Goal: Transaction & Acquisition: Purchase product/service

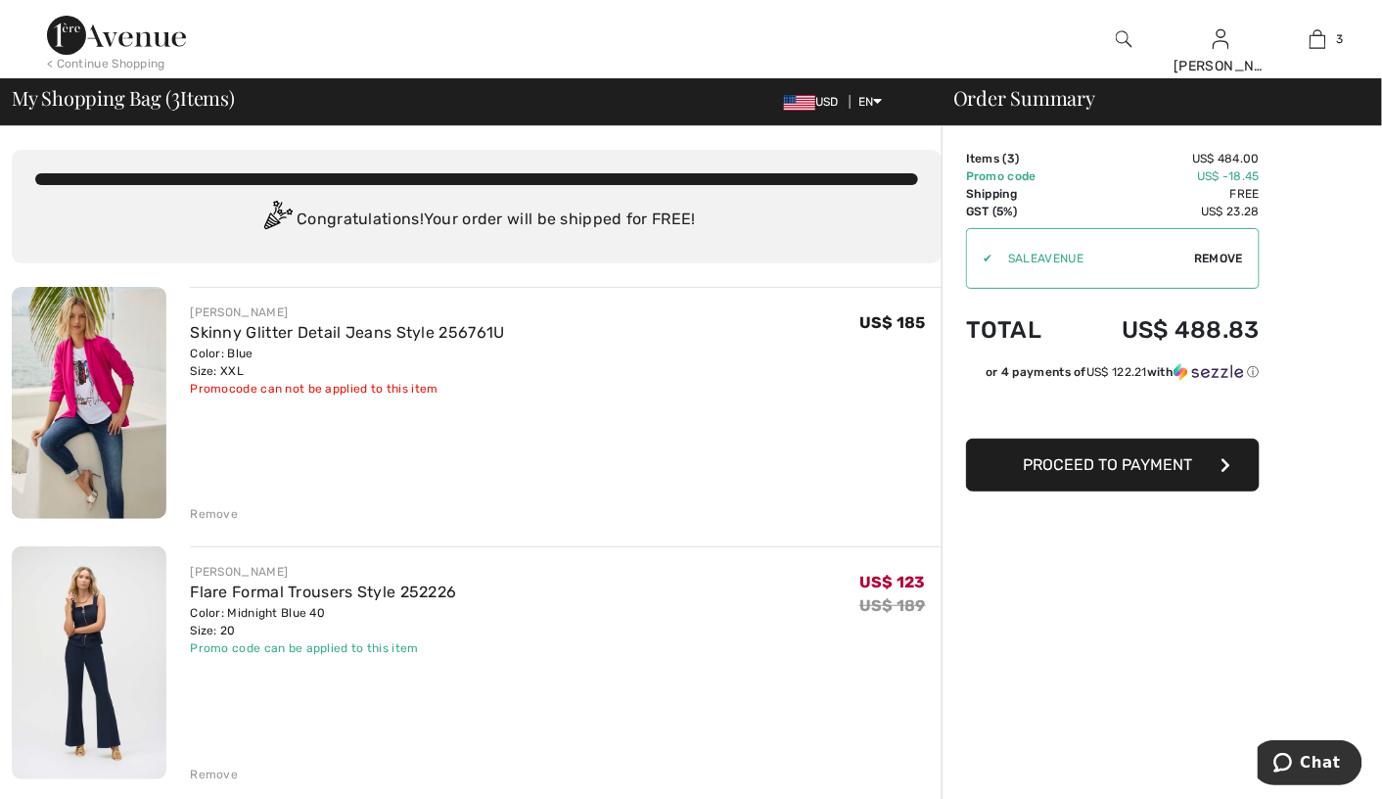
click at [824, 107] on span "USD" at bounding box center [815, 102] width 63 height 14
click at [792, 106] on img at bounding box center [799, 103] width 31 height 16
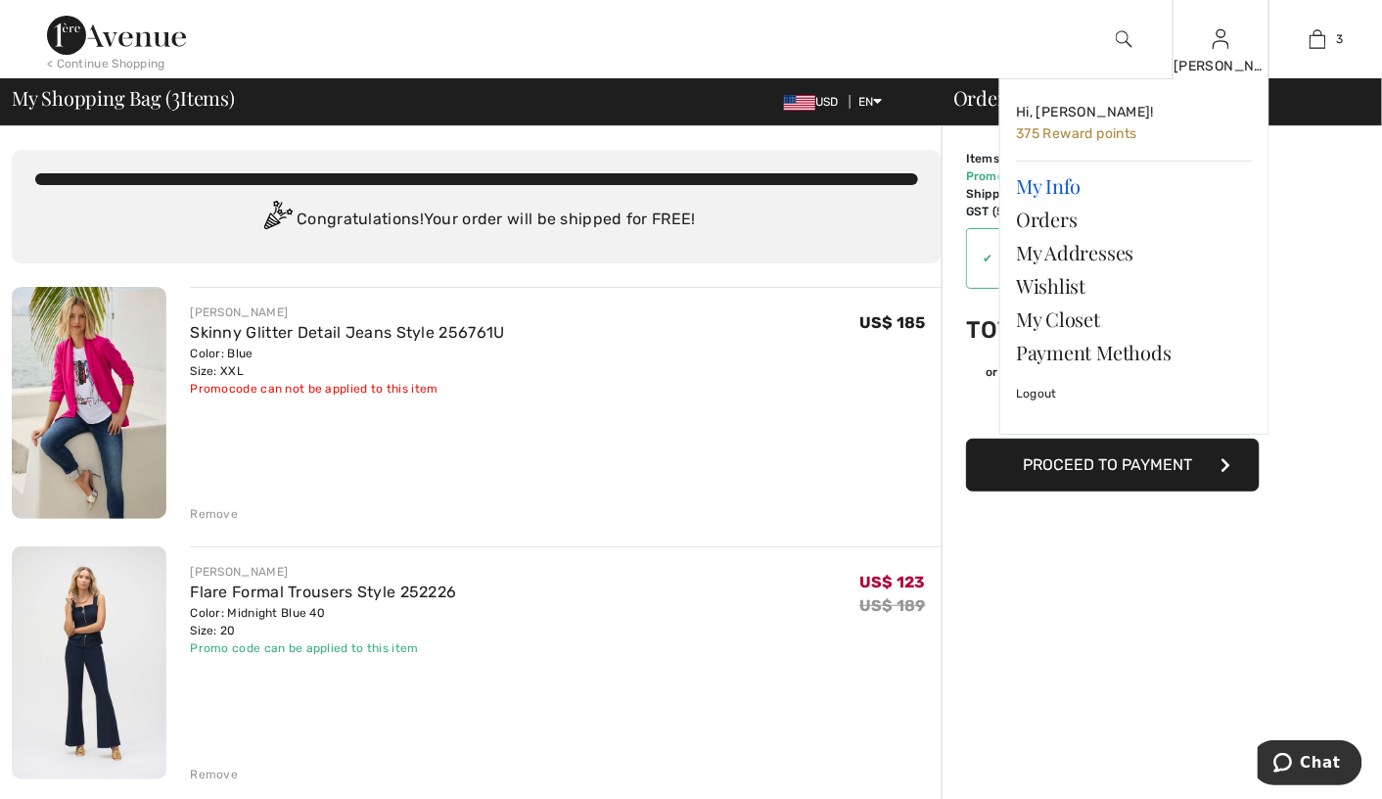
click at [1086, 184] on link "My Info" at bounding box center [1134, 185] width 237 height 33
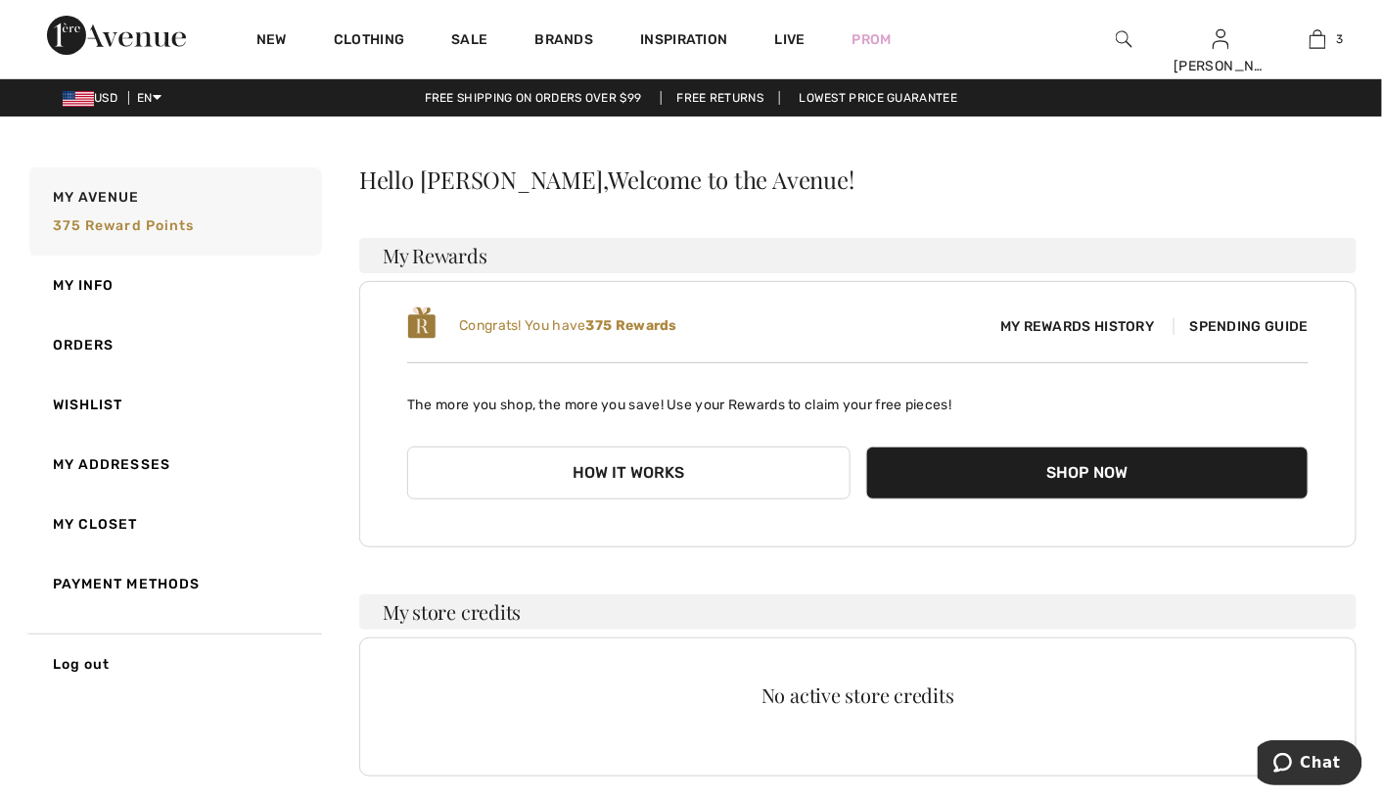
click at [78, 460] on link "My Addresses" at bounding box center [173, 465] width 297 height 60
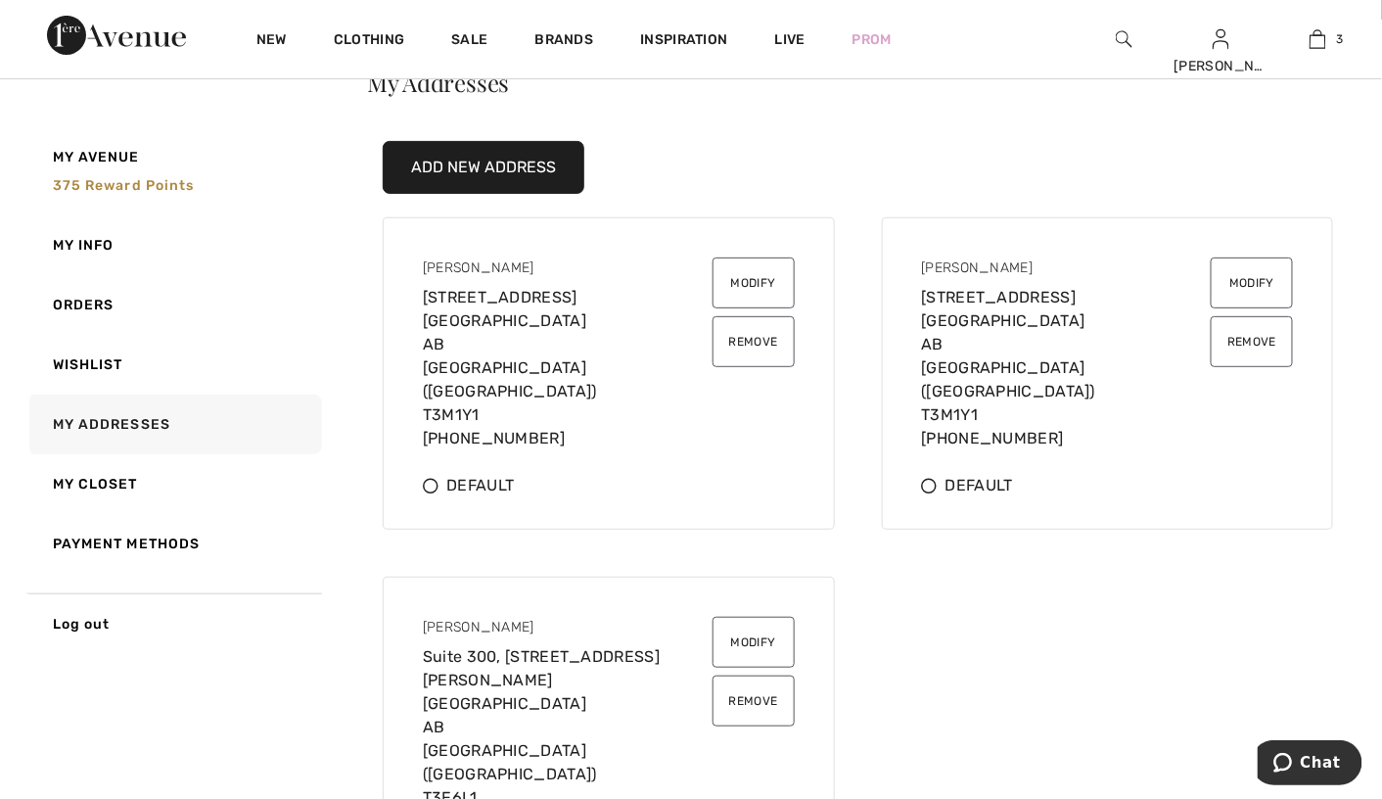
scroll to position [196, 0]
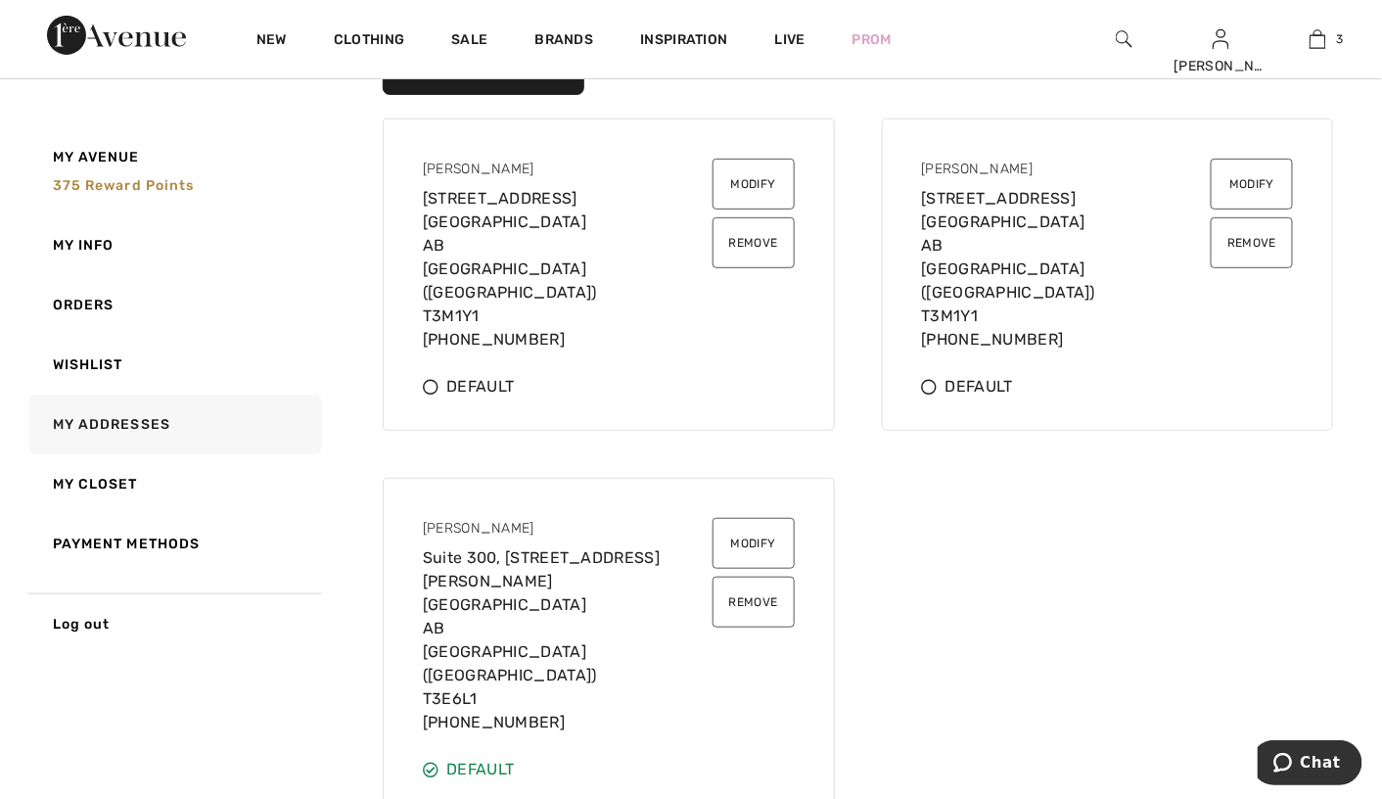
click at [741, 579] on button "Remove" at bounding box center [754, 602] width 82 height 51
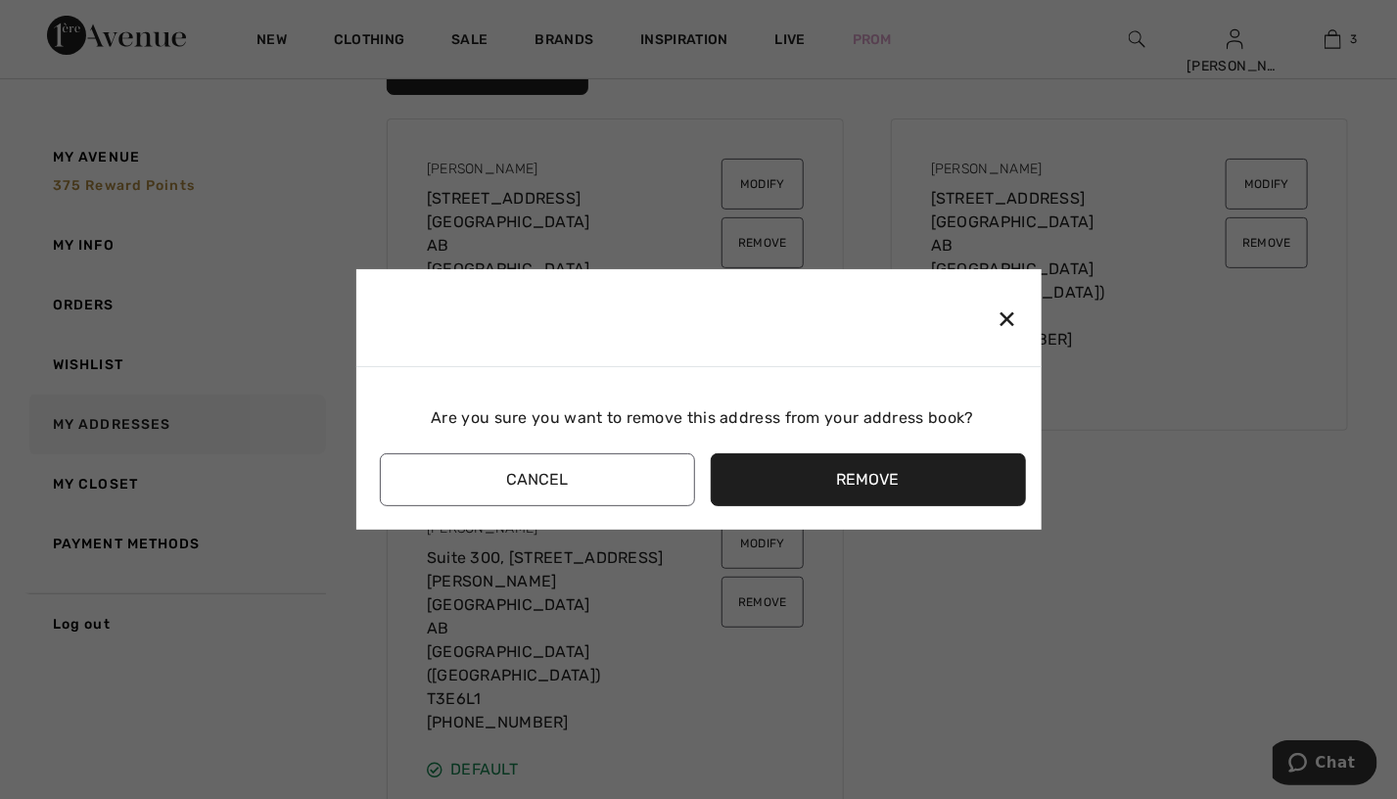
click at [862, 469] on button "Remove" at bounding box center [868, 479] width 315 height 53
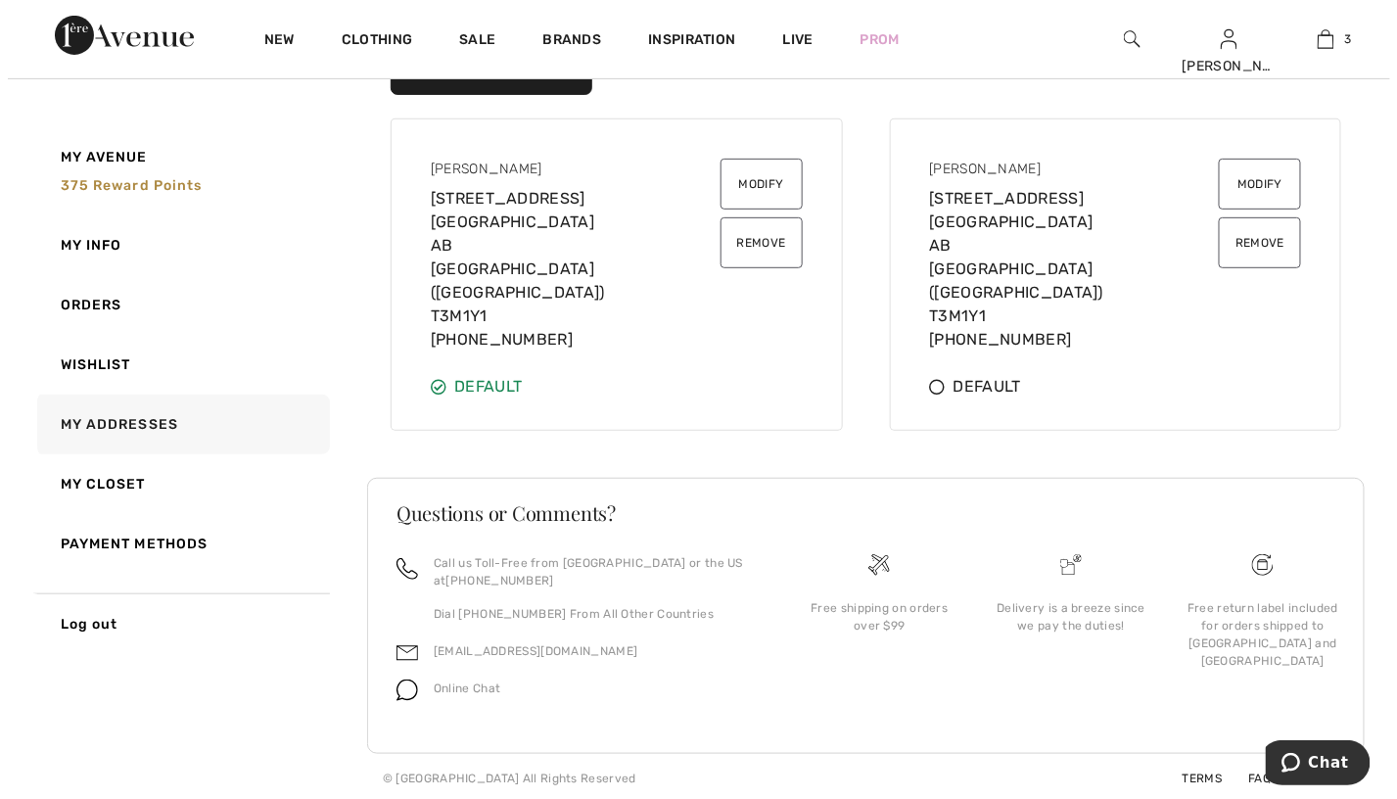
scroll to position [173, 0]
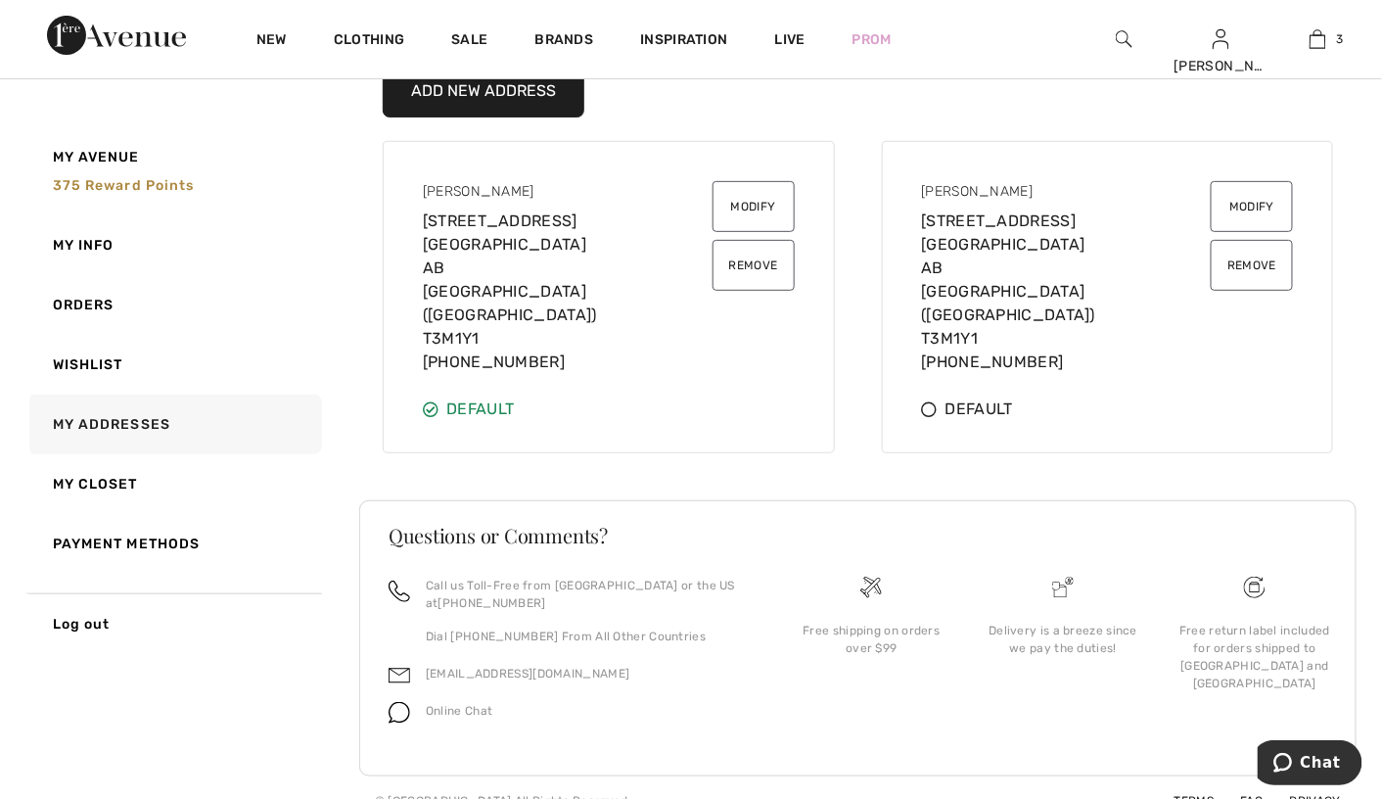
click at [760, 208] on button "Modify" at bounding box center [754, 206] width 82 height 51
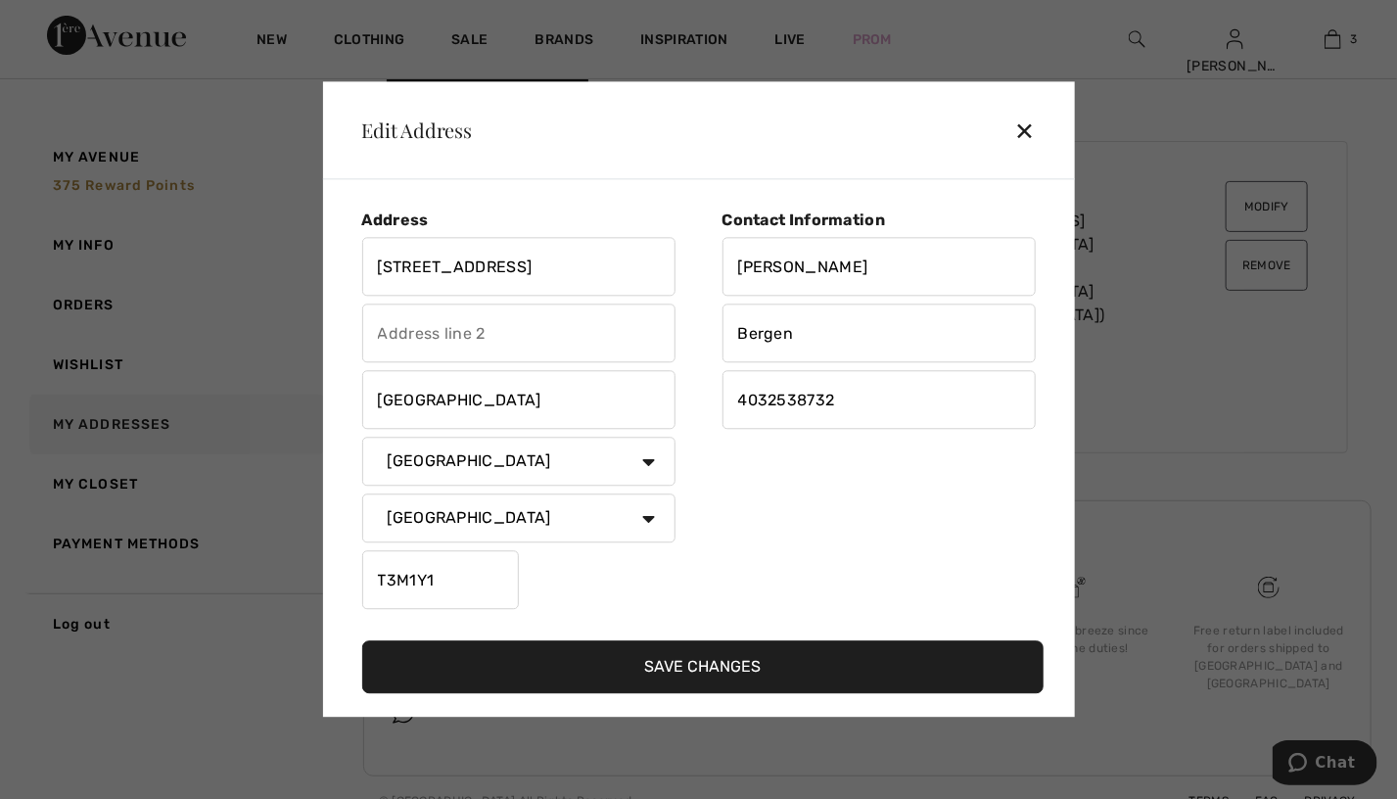
click at [856, 406] on input "4032538732" at bounding box center [878, 400] width 313 height 59
type input "4"
type input "5875838750"
click at [546, 264] on input "672 Mahogany Blvd Se" at bounding box center [518, 267] width 313 height 59
type input "672 Mahogany Blvd SE"
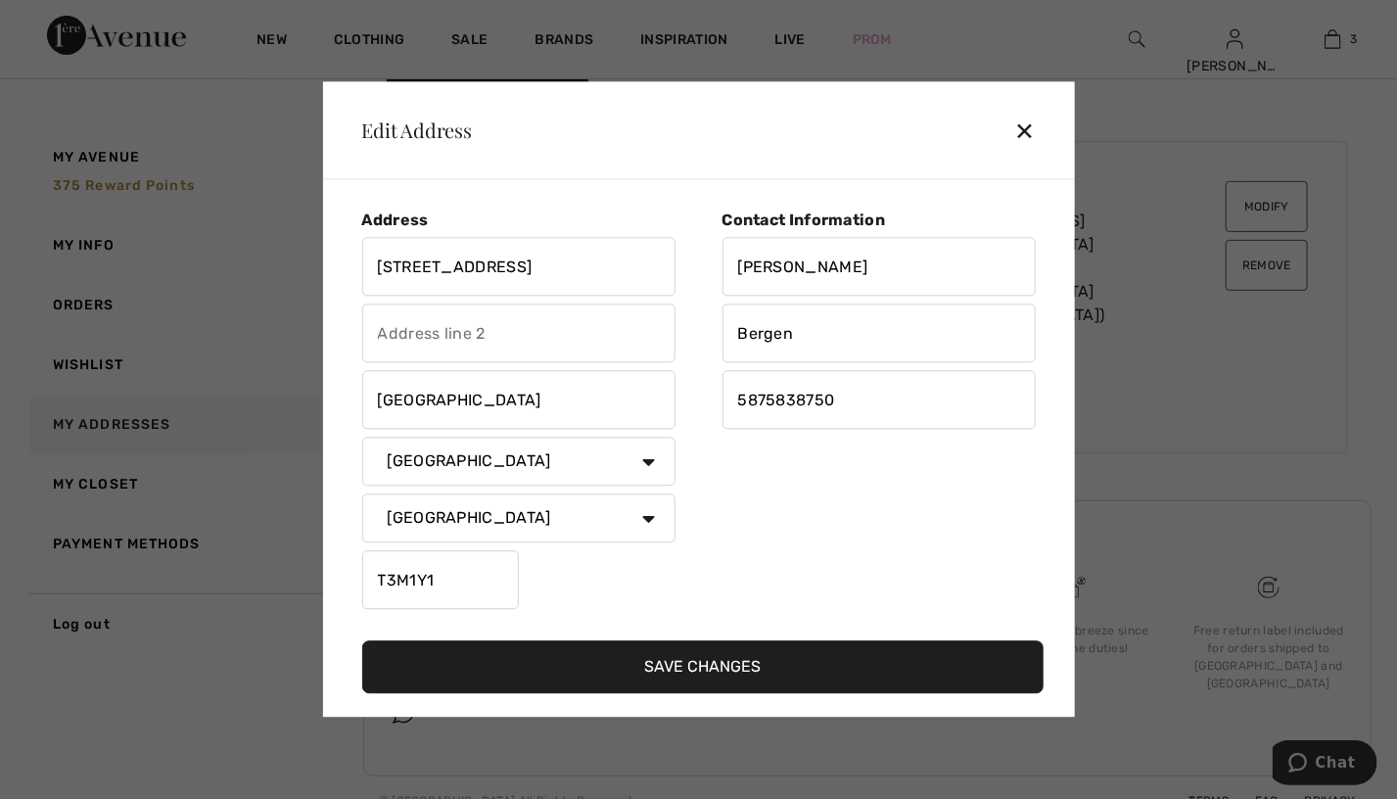
click at [658, 663] on button "Save Changes" at bounding box center [702, 667] width 681 height 53
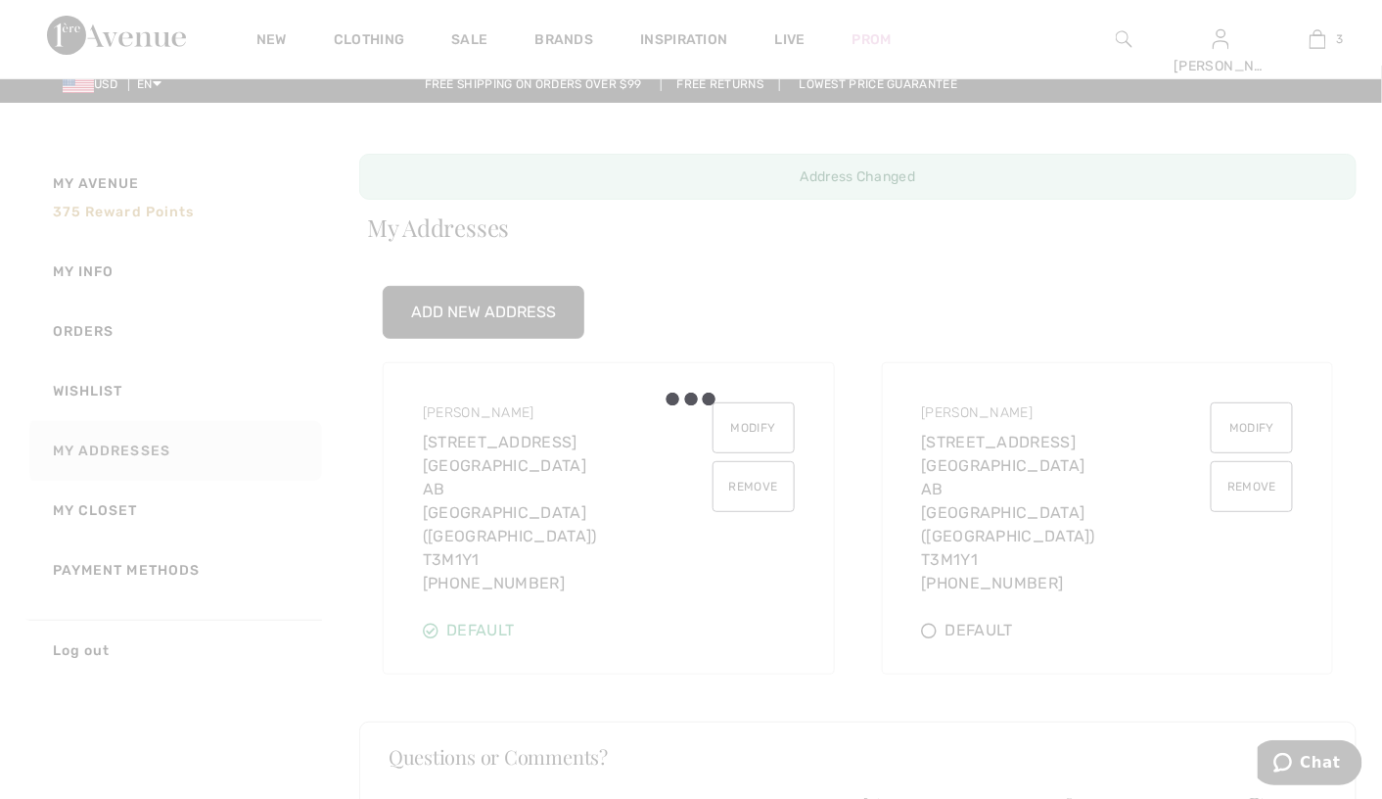
scroll to position [0, 0]
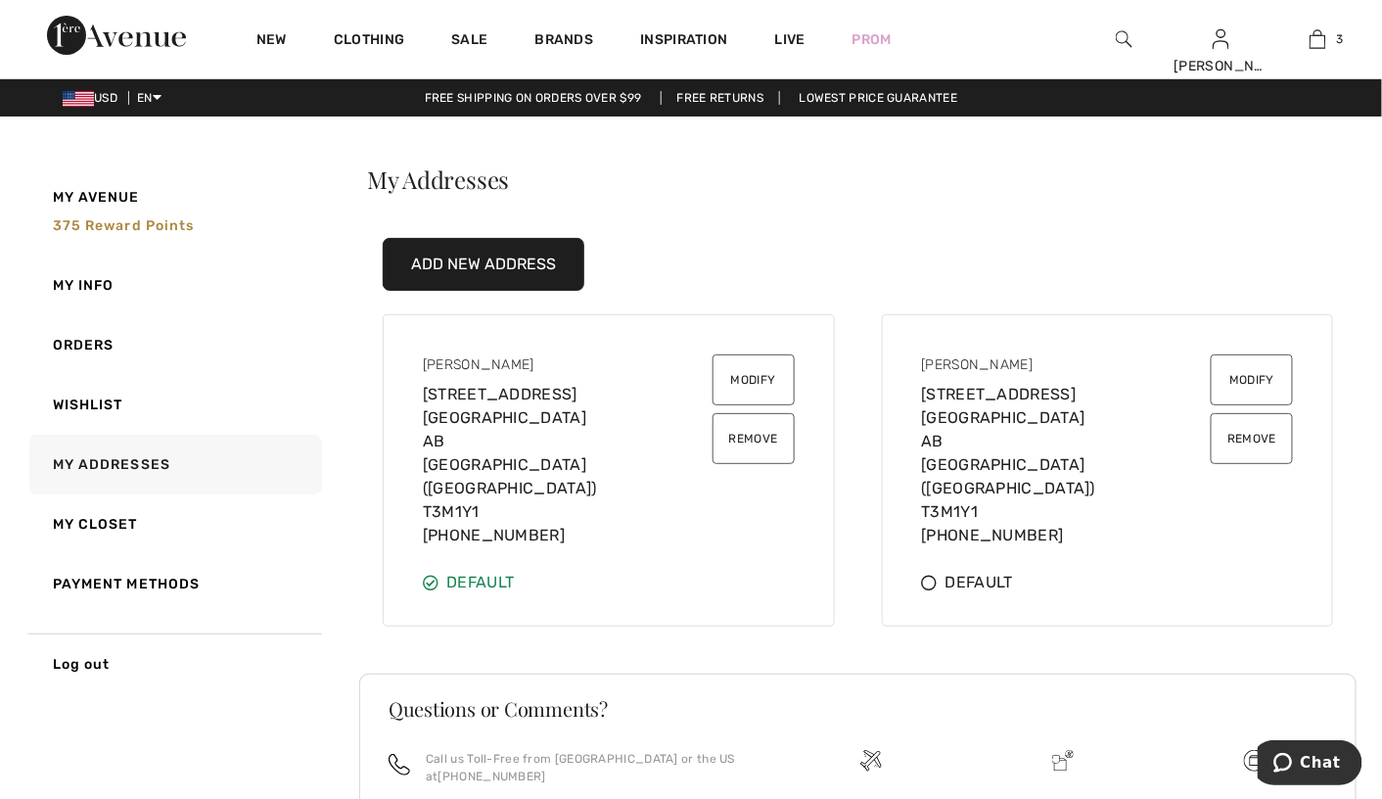
click at [745, 368] on button "Modify" at bounding box center [754, 379] width 82 height 51
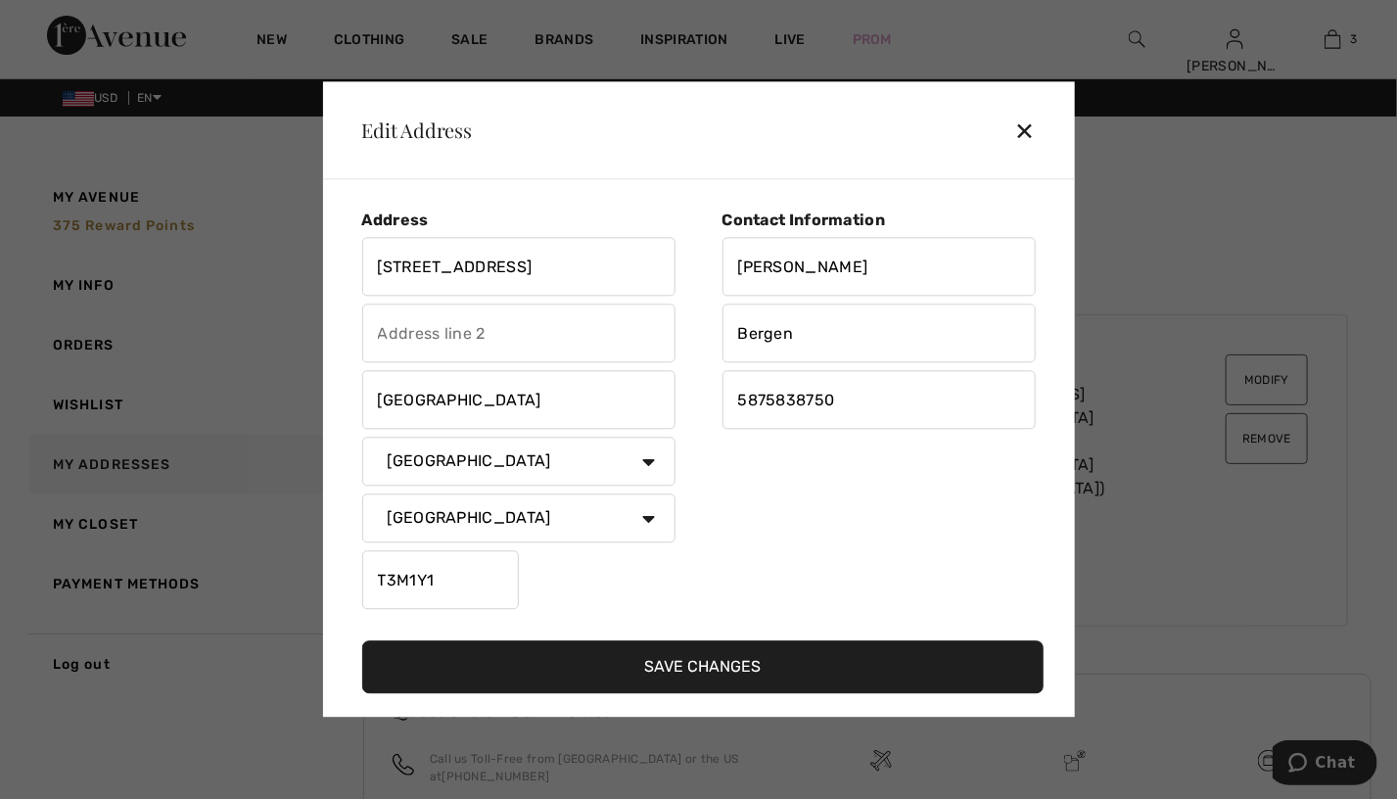
click at [533, 266] on input "672 Mahogany Blvd Se" at bounding box center [518, 267] width 313 height 59
type input "672 Mahogany Blvd SE"
click at [693, 658] on button "Save Changes" at bounding box center [702, 667] width 681 height 53
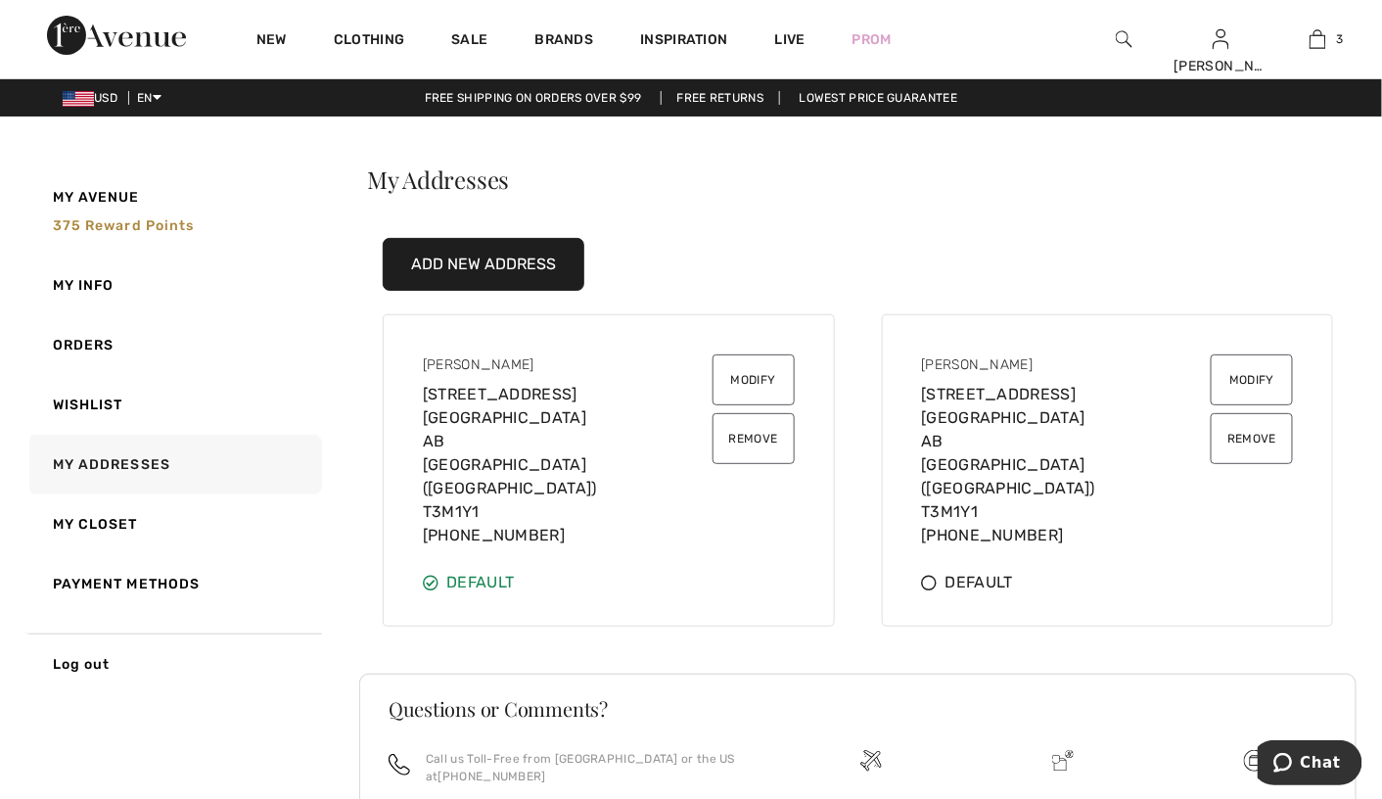
click at [1245, 434] on button "Remove" at bounding box center [1252, 438] width 82 height 51
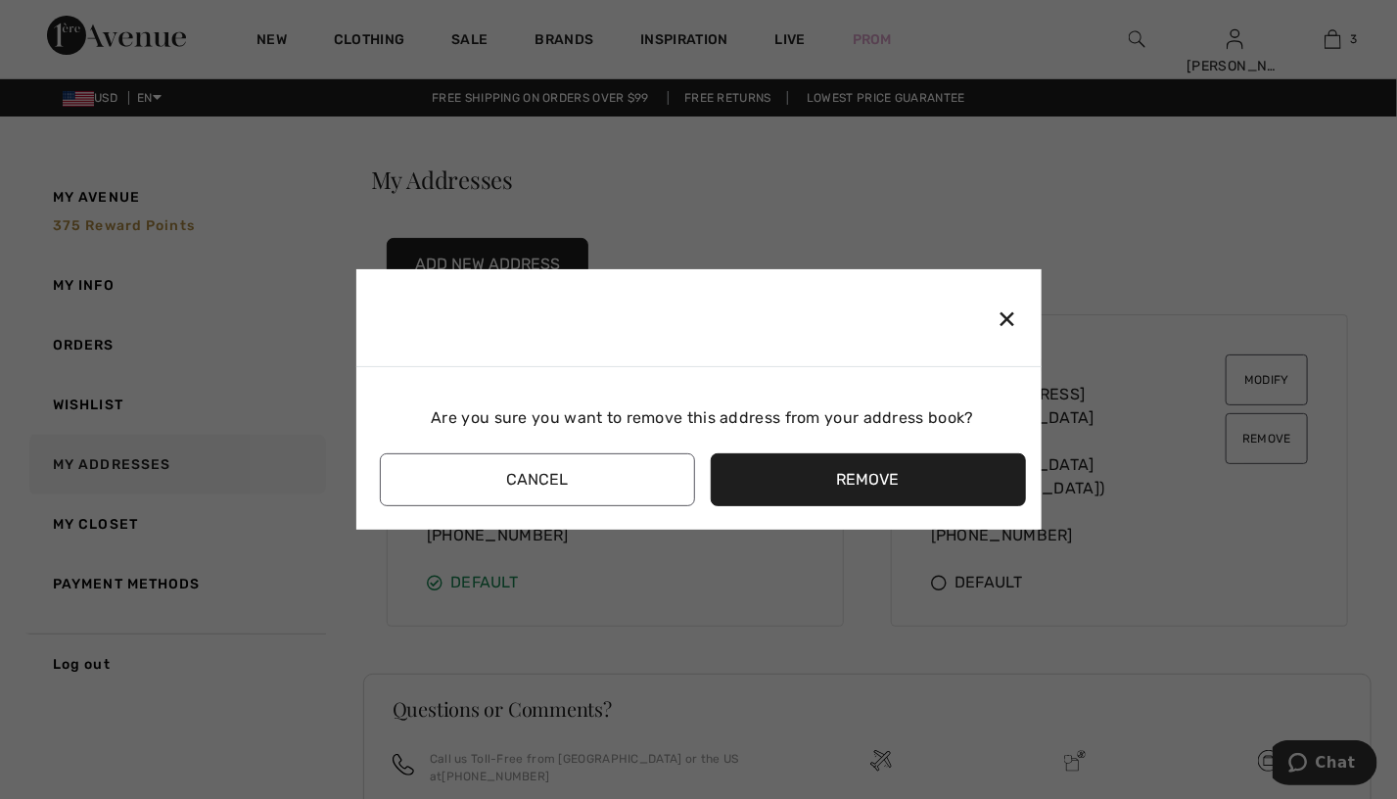
click at [916, 477] on button "Remove" at bounding box center [868, 479] width 315 height 53
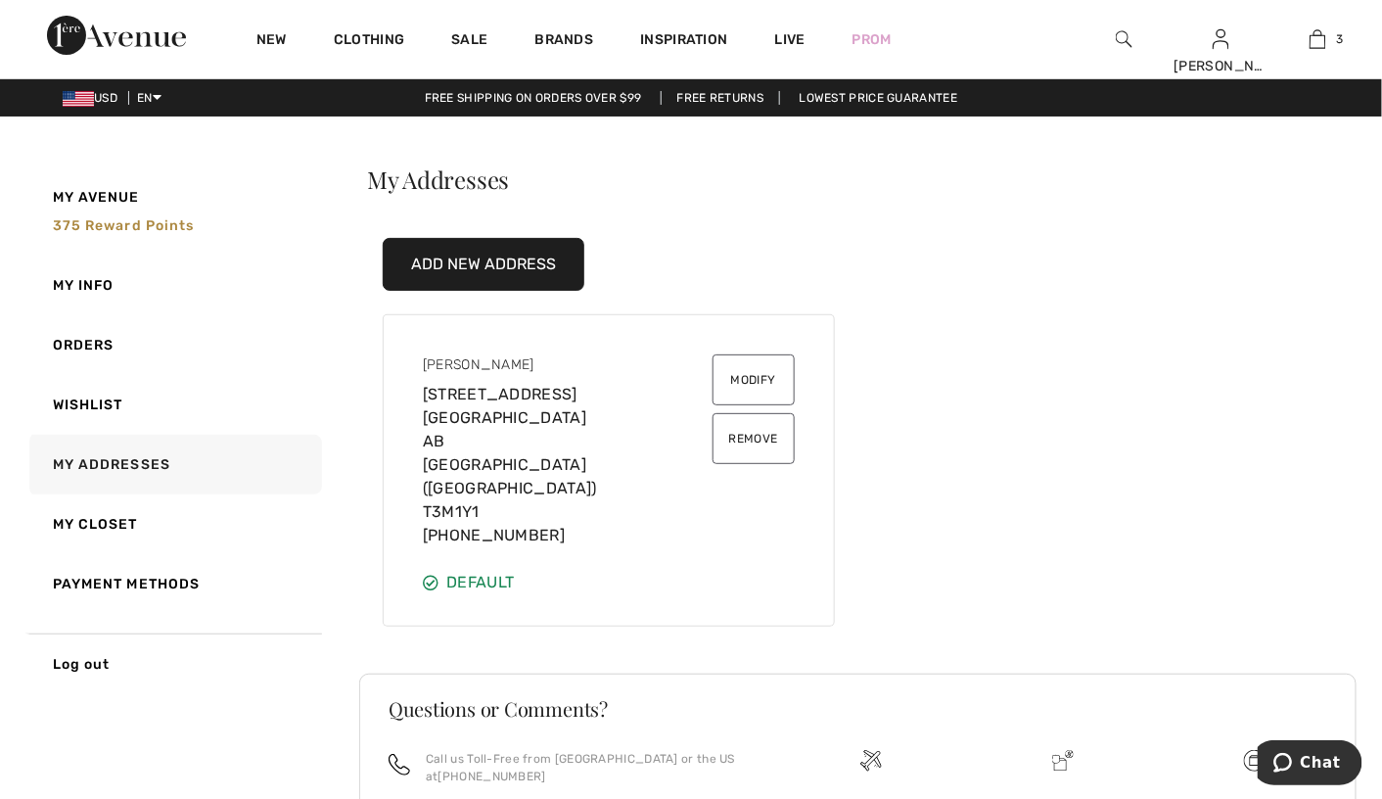
click at [756, 366] on button "Modify" at bounding box center [754, 379] width 82 height 51
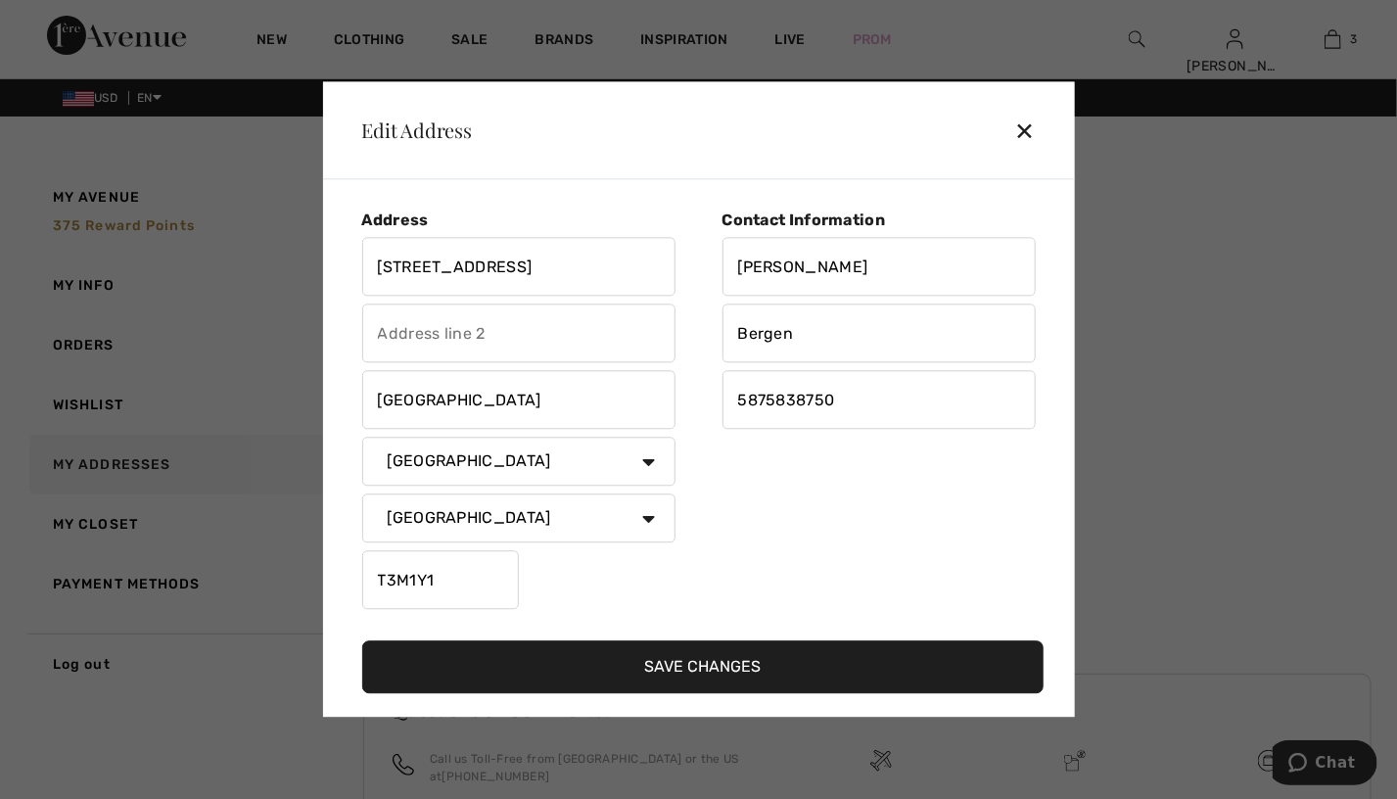
click at [592, 280] on input "672 Mahogany Blvd Se" at bounding box center [518, 267] width 313 height 59
type input "672 Mahogany Blvd SE"
click at [673, 663] on button "Save Changes" at bounding box center [702, 667] width 681 height 53
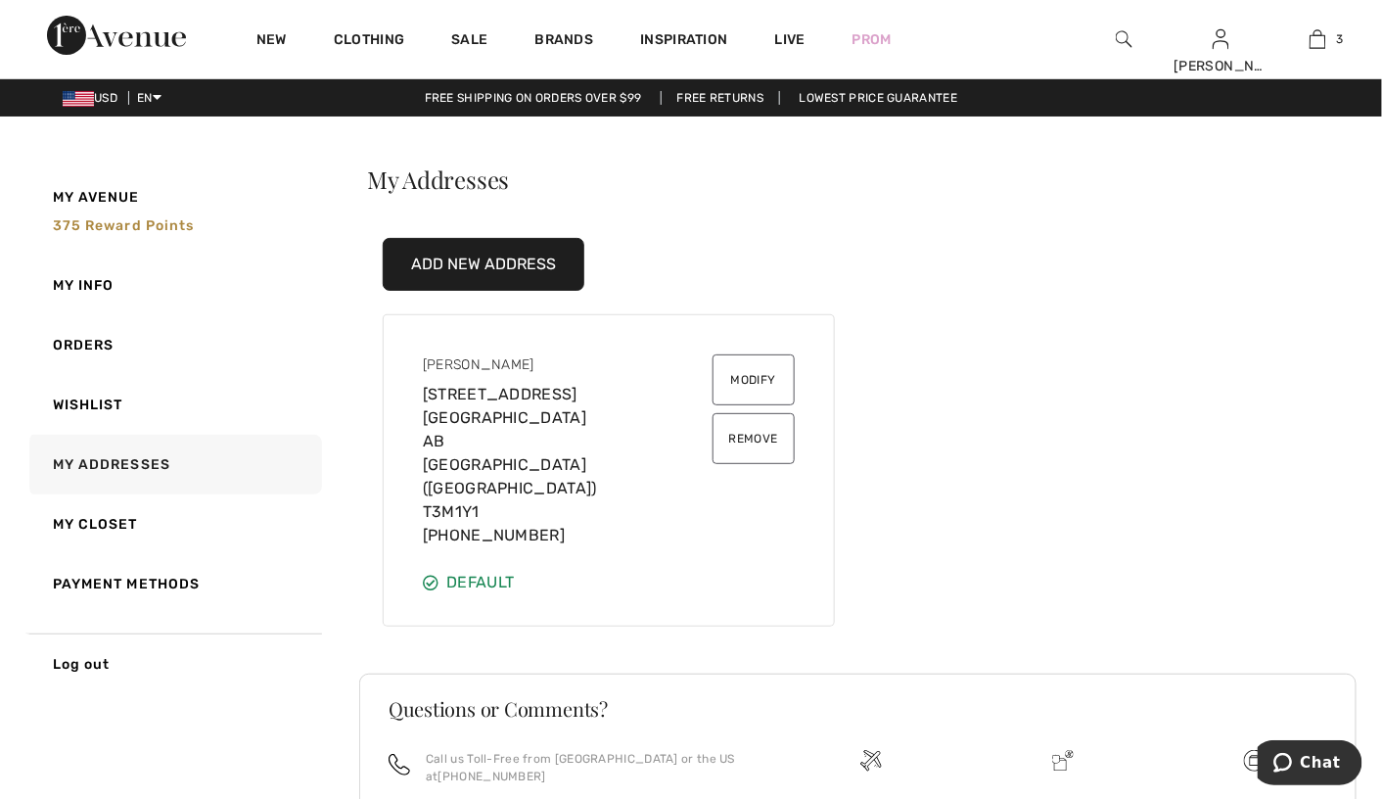
click at [750, 374] on button "Modify" at bounding box center [754, 379] width 82 height 51
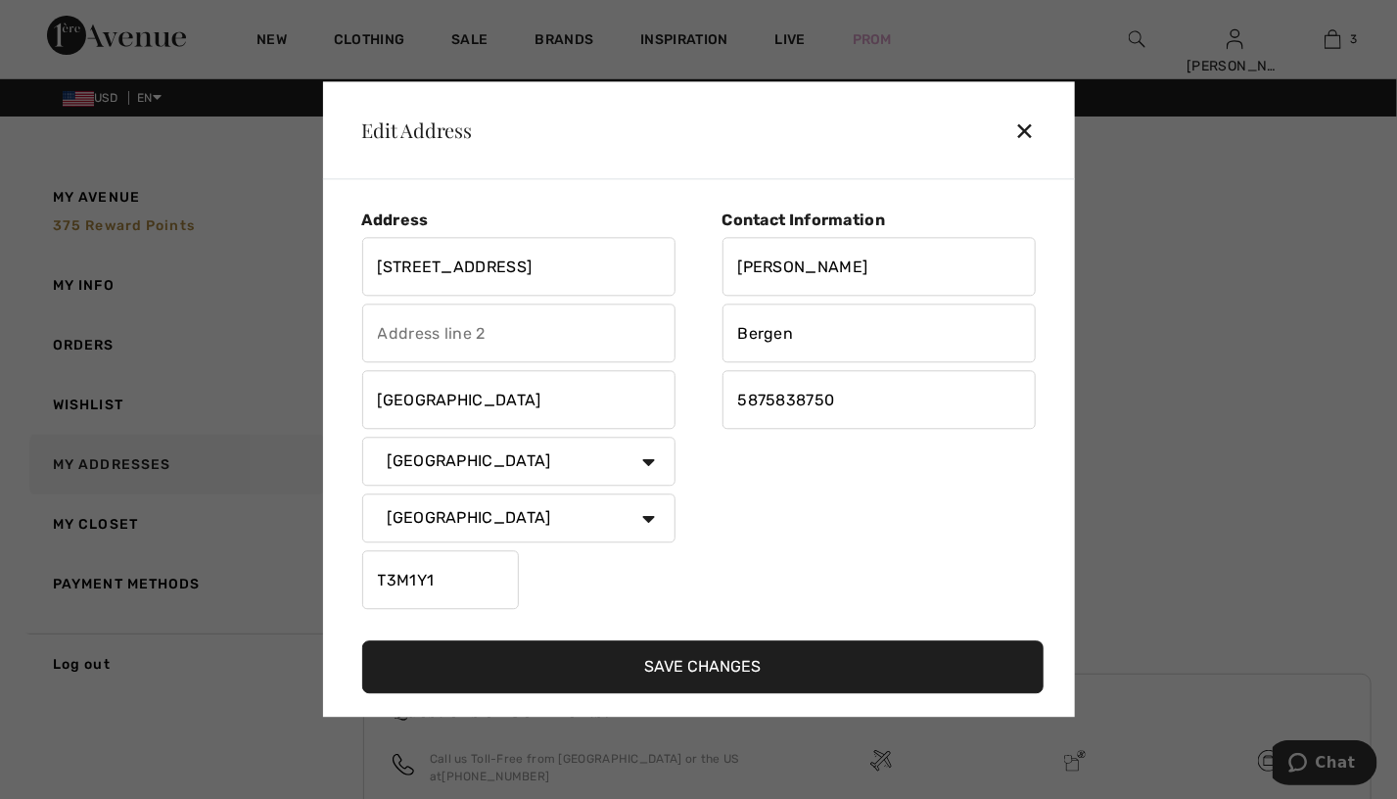
click at [541, 259] on input "672 Mahogany Blvd Se" at bounding box center [518, 267] width 313 height 59
type input "672 Mahogany Blvd SE"
click at [771, 652] on button "Save Changes" at bounding box center [702, 667] width 681 height 53
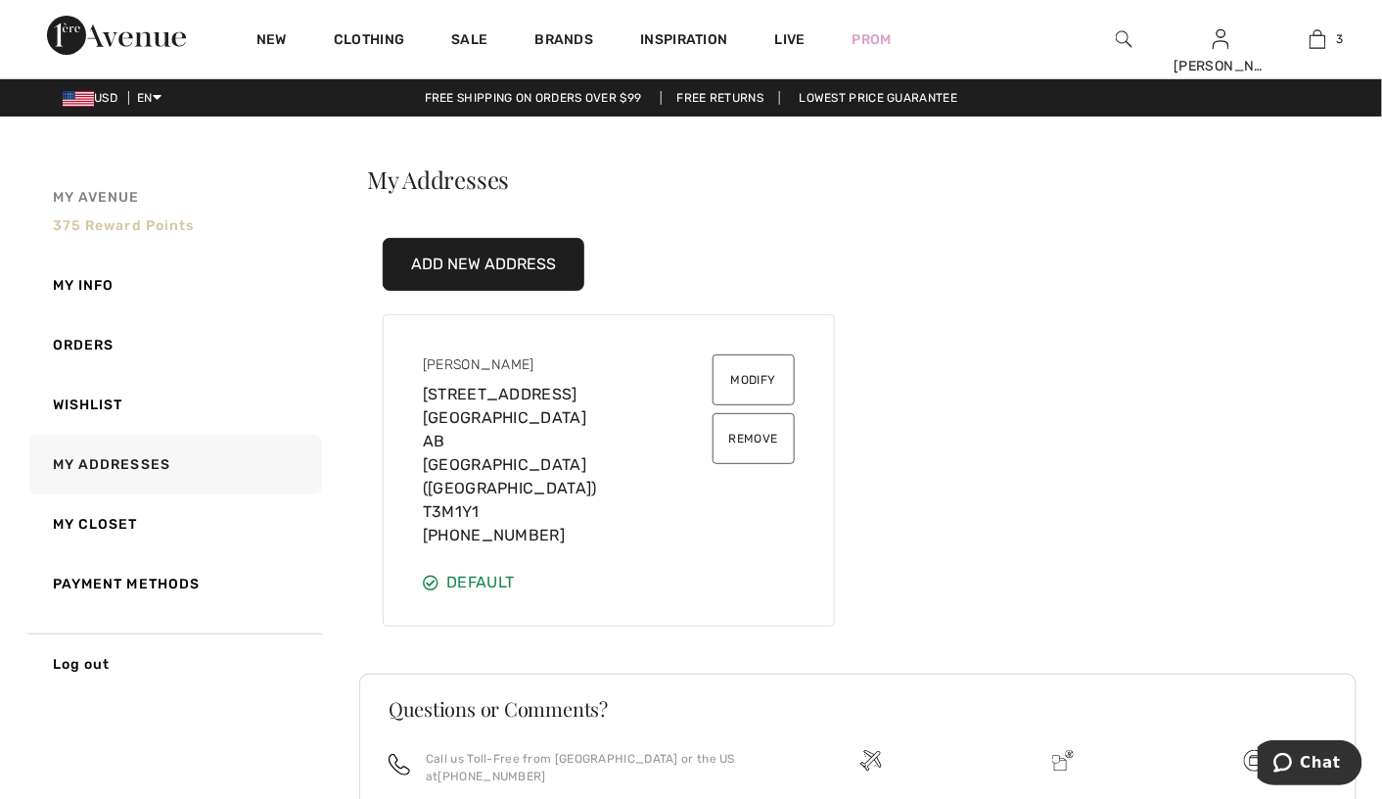
click at [173, 225] on span "375 Reward points" at bounding box center [124, 225] width 142 height 17
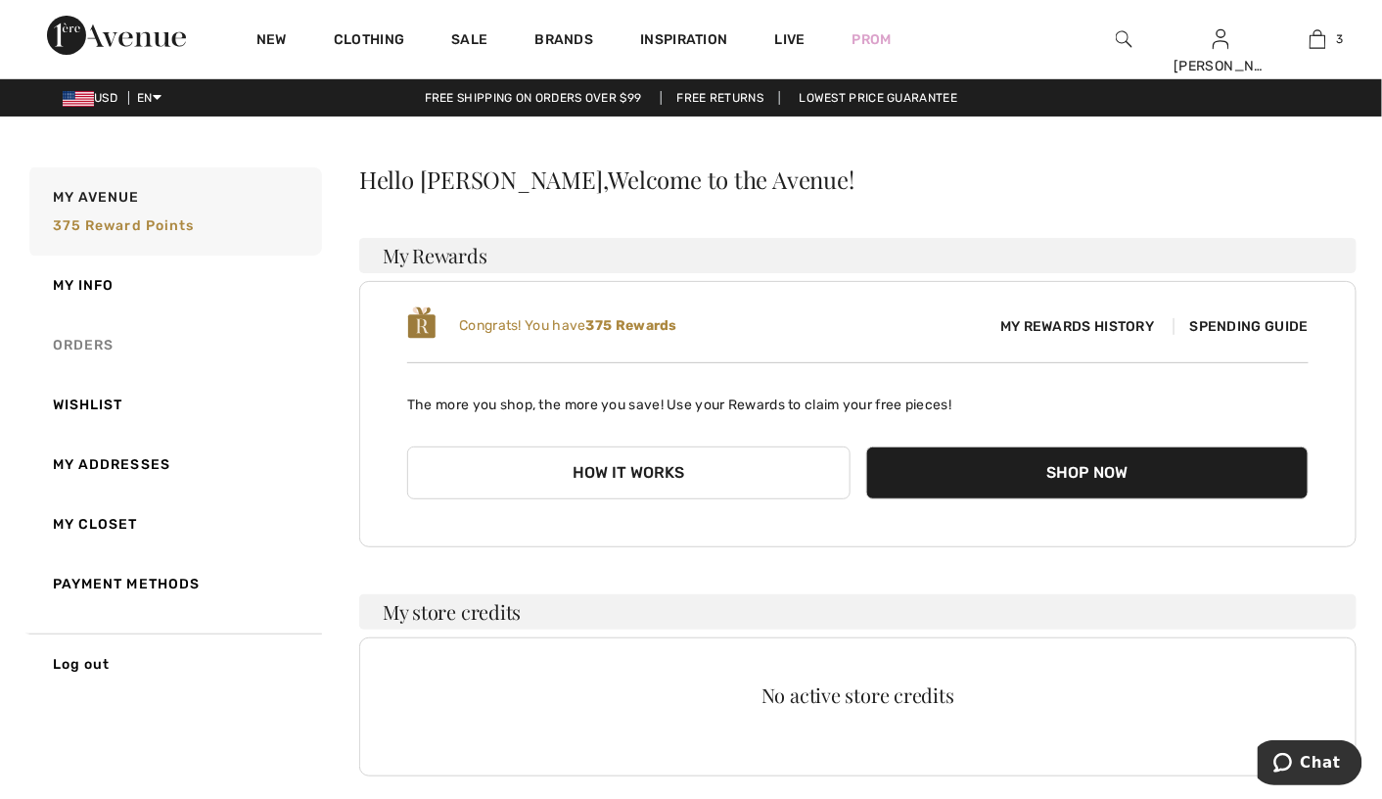
click at [57, 354] on link "Orders" at bounding box center [173, 345] width 297 height 60
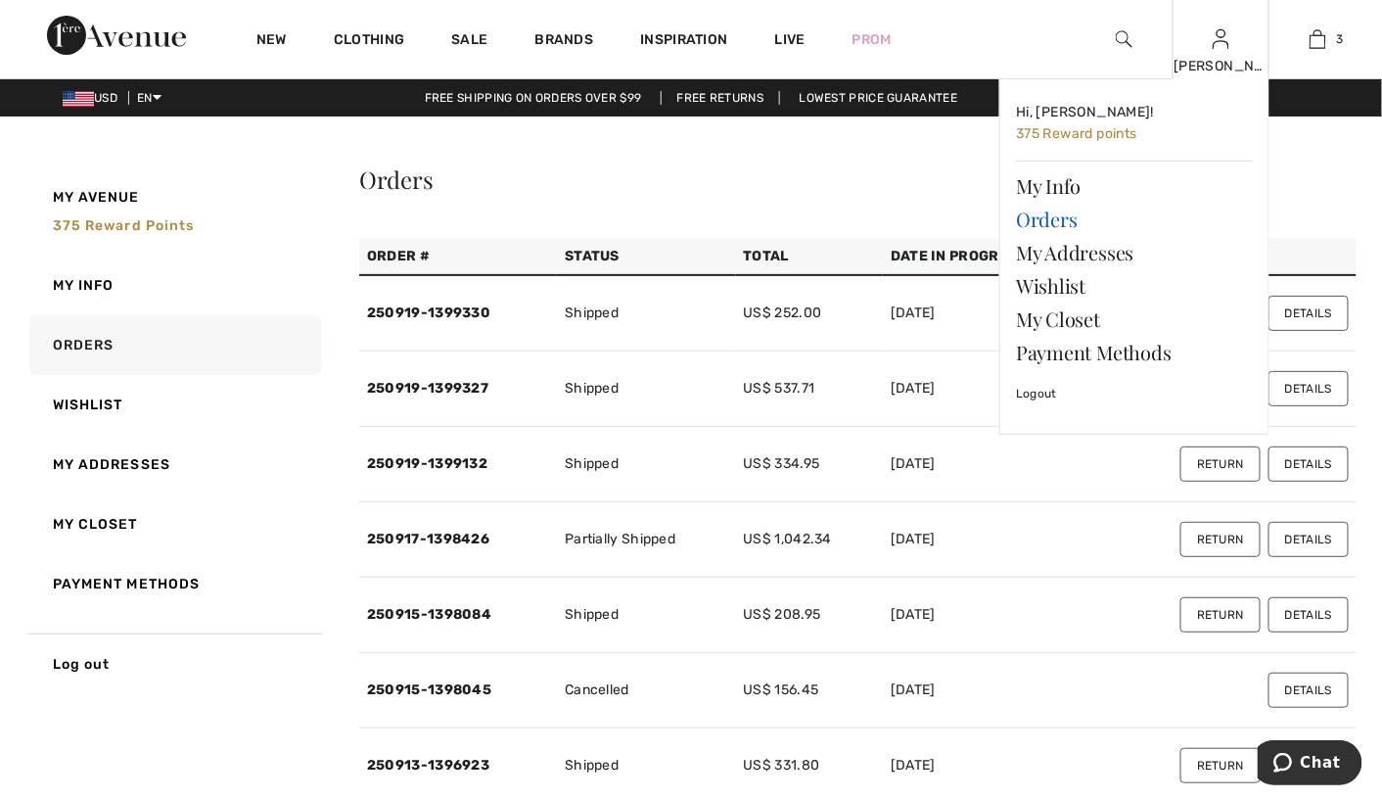
click at [1052, 214] on link "Orders" at bounding box center [1134, 219] width 237 height 33
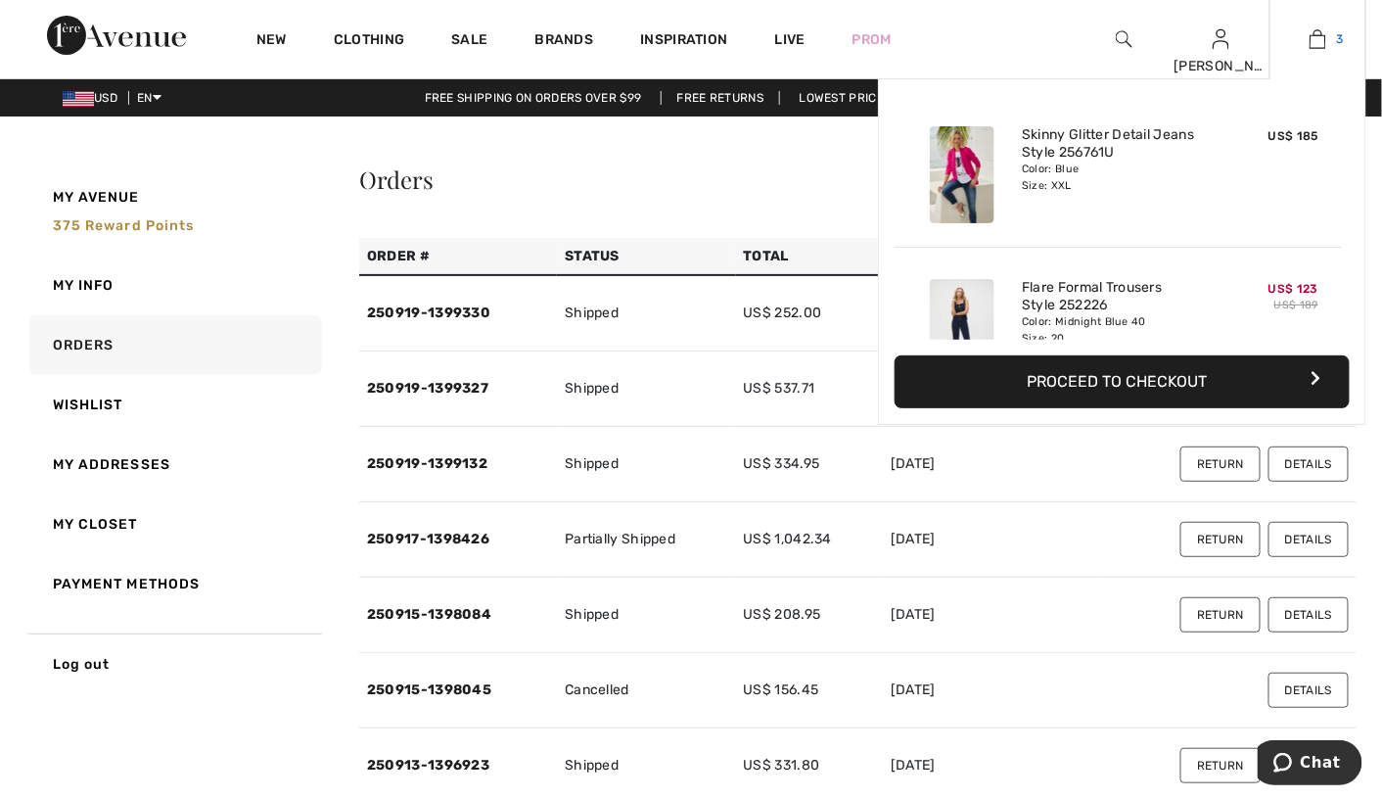
click at [1317, 37] on img at bounding box center [1318, 38] width 17 height 23
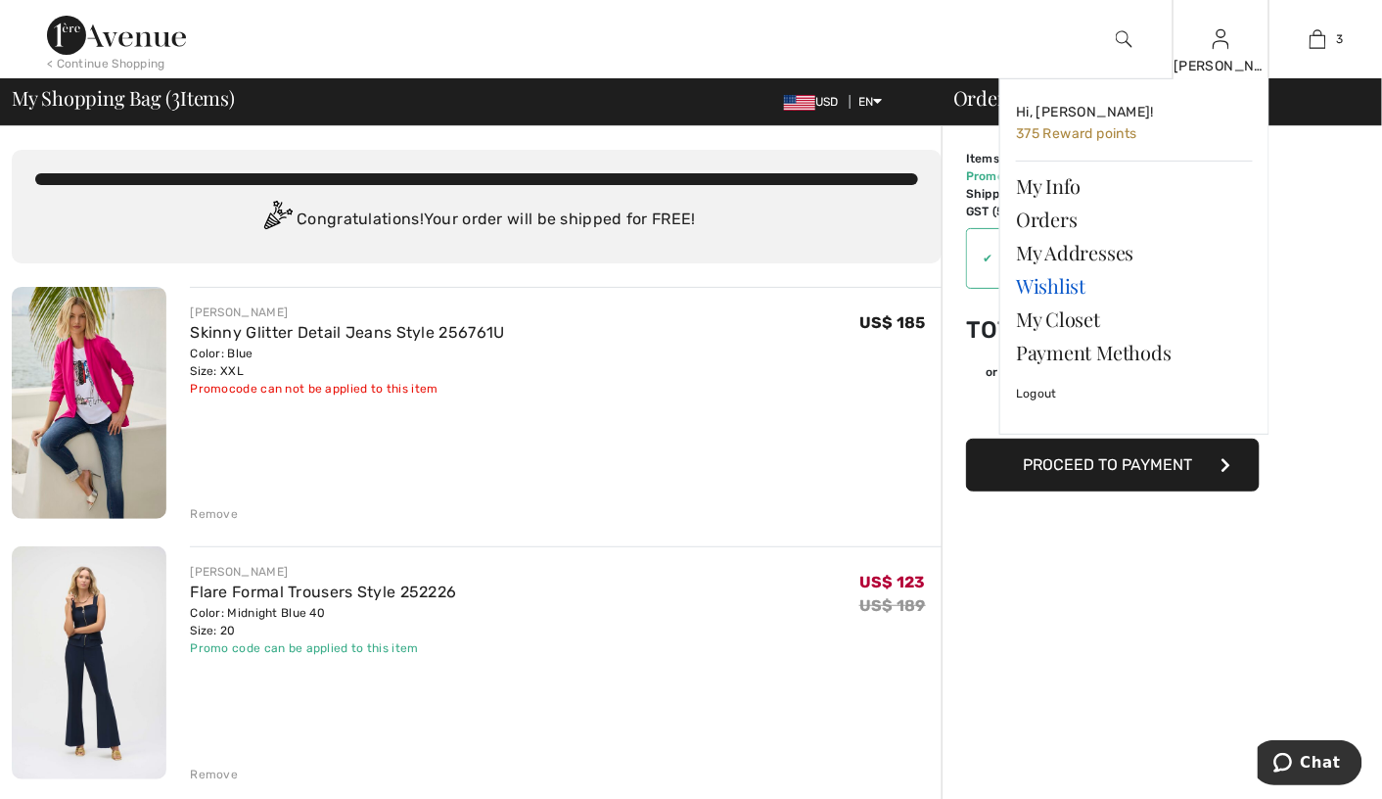
click at [1024, 279] on link "Wishlist" at bounding box center [1134, 285] width 237 height 33
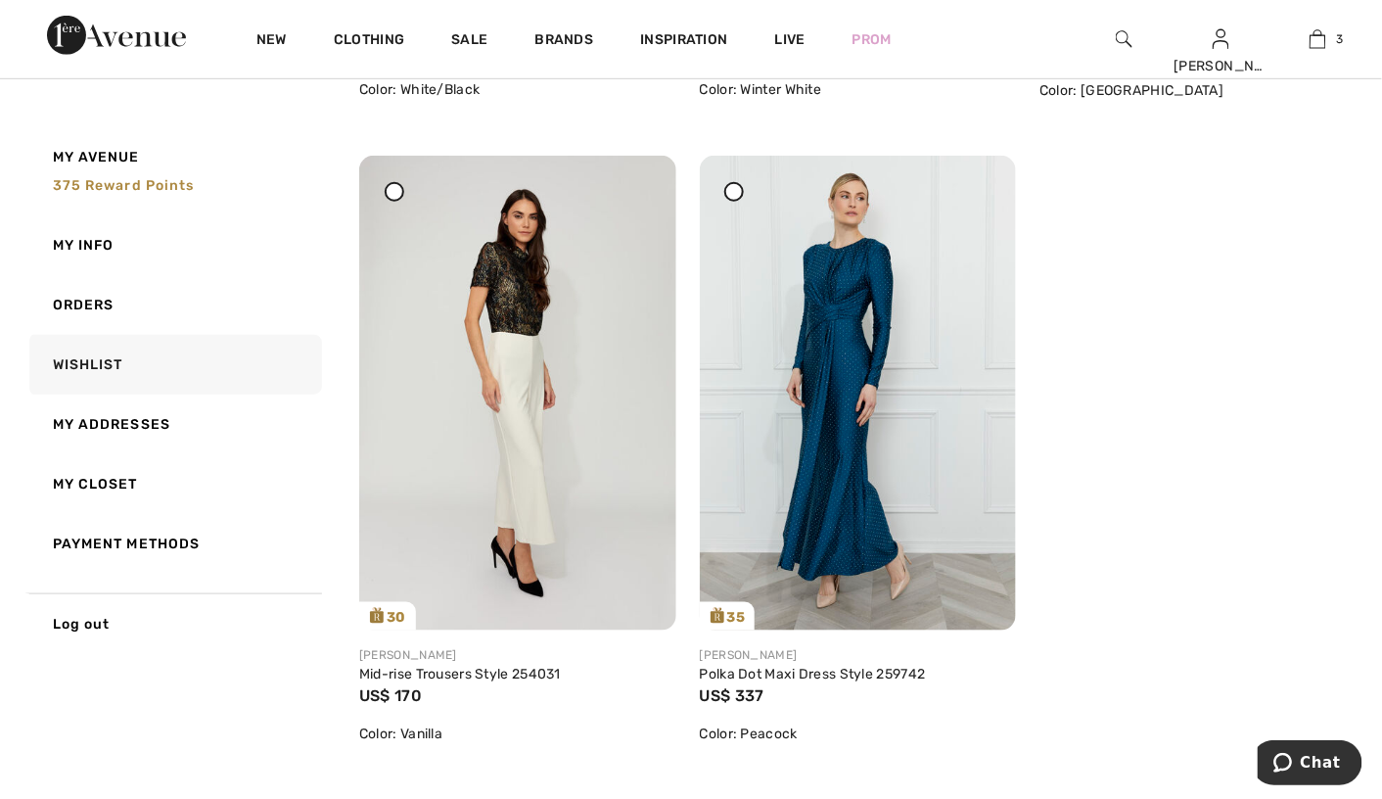
scroll to position [2839, 0]
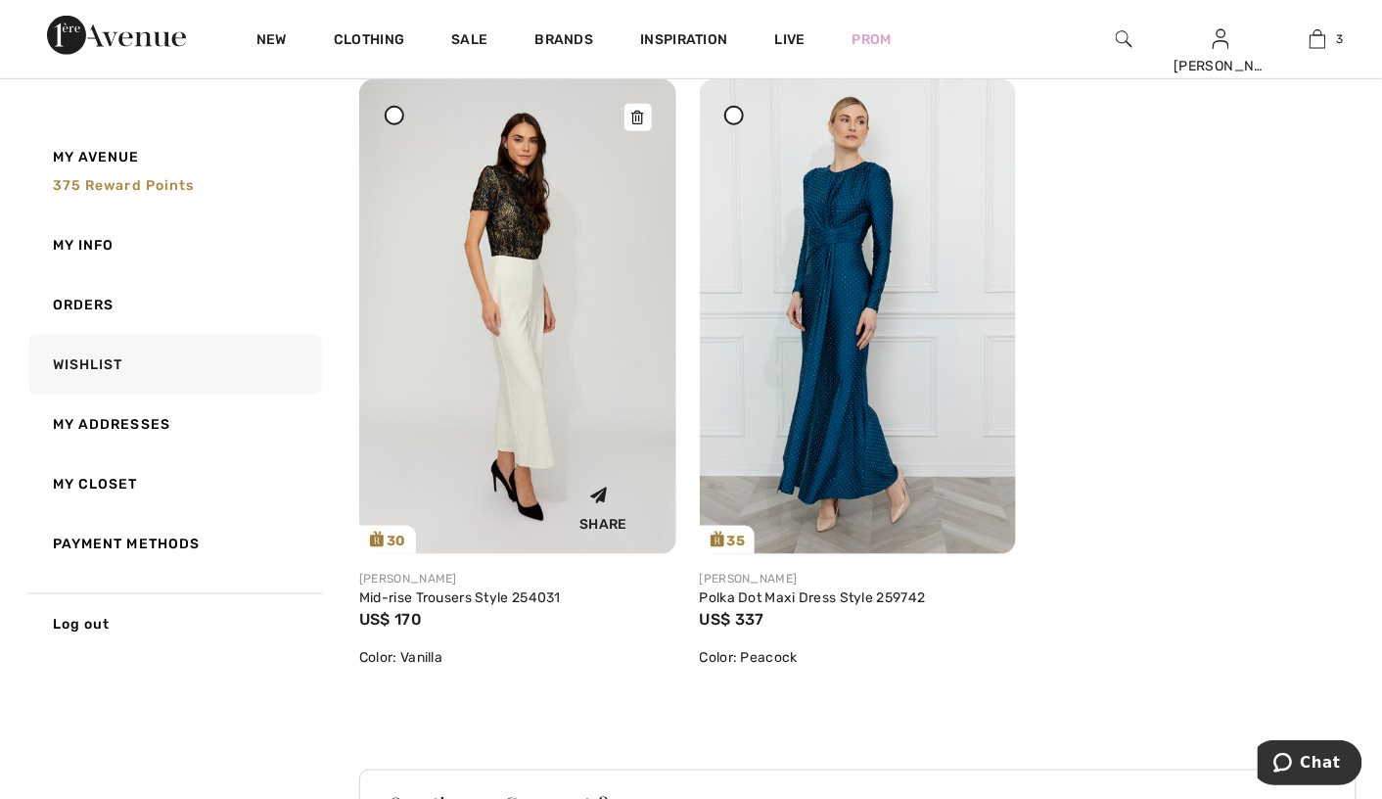
click at [534, 399] on img at bounding box center [517, 316] width 317 height 475
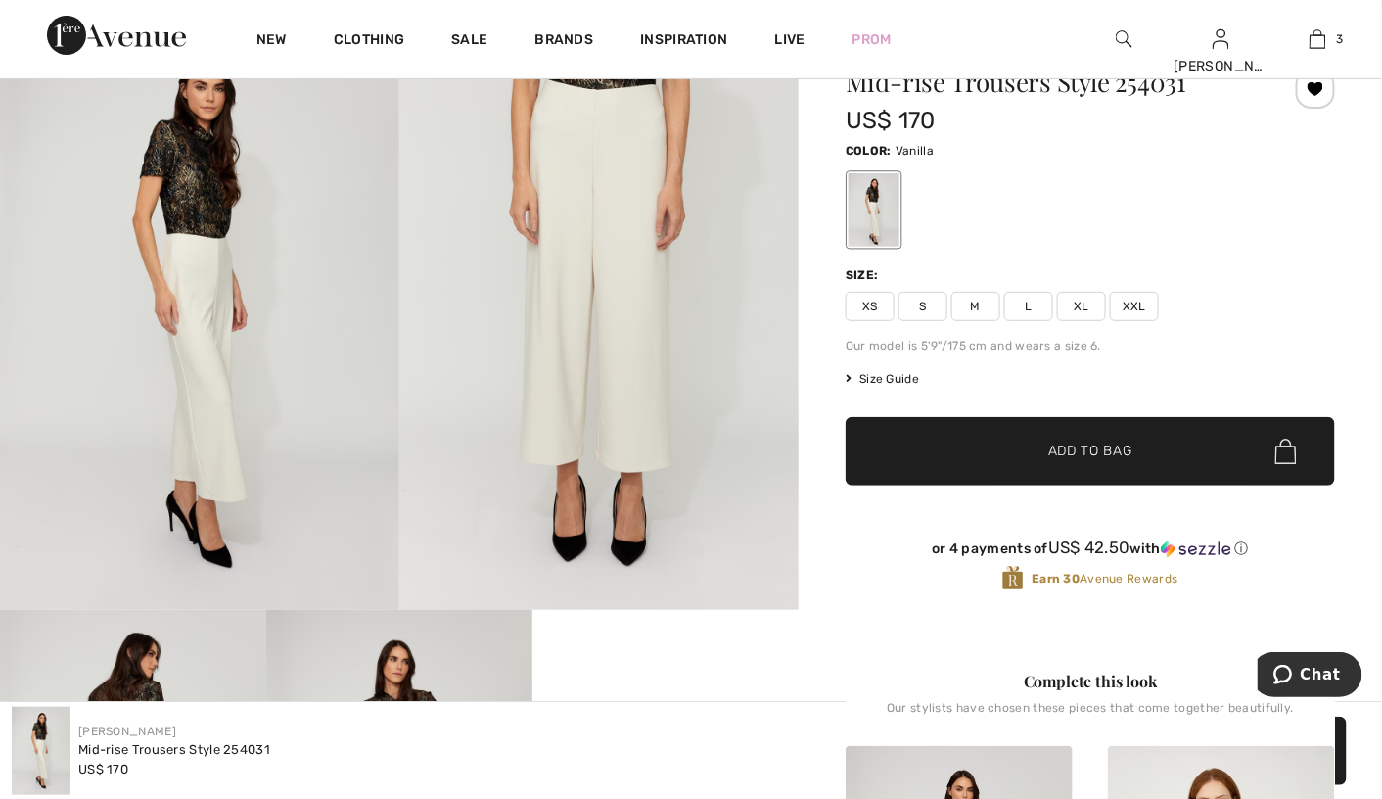
scroll to position [196, 0]
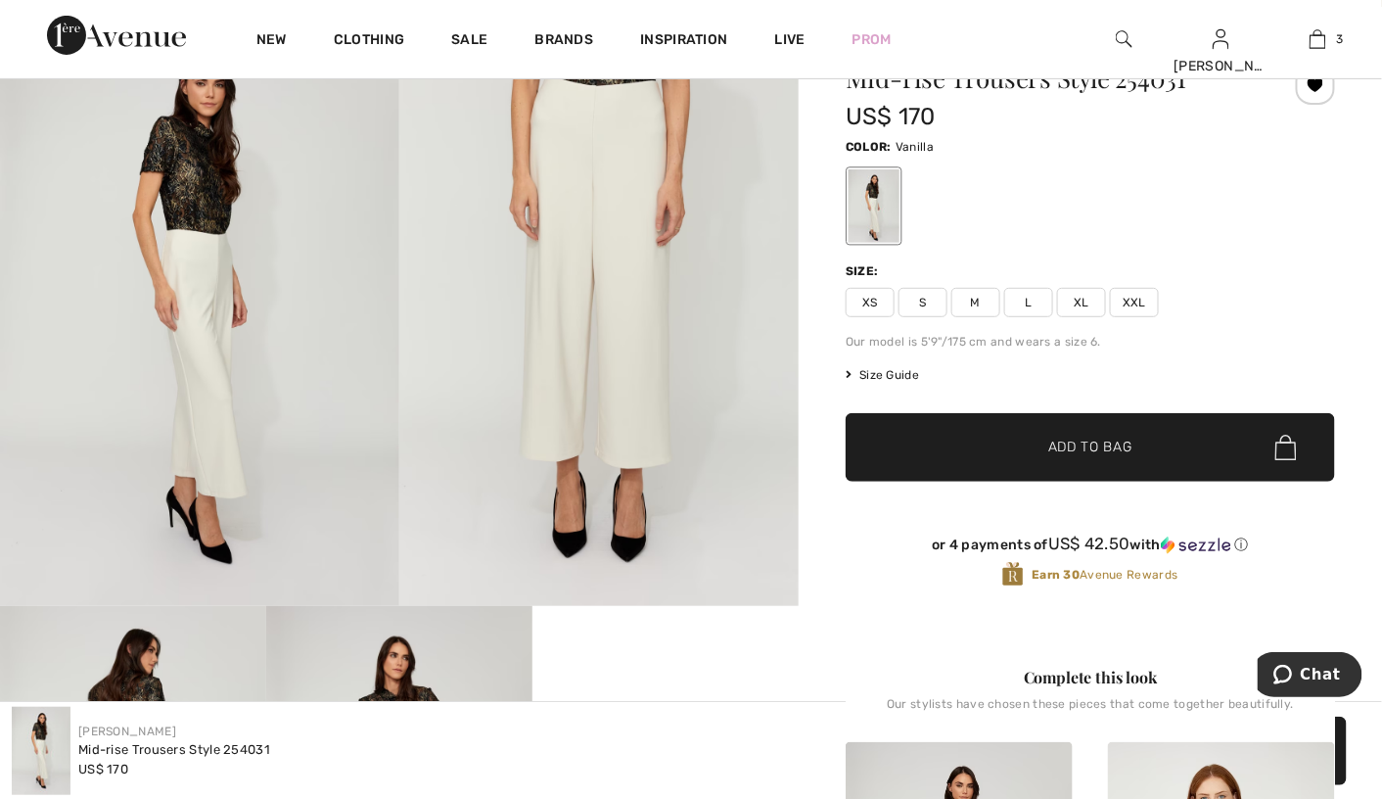
click at [1131, 304] on span "XXL" at bounding box center [1134, 302] width 49 height 29
click at [1117, 452] on span "Add to Bag" at bounding box center [1090, 448] width 84 height 21
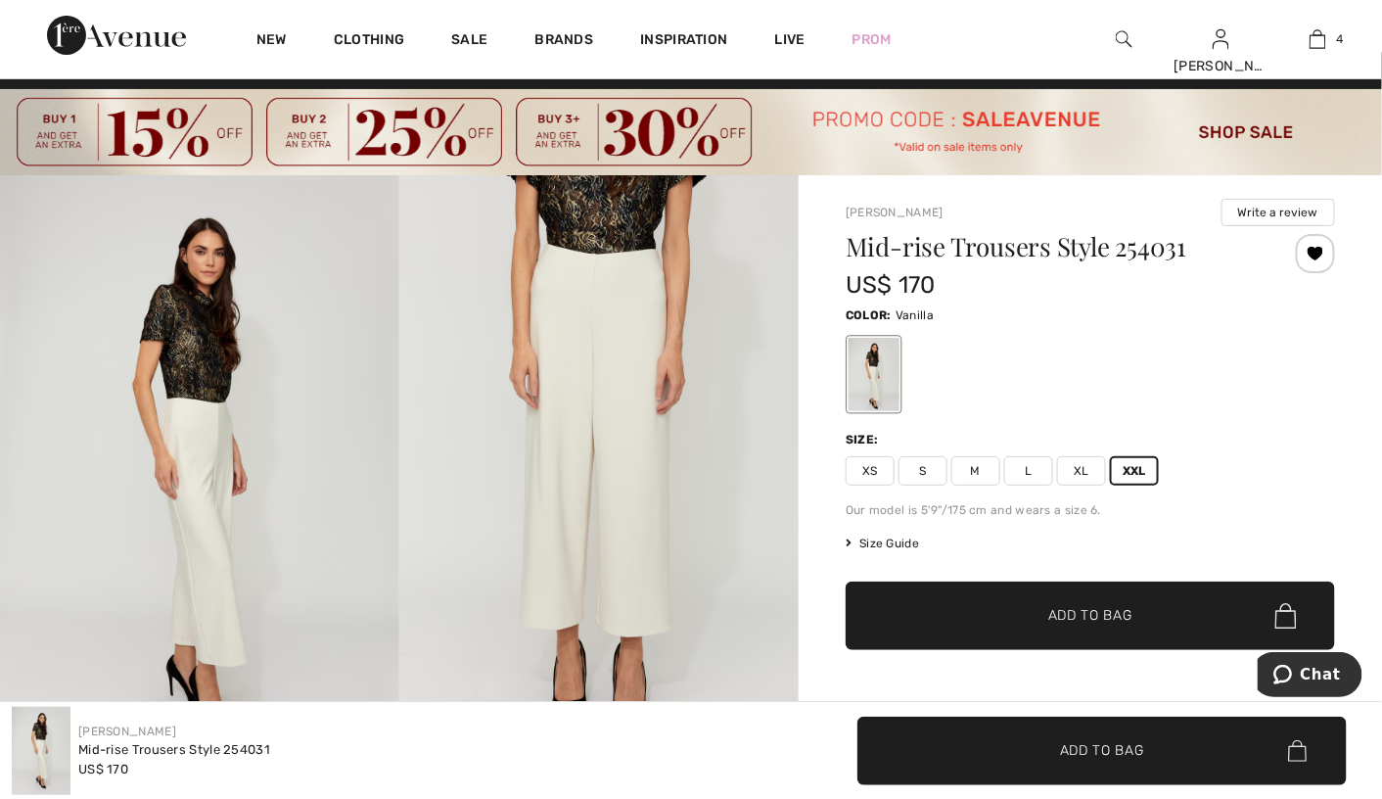
scroll to position [0, 0]
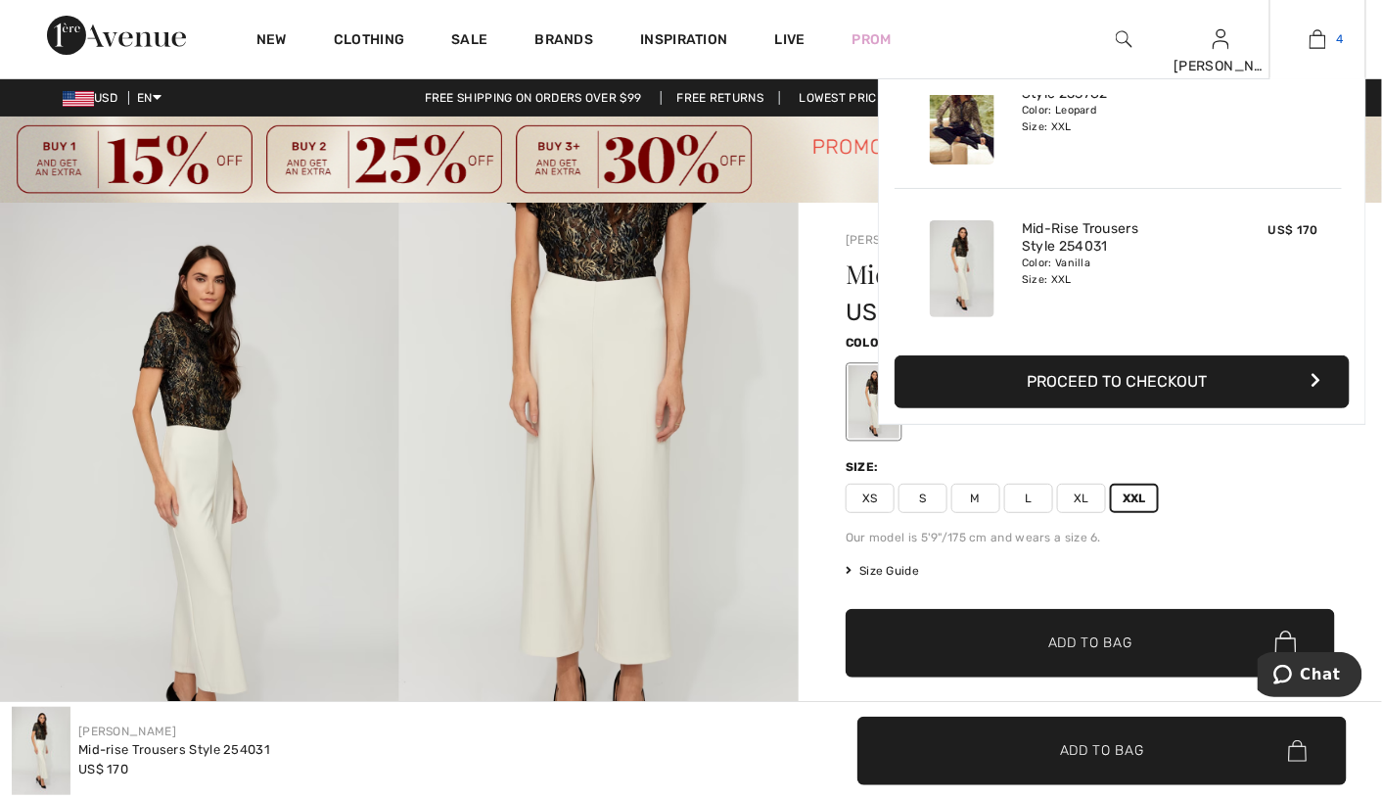
click at [1316, 50] on img at bounding box center [1318, 38] width 17 height 23
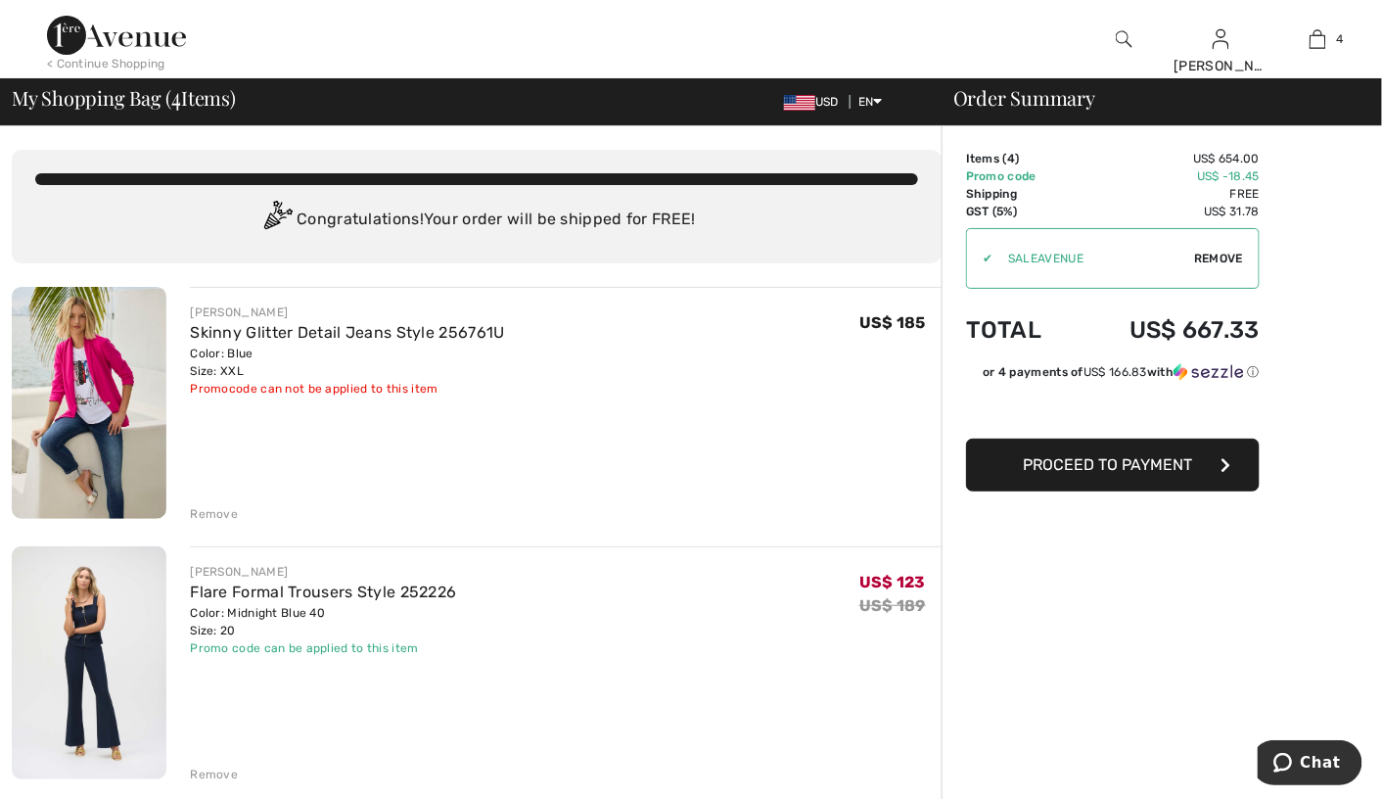
click at [89, 58] on div "< Continue Shopping" at bounding box center [106, 64] width 118 height 18
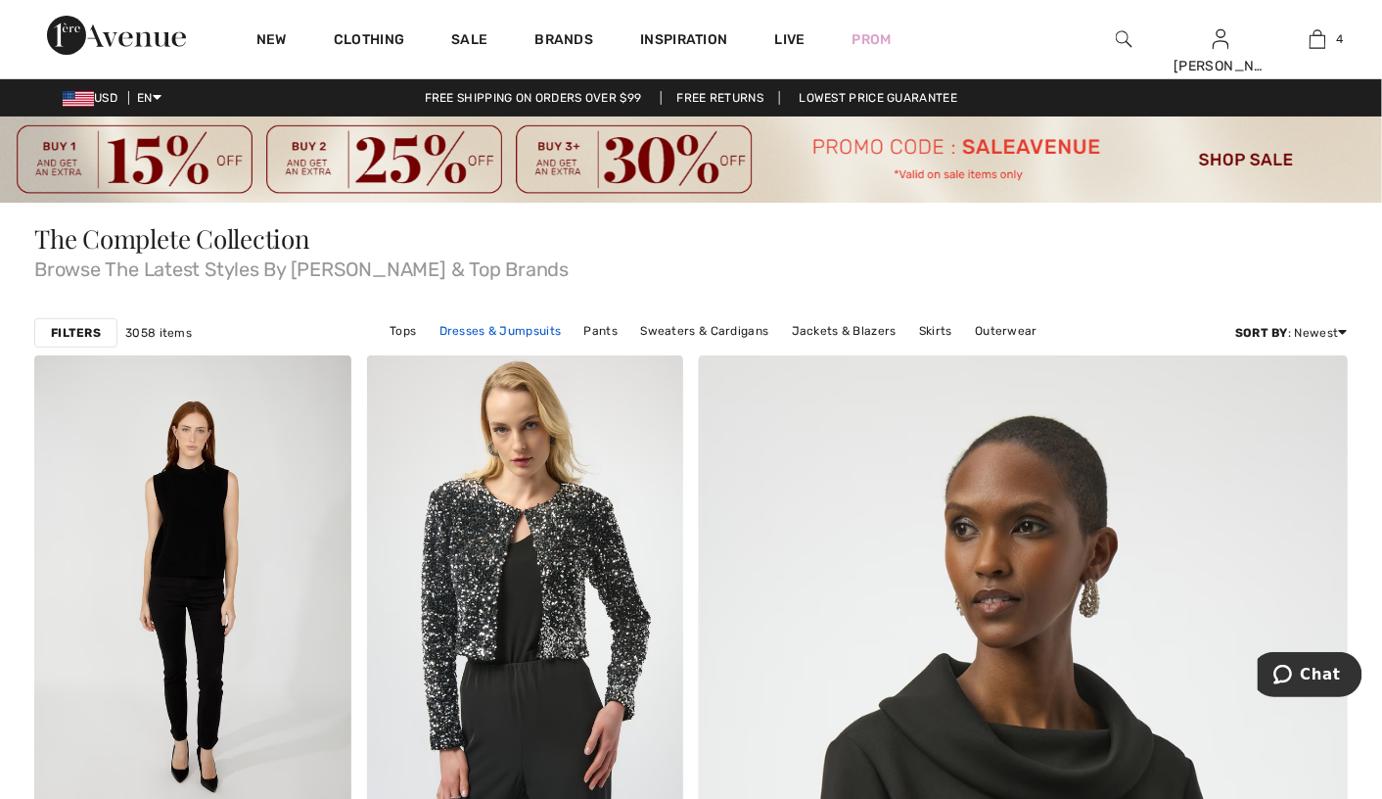
click at [509, 336] on link "Dresses & Jumpsuits" at bounding box center [501, 330] width 142 height 25
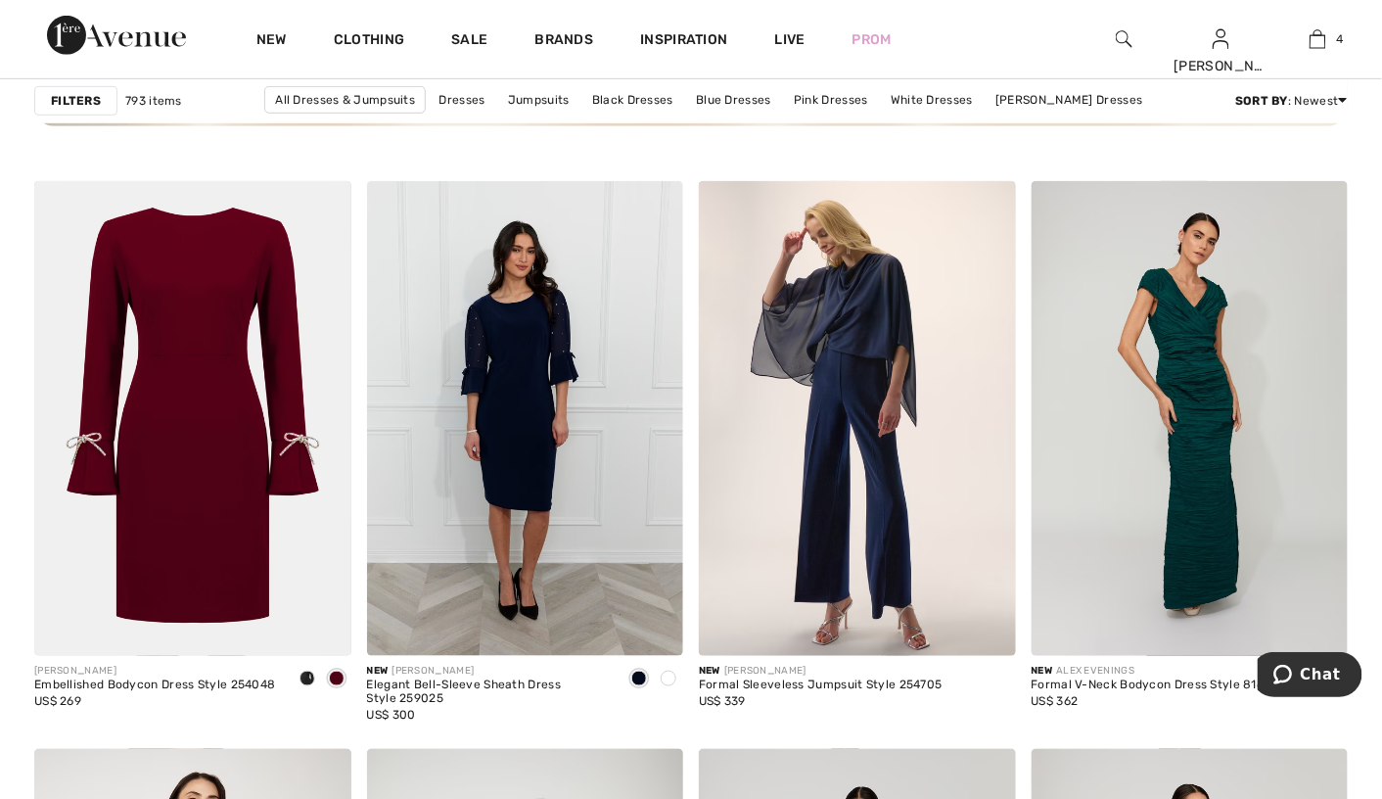
scroll to position [2741, 0]
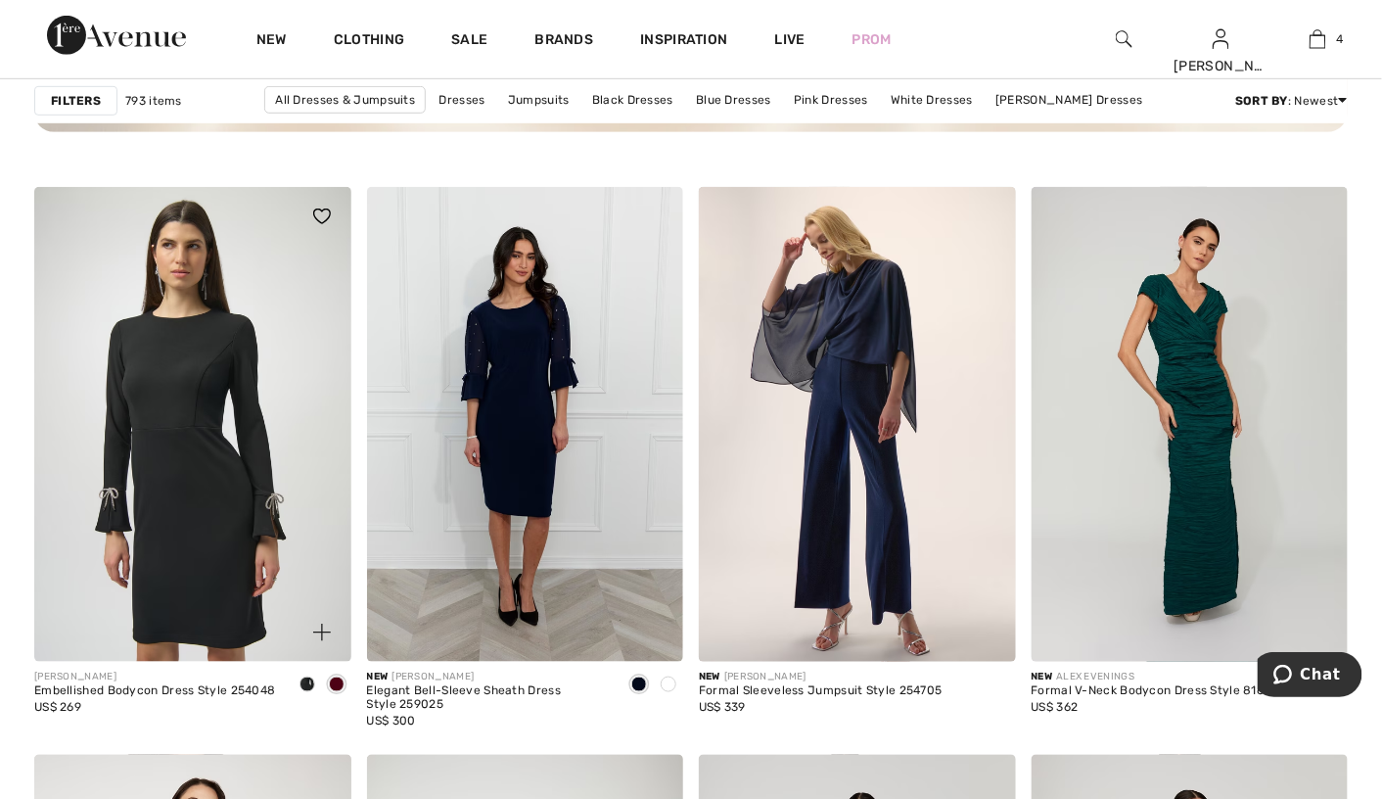
click at [195, 493] on img at bounding box center [192, 424] width 317 height 475
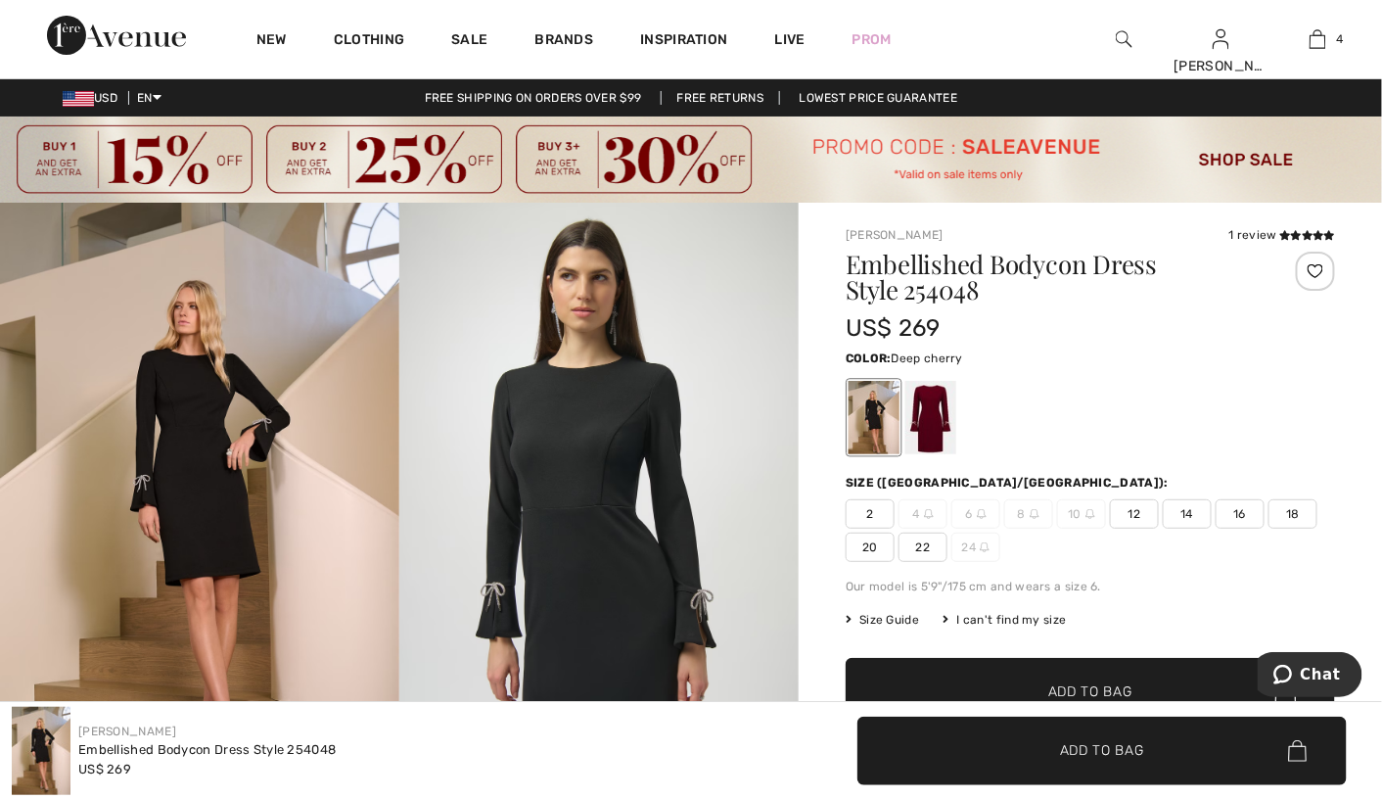
click at [948, 436] on div at bounding box center [930, 417] width 51 height 73
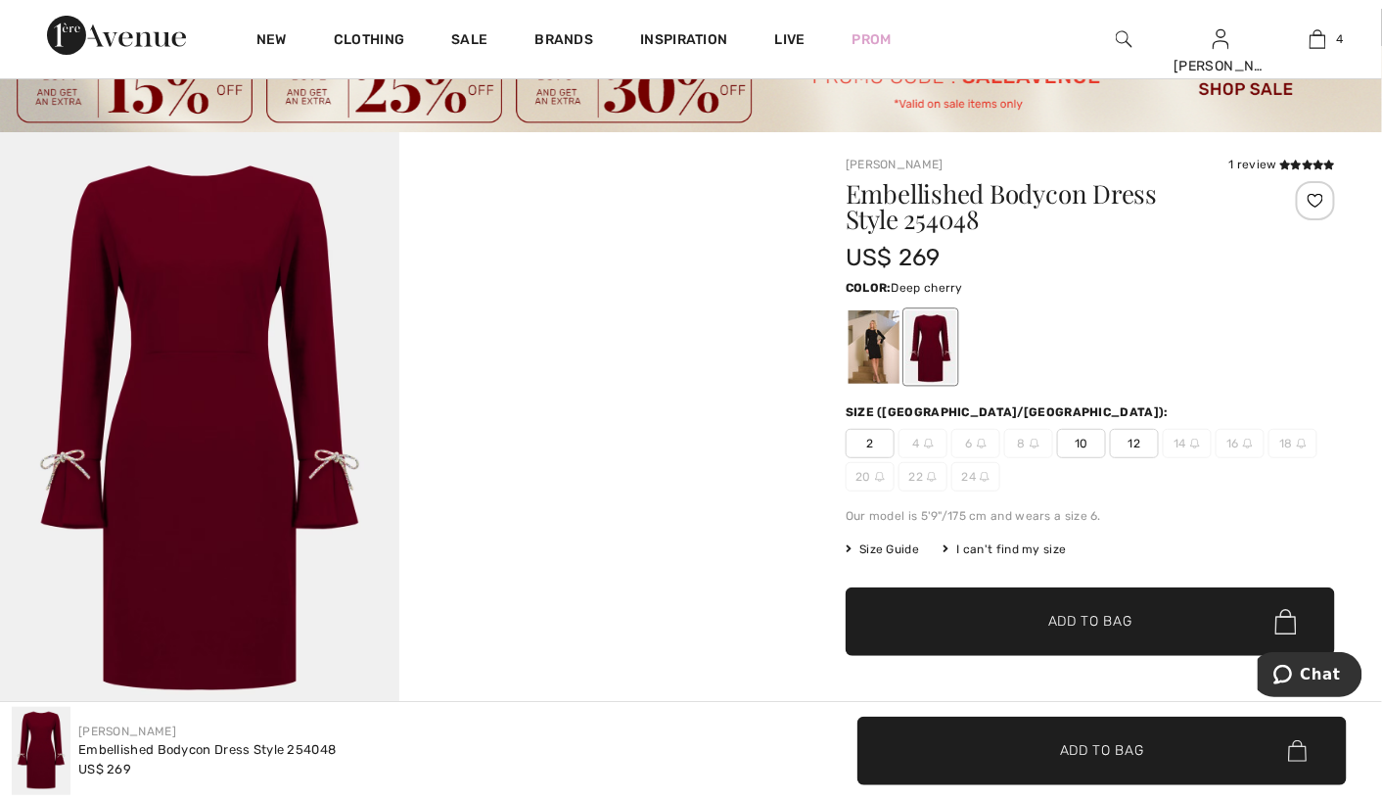
scroll to position [98, 0]
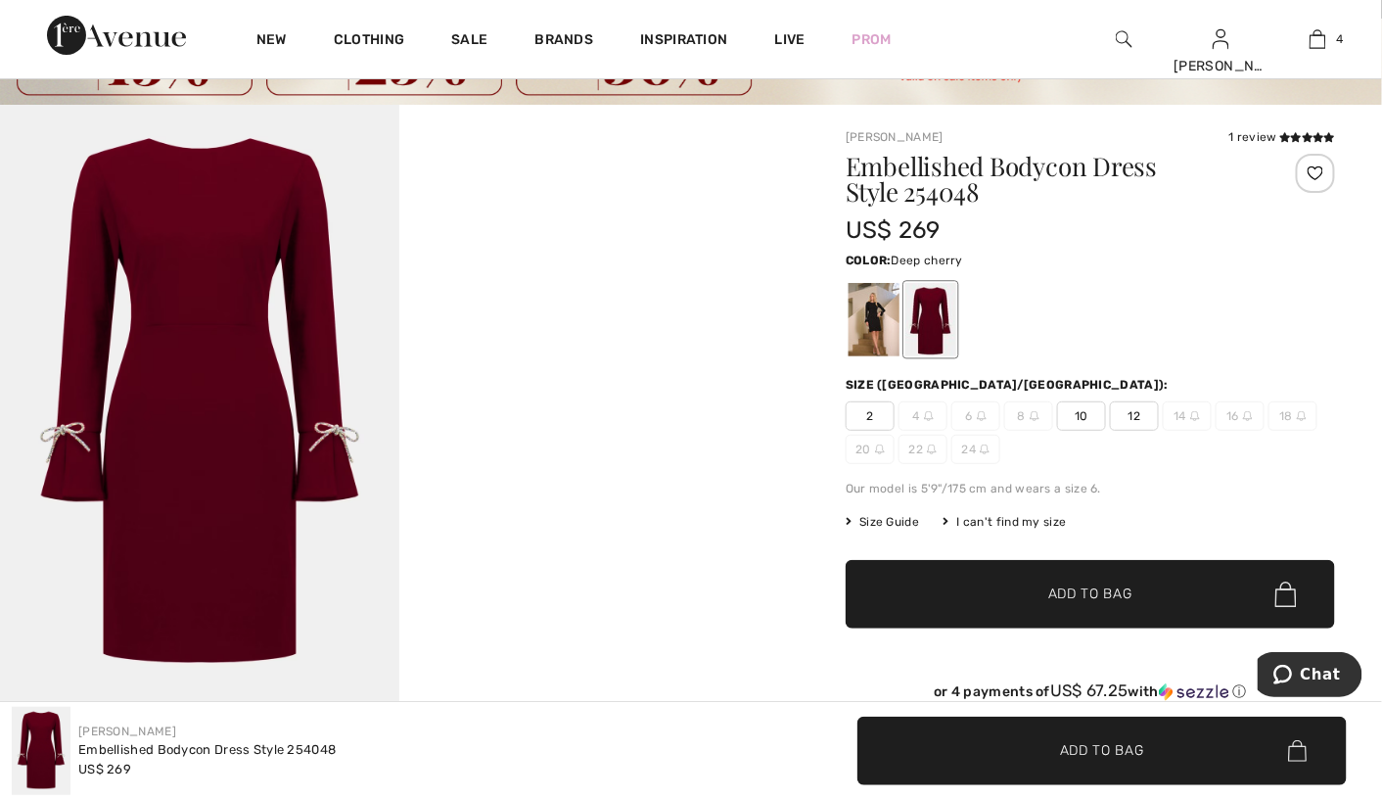
click at [1011, 522] on div "I can't find my size" at bounding box center [1004, 522] width 123 height 18
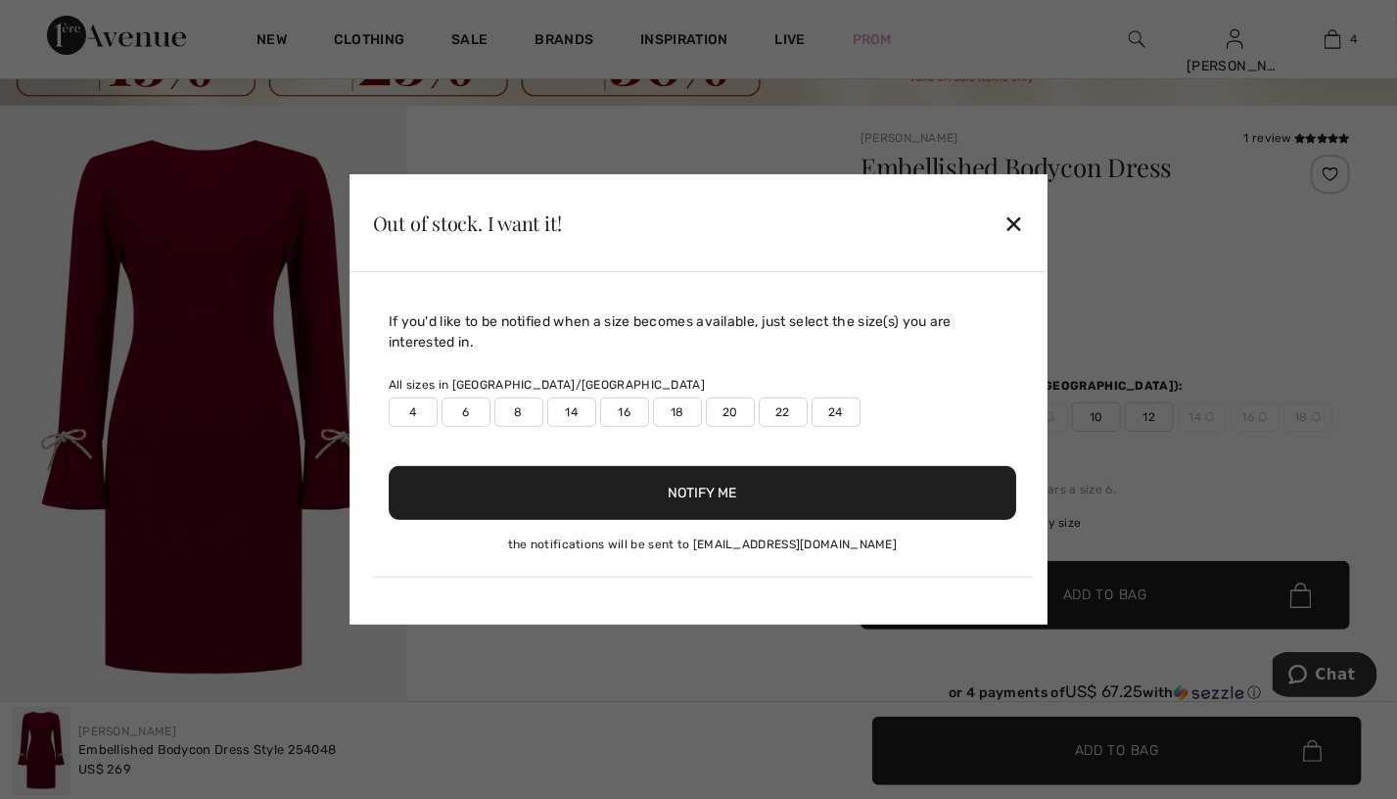
click at [736, 416] on label "20" at bounding box center [730, 411] width 49 height 29
click at [785, 415] on label "22" at bounding box center [783, 411] width 49 height 29
click at [741, 492] on button "Notify Me" at bounding box center [703, 493] width 628 height 54
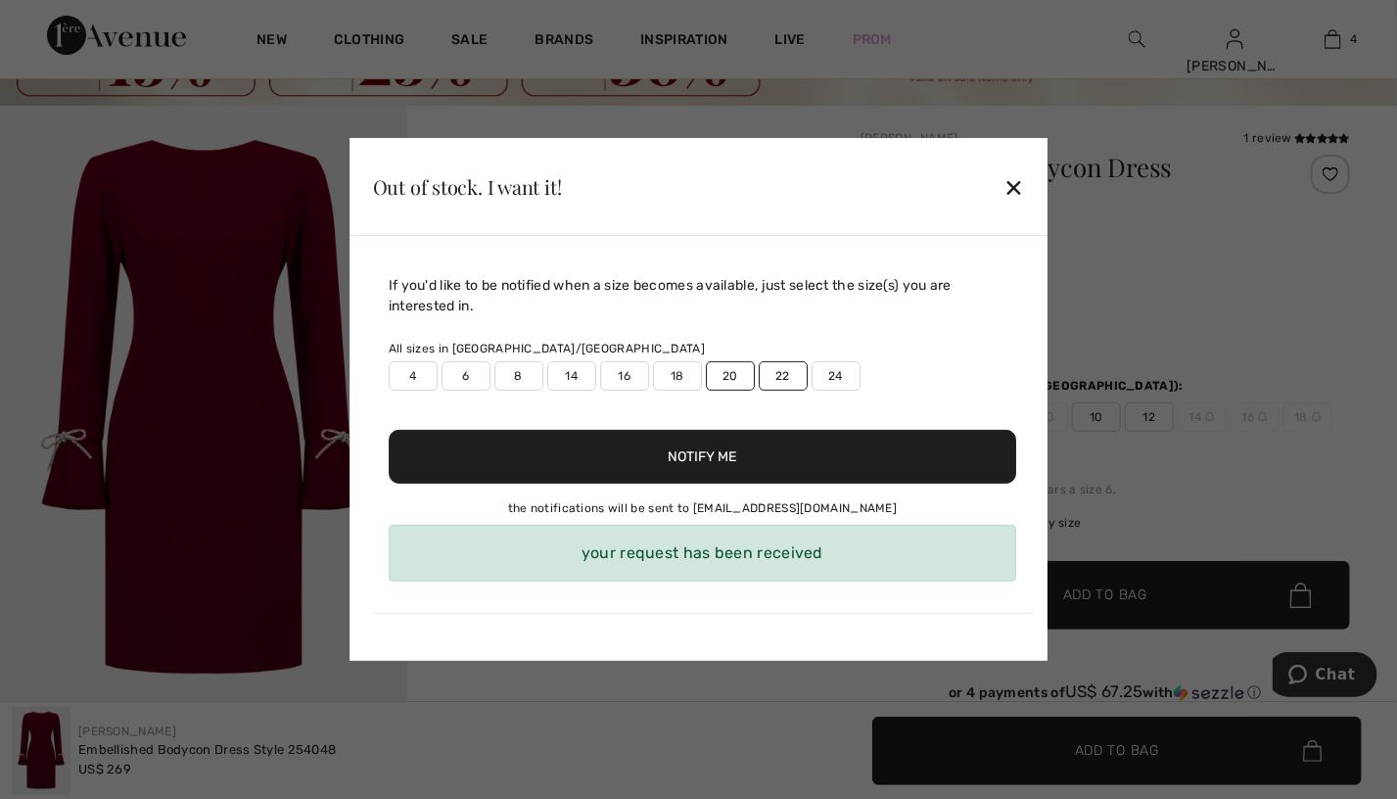
click at [1011, 185] on div "✕" at bounding box center [1013, 186] width 21 height 41
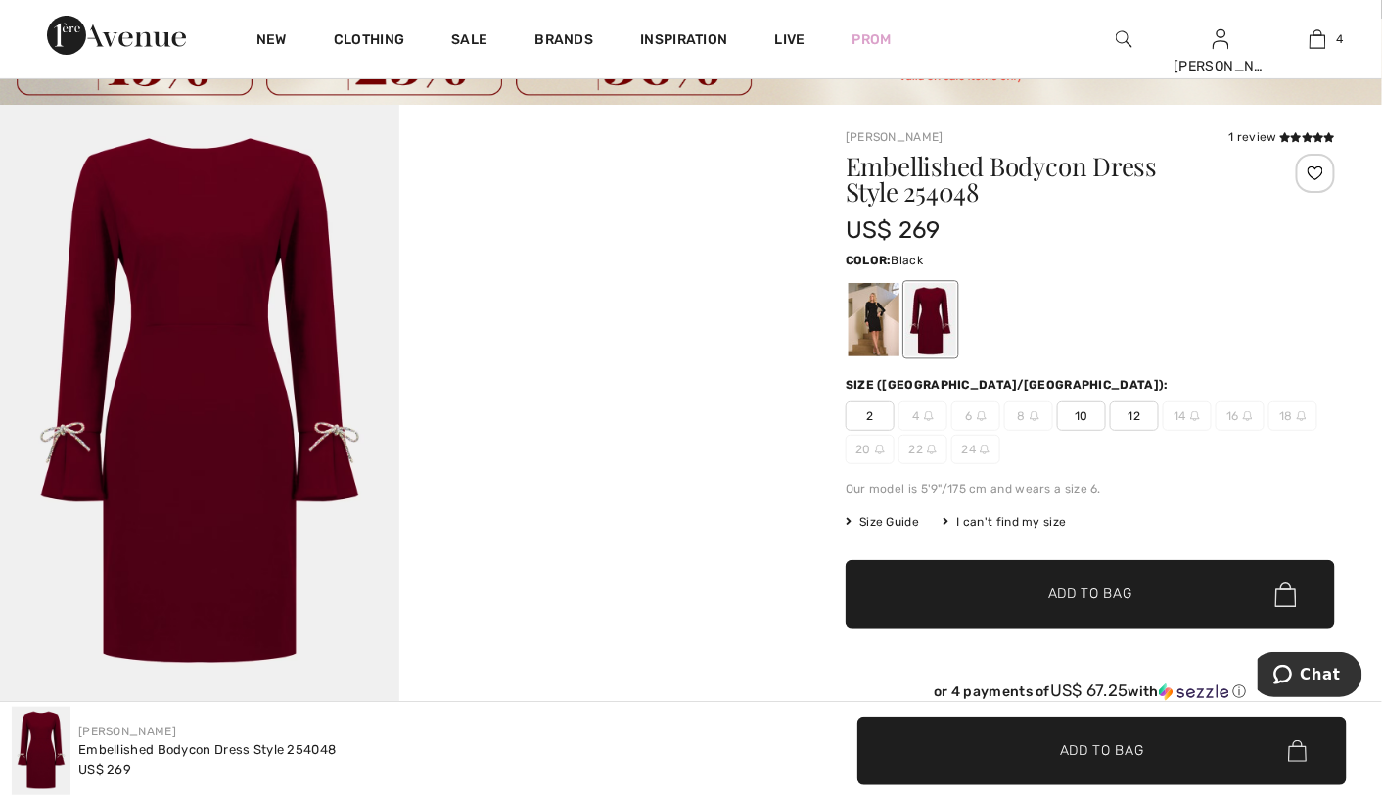
click at [881, 316] on div at bounding box center [874, 319] width 51 height 73
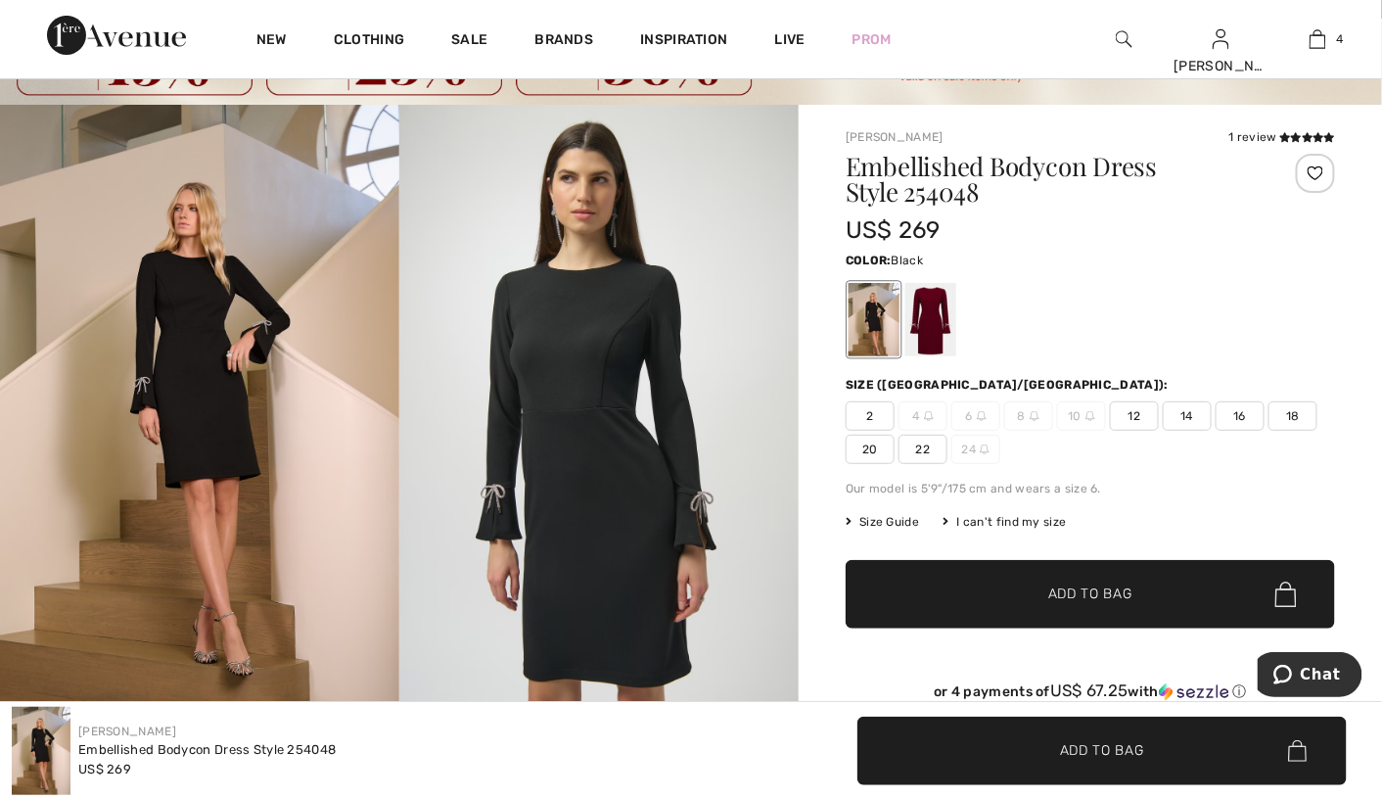
scroll to position [0, 0]
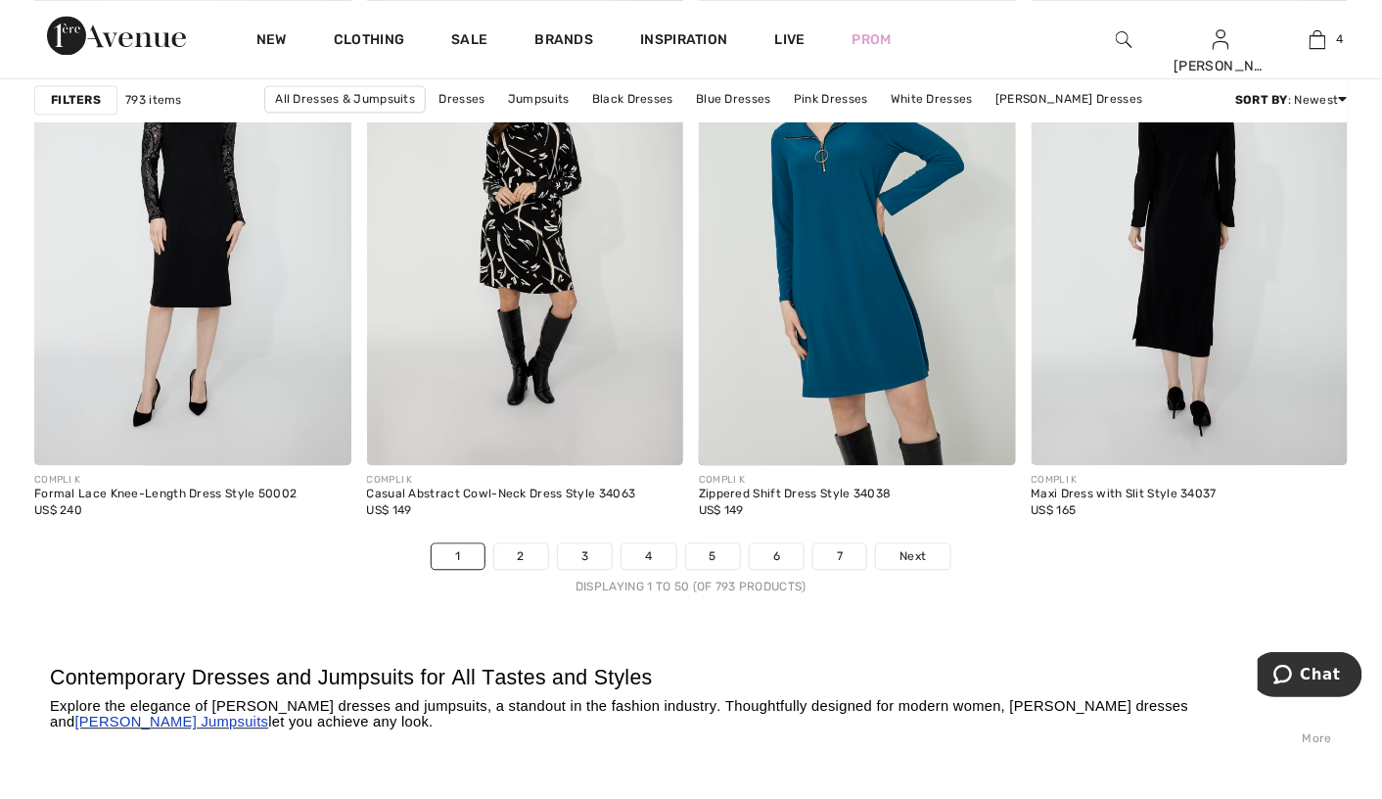
scroll to position [8516, 0]
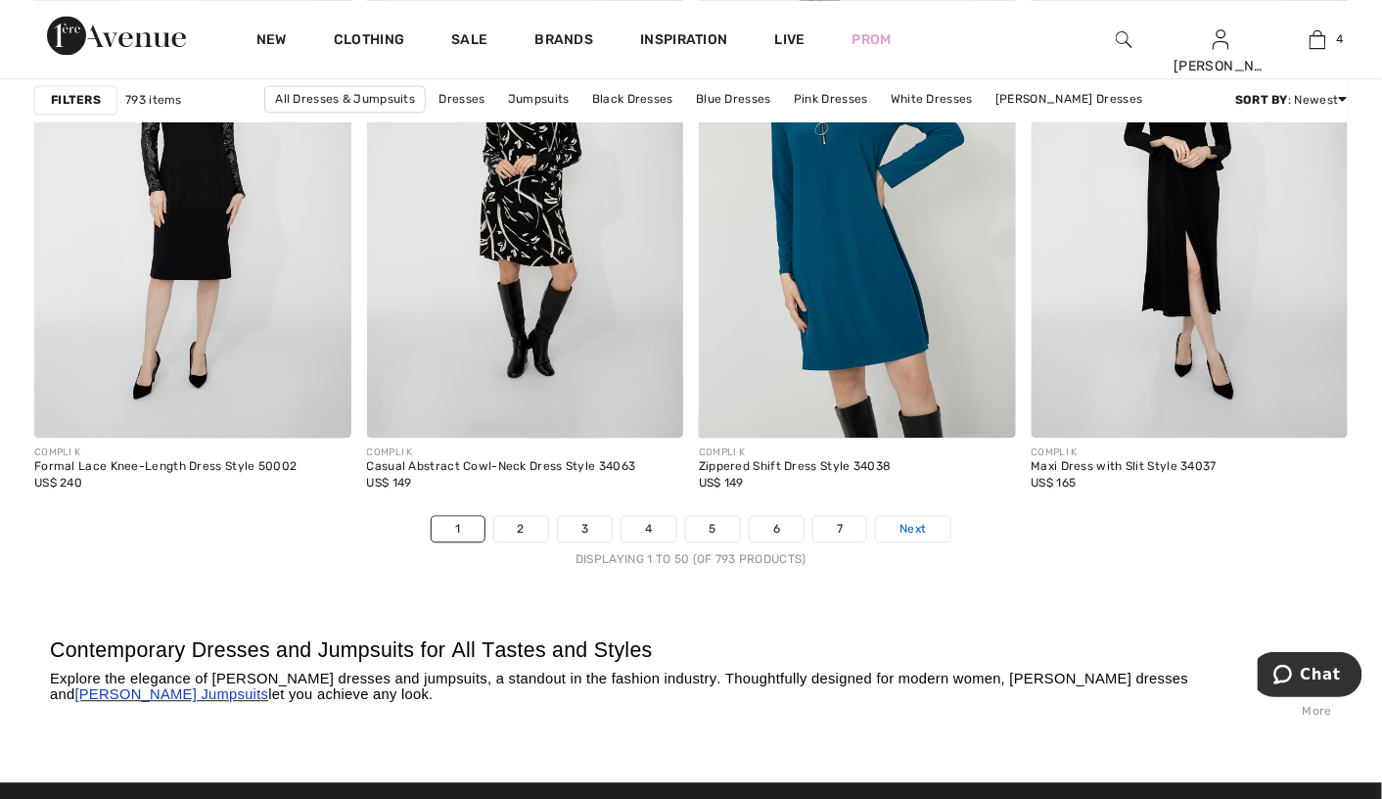
click at [902, 523] on span "Next" at bounding box center [913, 529] width 26 height 18
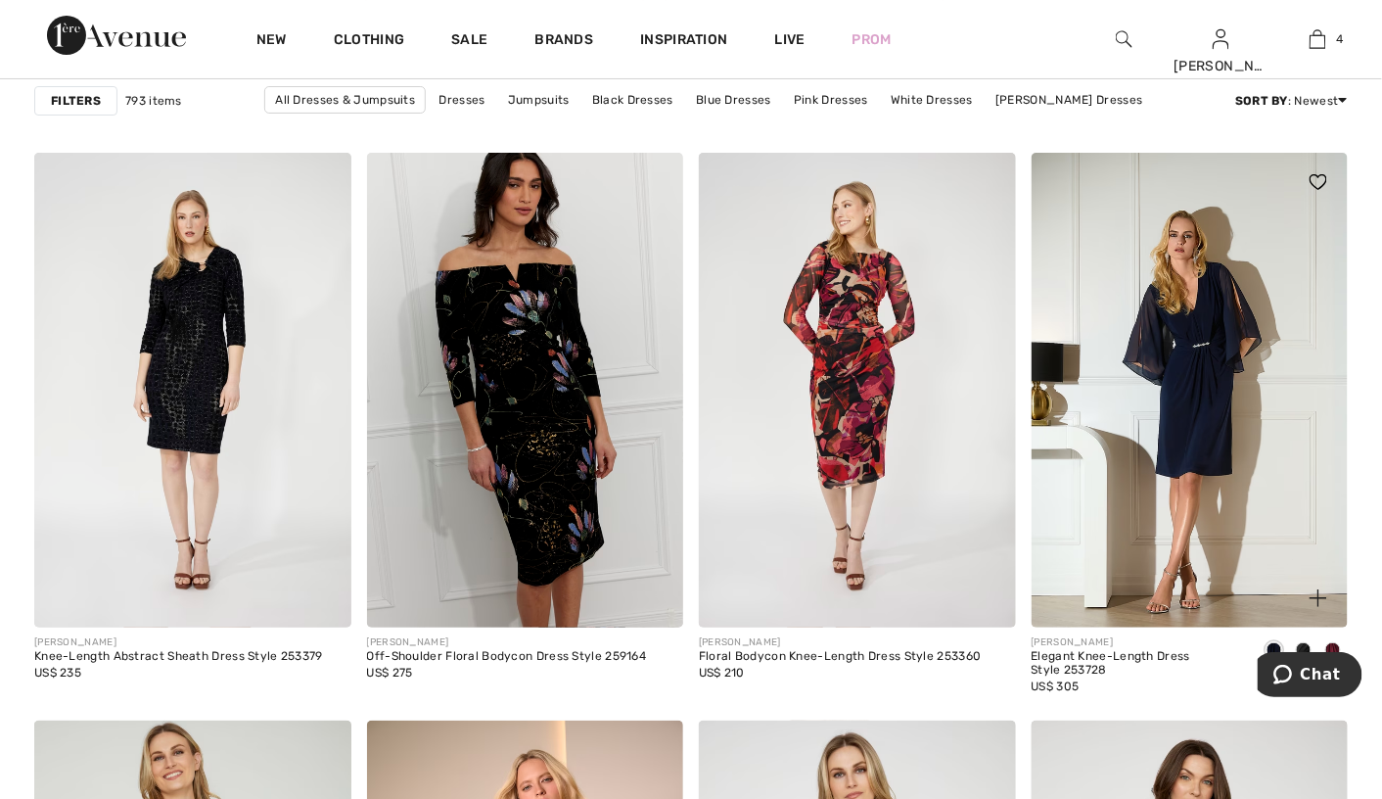
scroll to position [7243, 0]
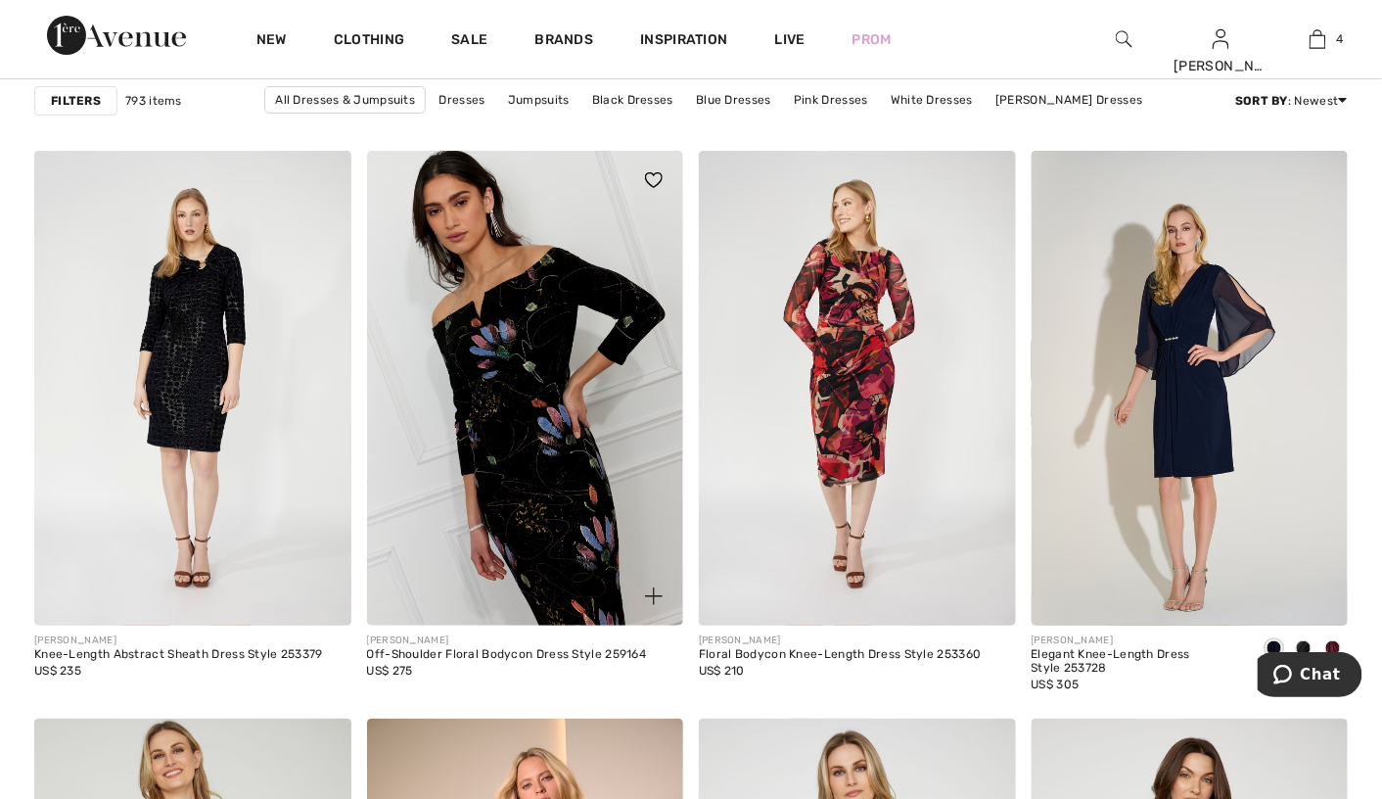
click at [537, 503] on img at bounding box center [525, 388] width 317 height 475
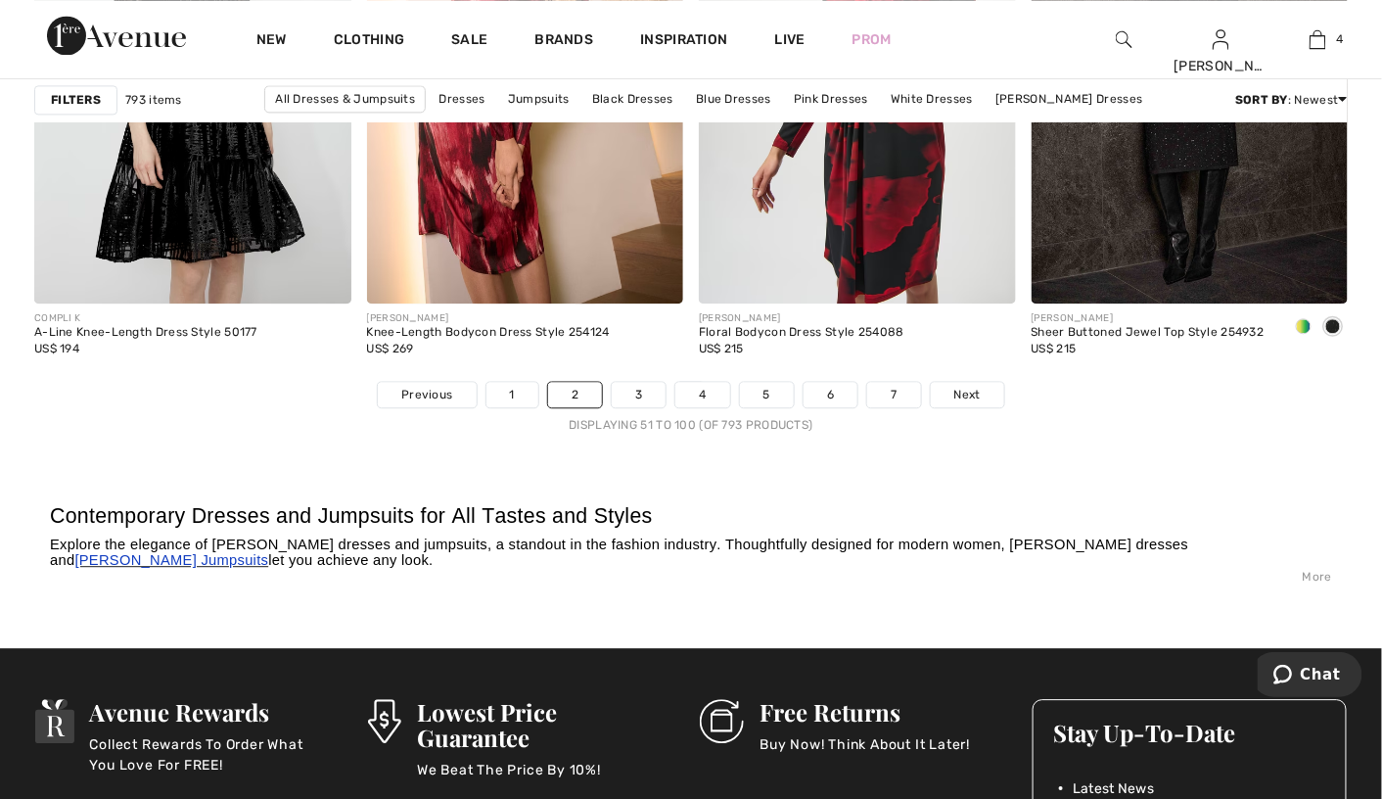
scroll to position [8712, 0]
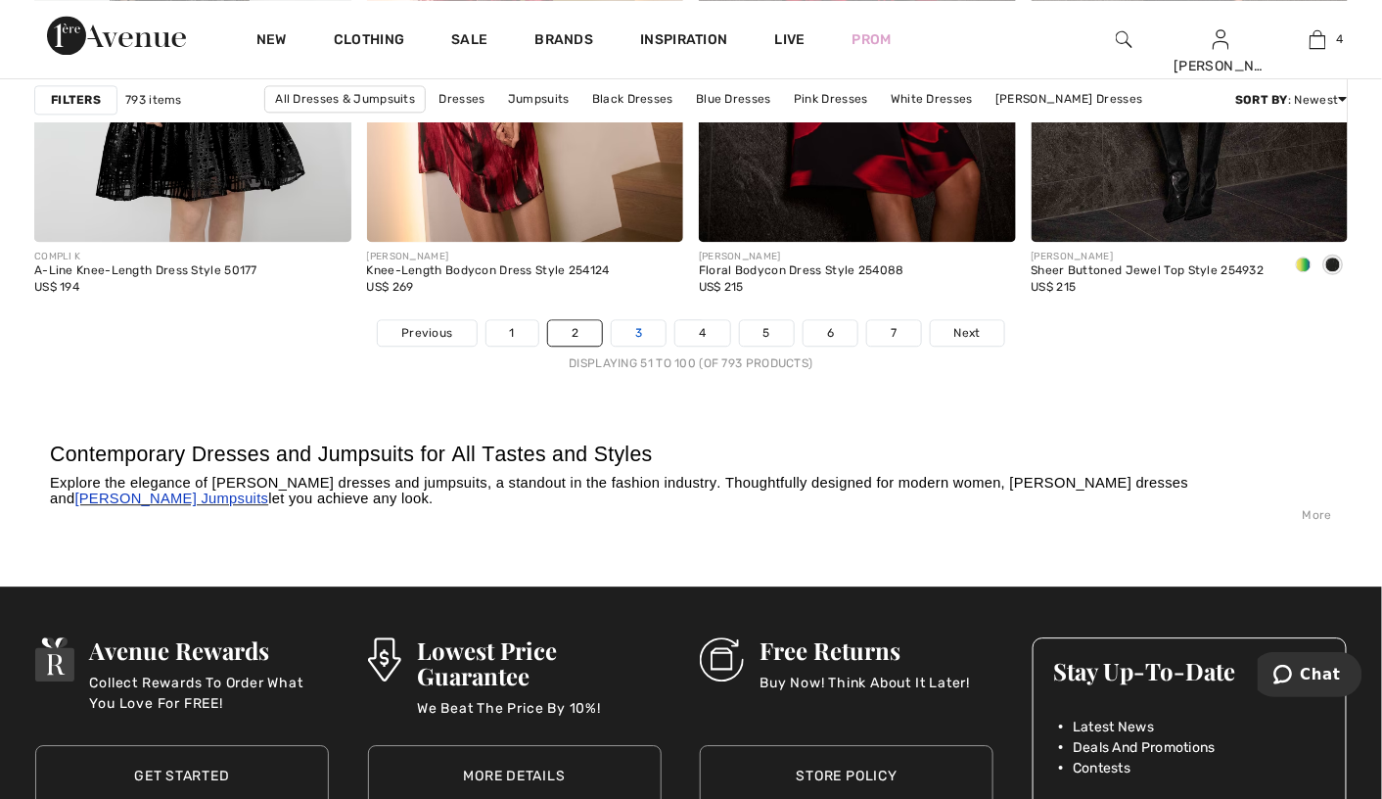
click at [624, 338] on link "3" at bounding box center [639, 332] width 54 height 25
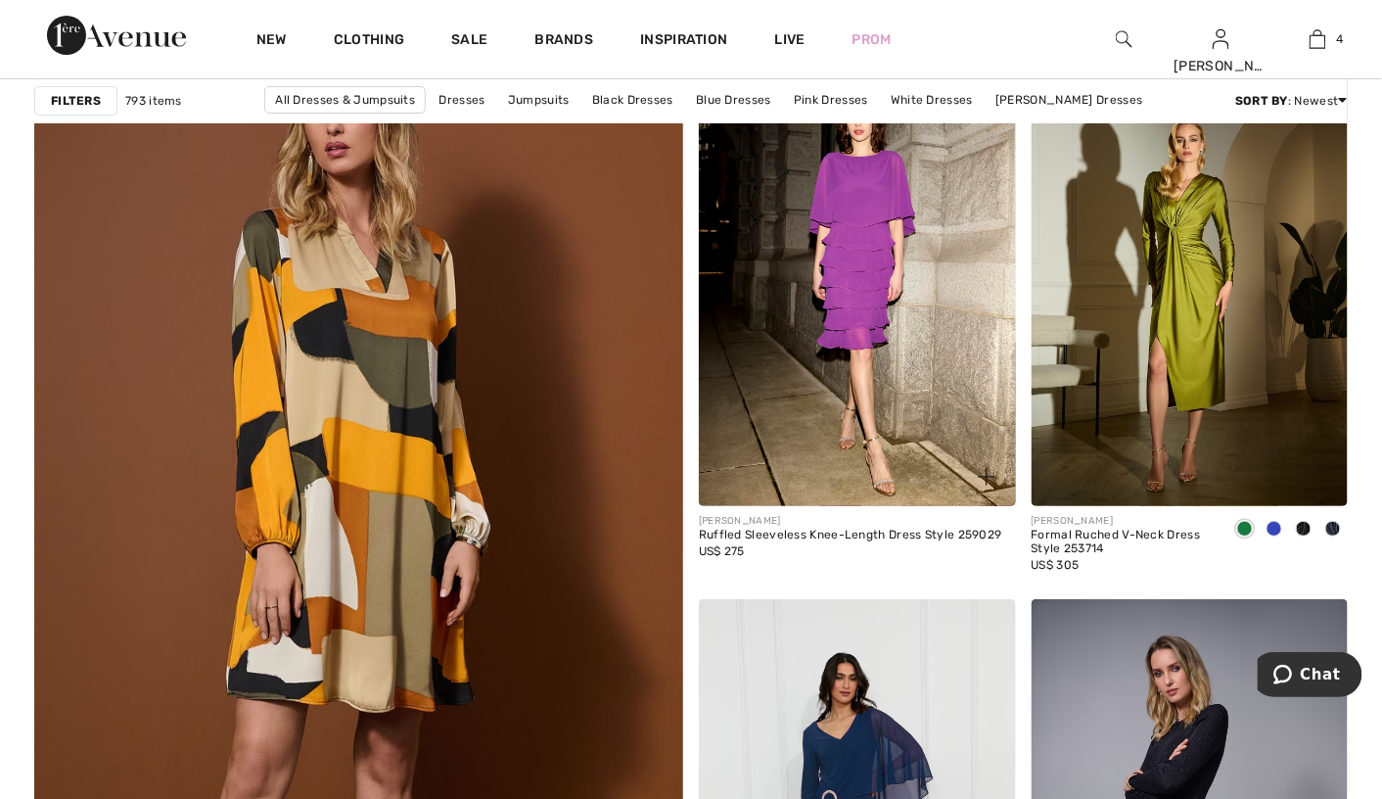
scroll to position [4796, 0]
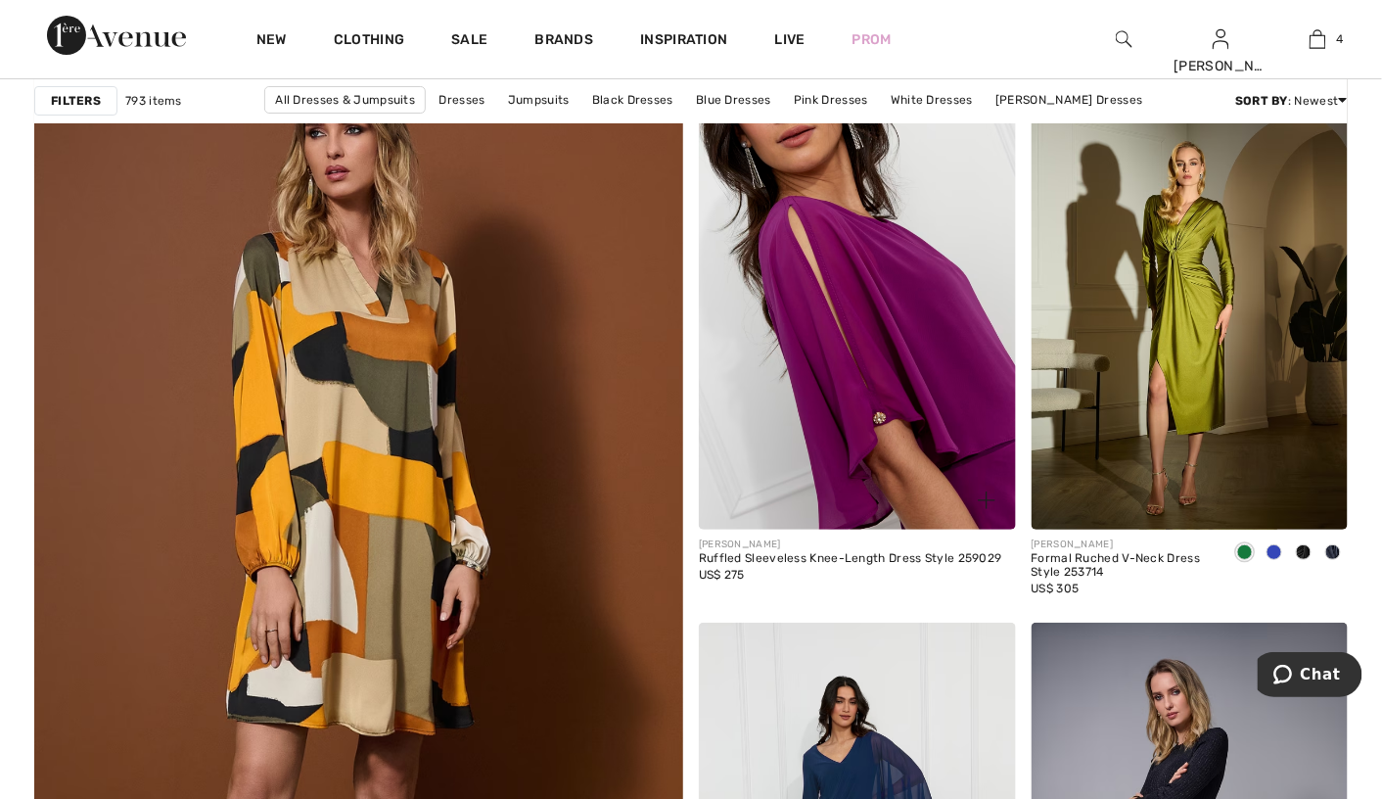
click at [768, 467] on img at bounding box center [857, 292] width 317 height 475
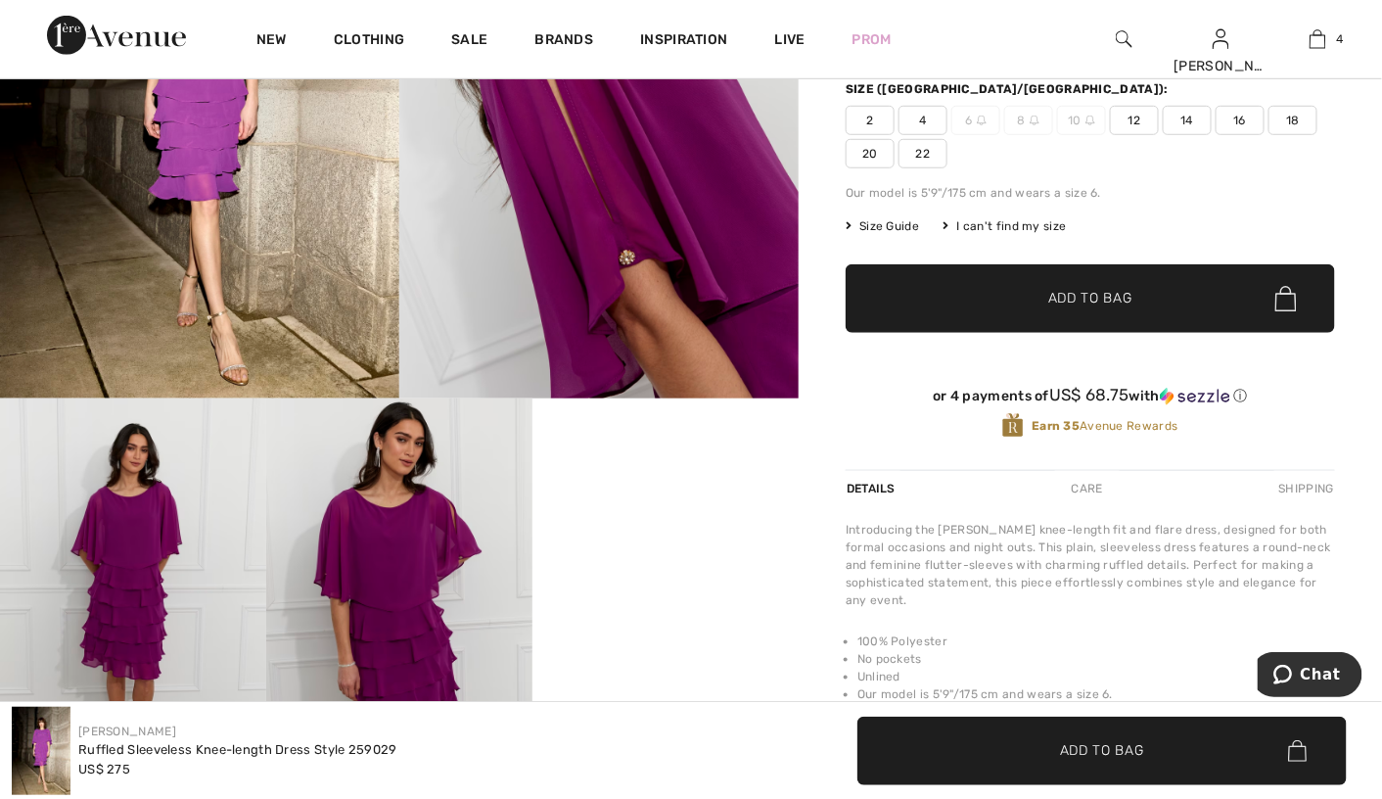
scroll to position [392, 0]
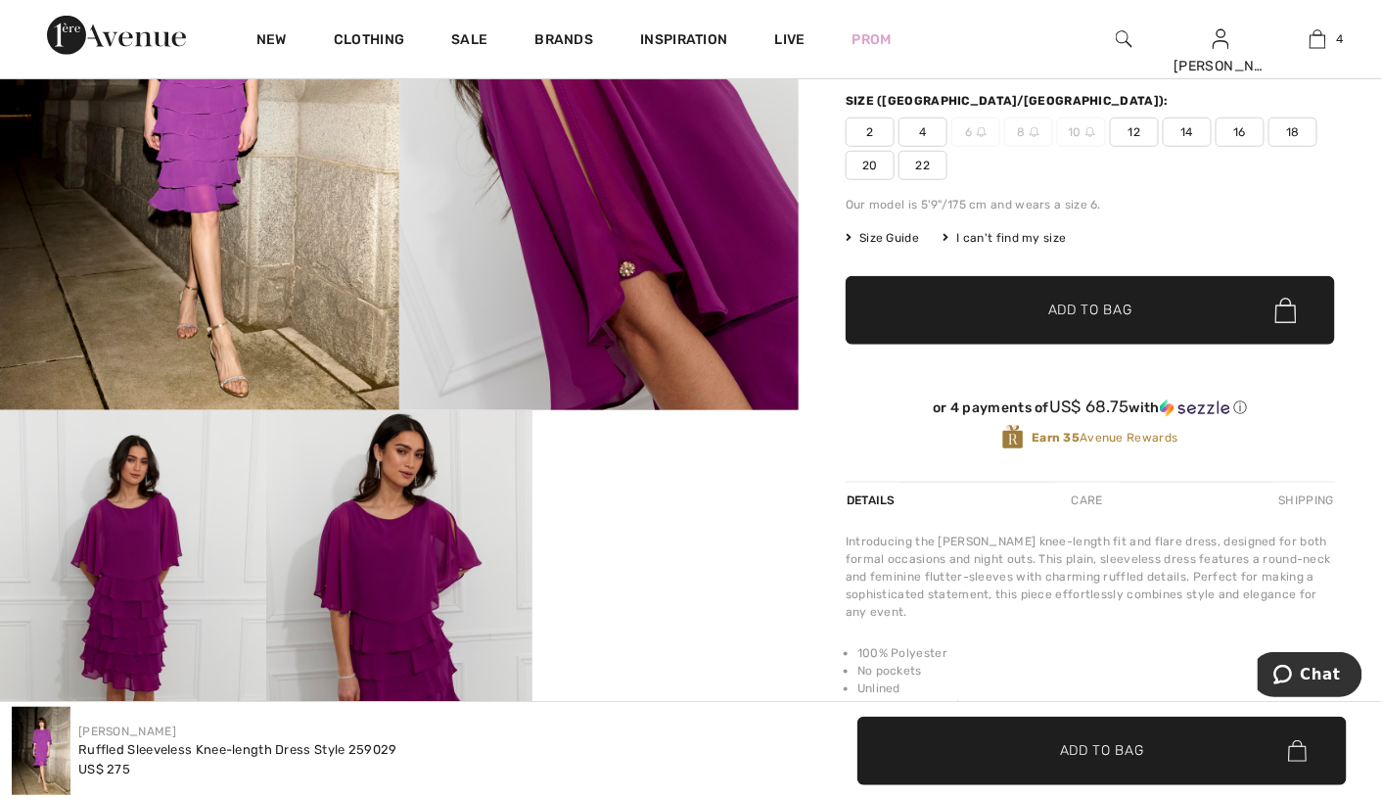
click at [914, 155] on span "22" at bounding box center [923, 165] width 49 height 29
click at [1040, 315] on span "✔ Added to Bag" at bounding box center [1060, 311] width 119 height 21
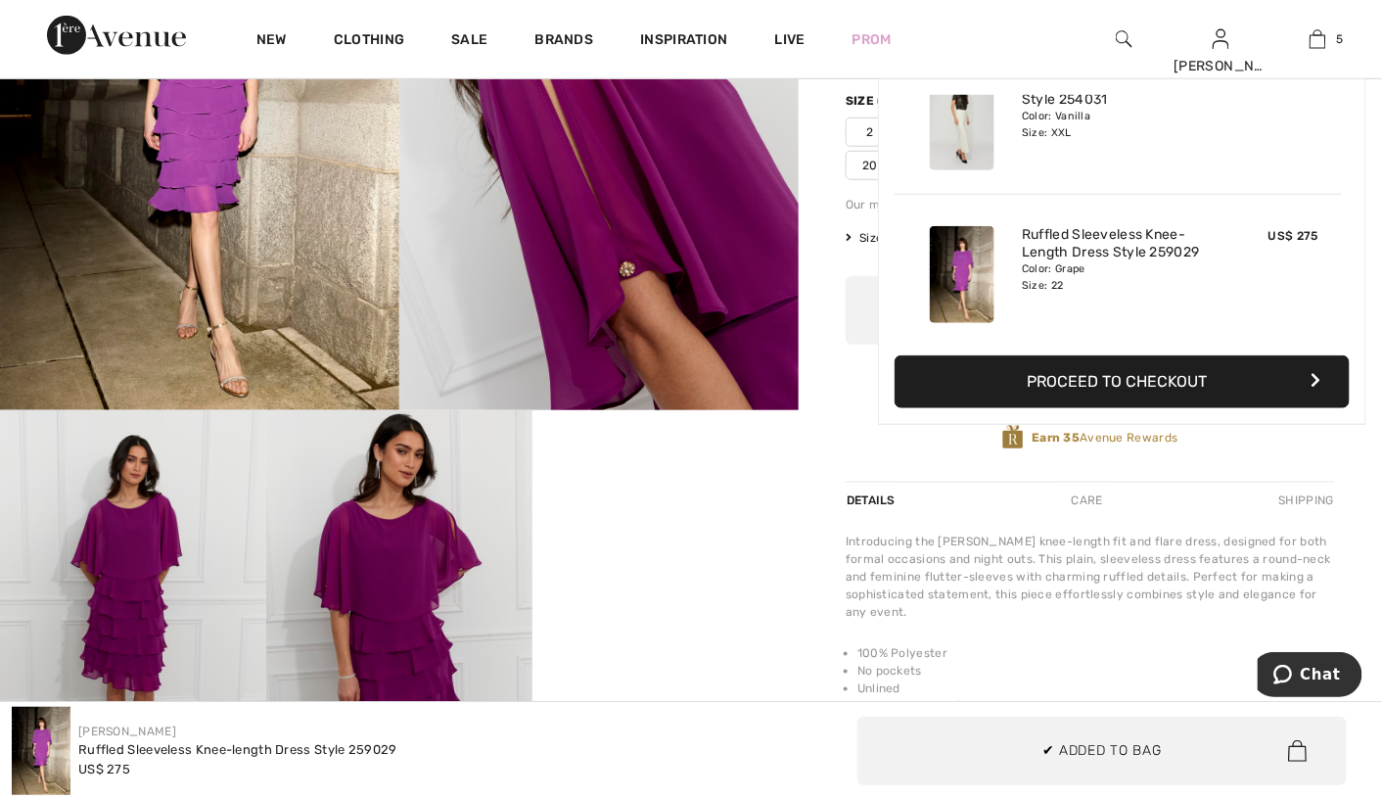
scroll to position [0, 0]
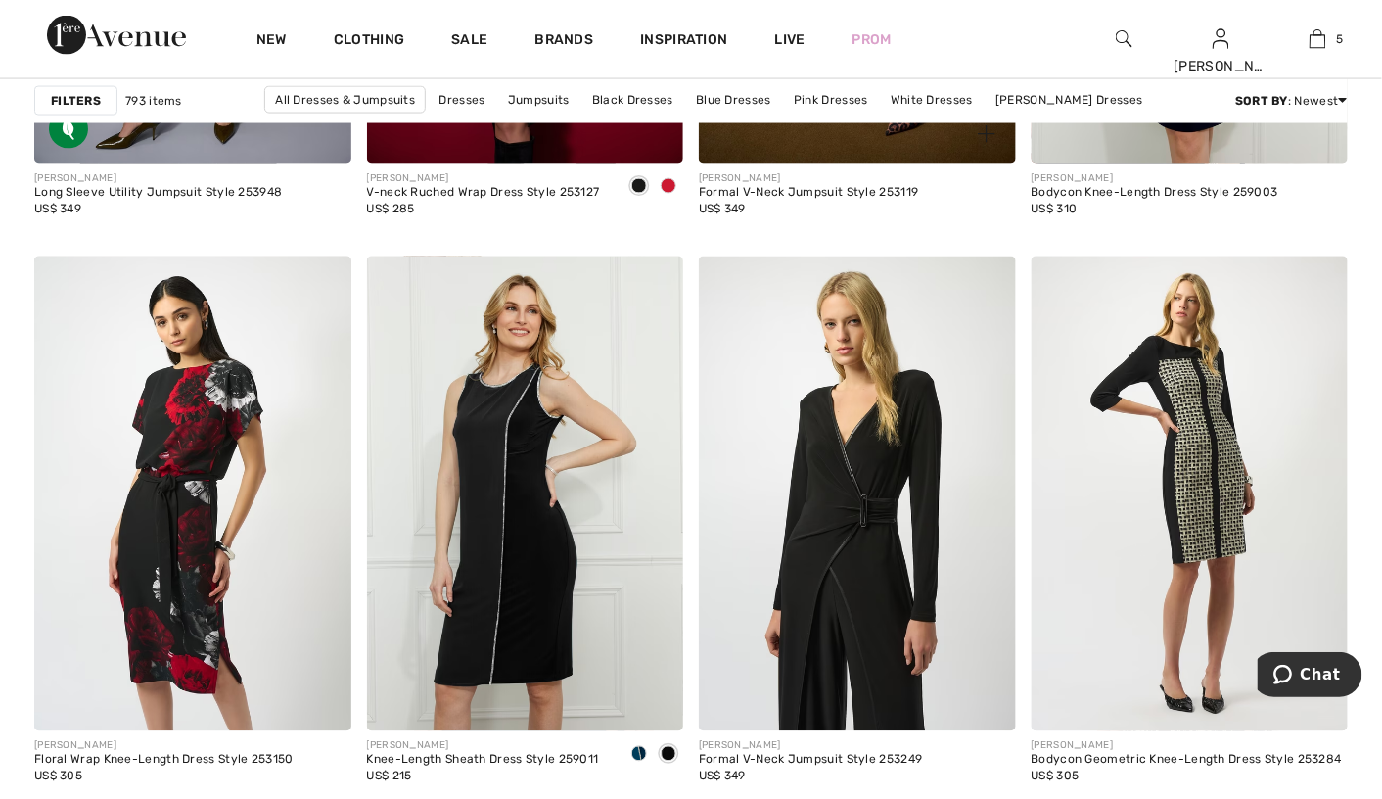
scroll to position [8320, 0]
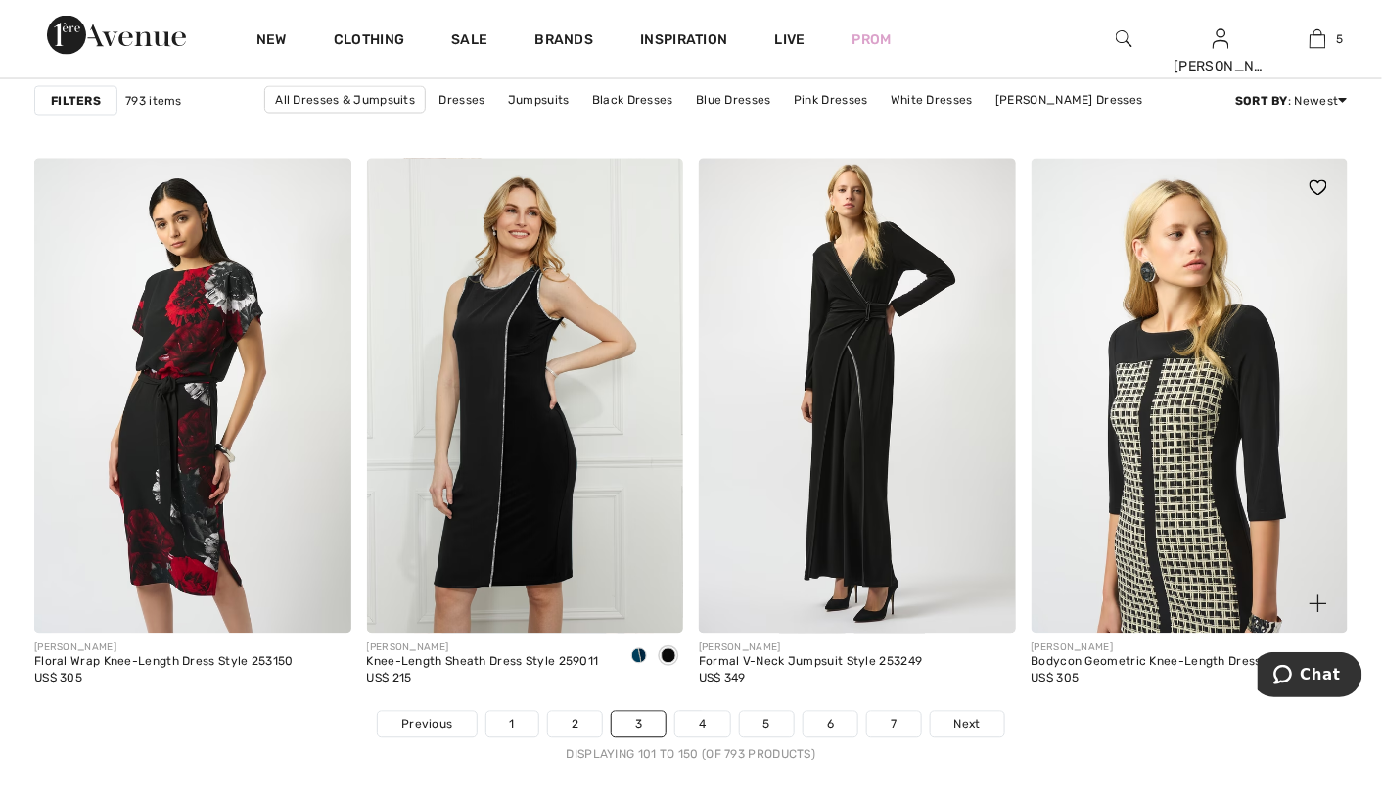
click at [1123, 416] on img at bounding box center [1190, 396] width 317 height 475
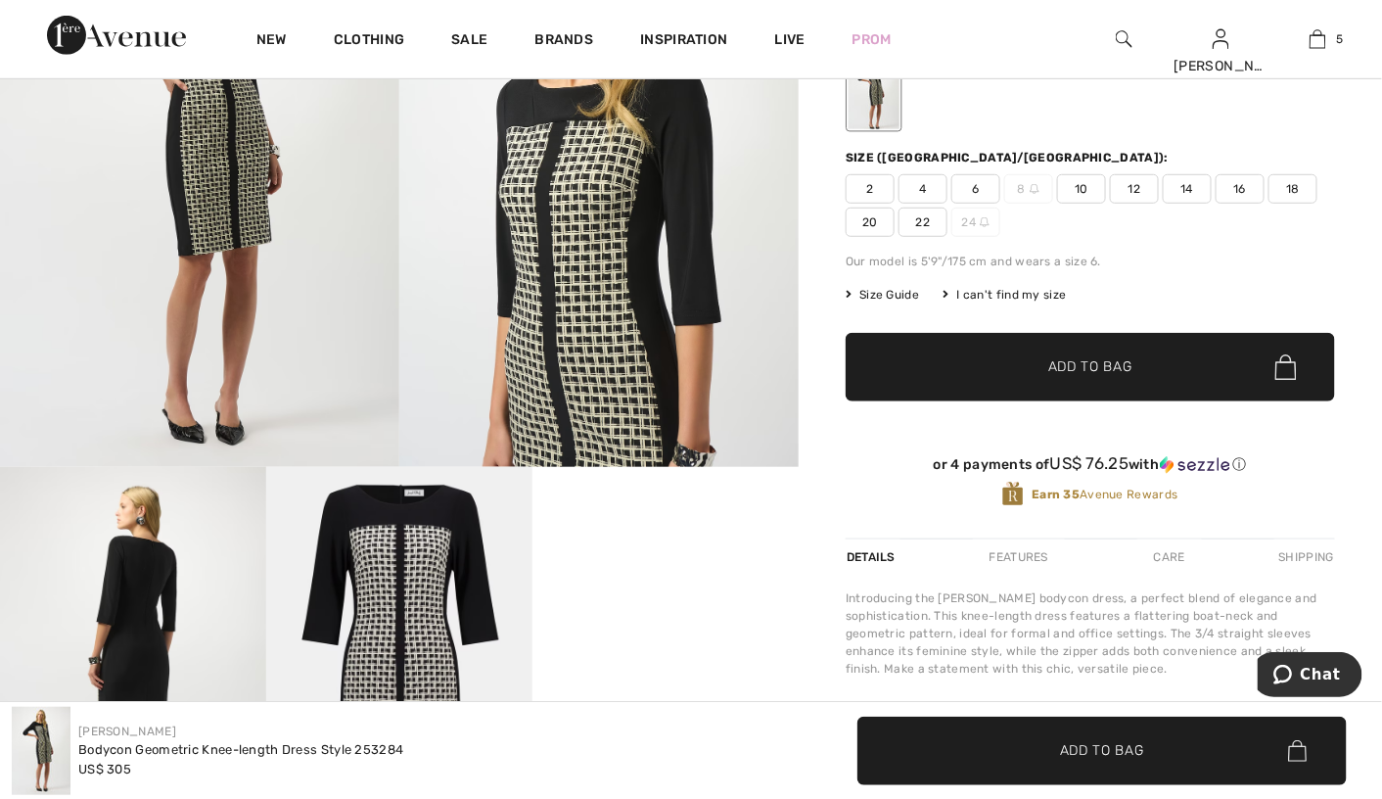
scroll to position [294, 0]
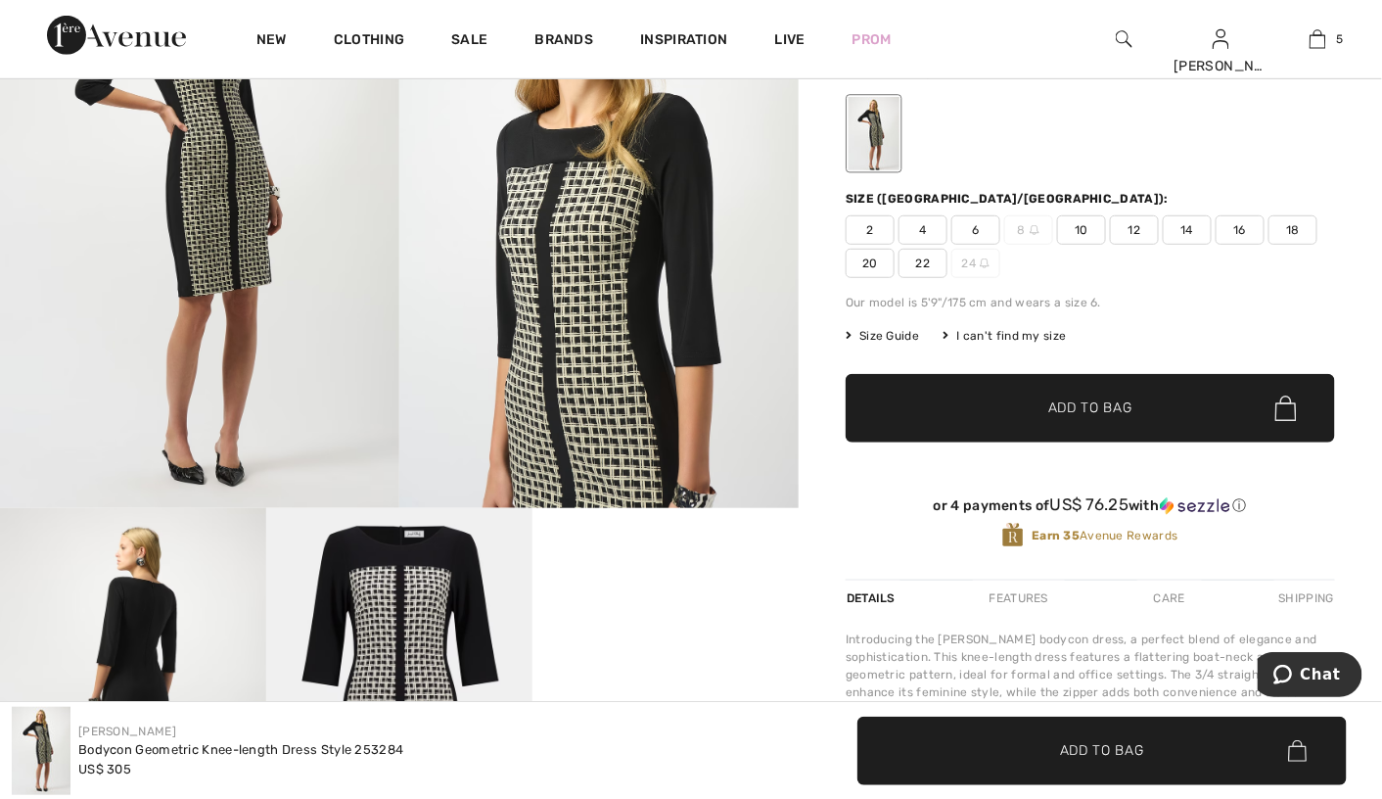
click at [921, 263] on span "22" at bounding box center [923, 263] width 49 height 29
click at [1125, 415] on span "Add to Bag" at bounding box center [1090, 408] width 84 height 21
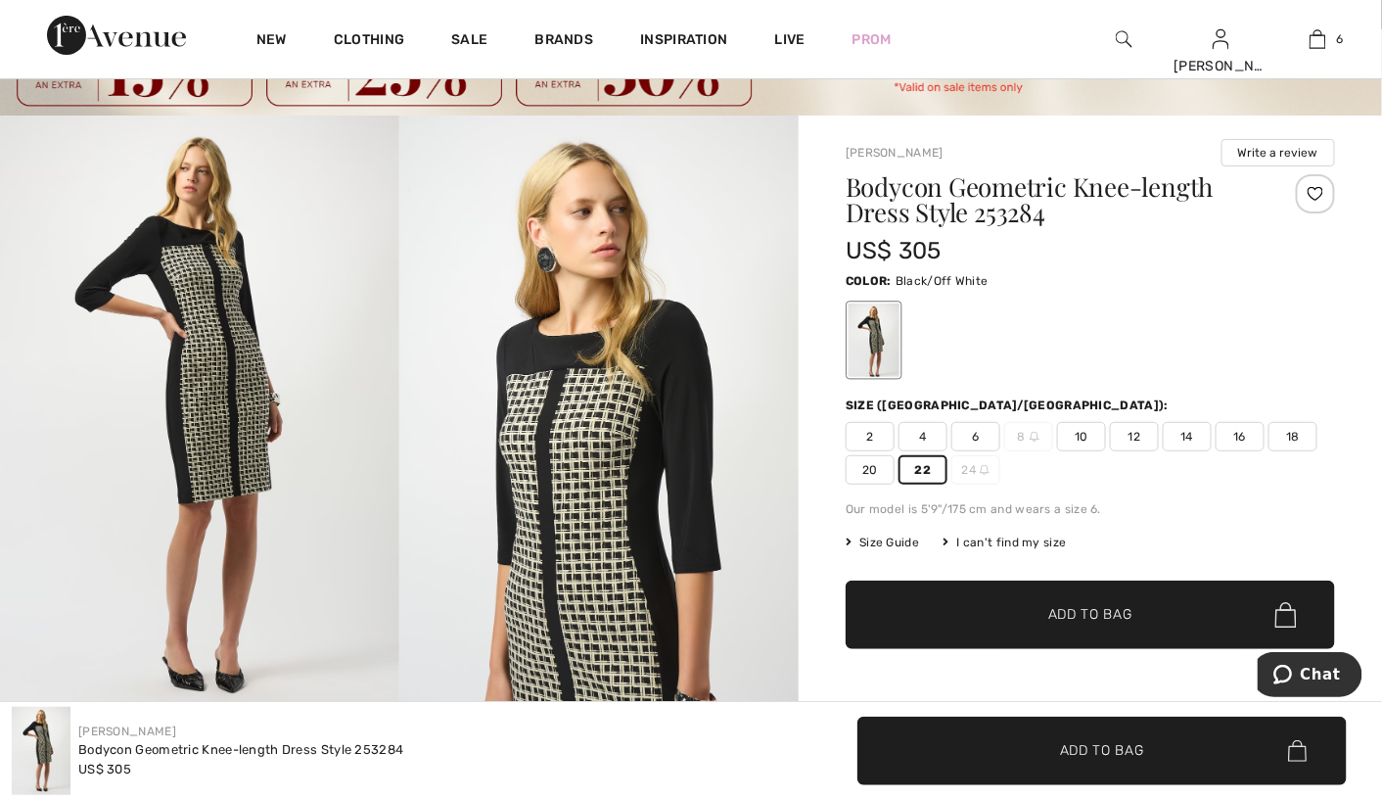
scroll to position [0, 0]
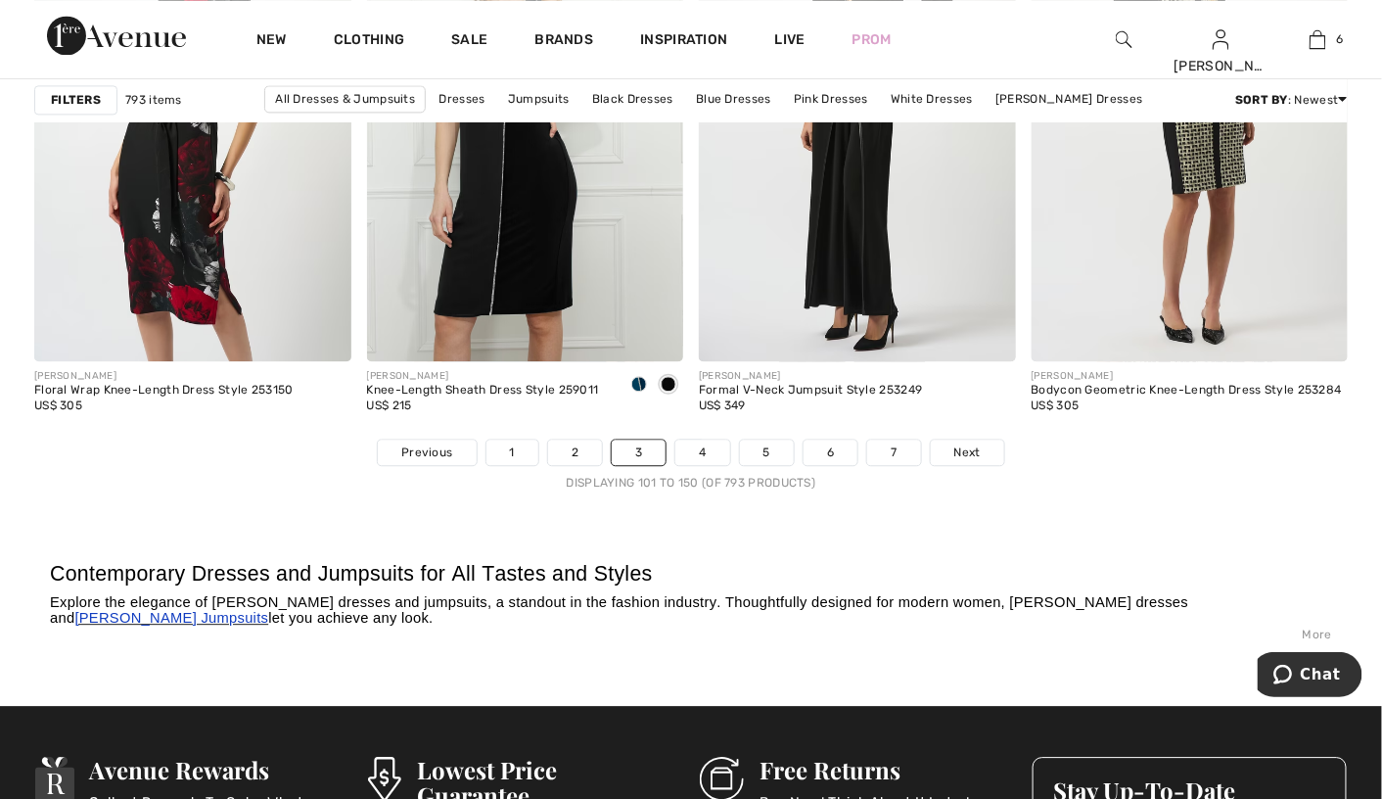
scroll to position [8664, 0]
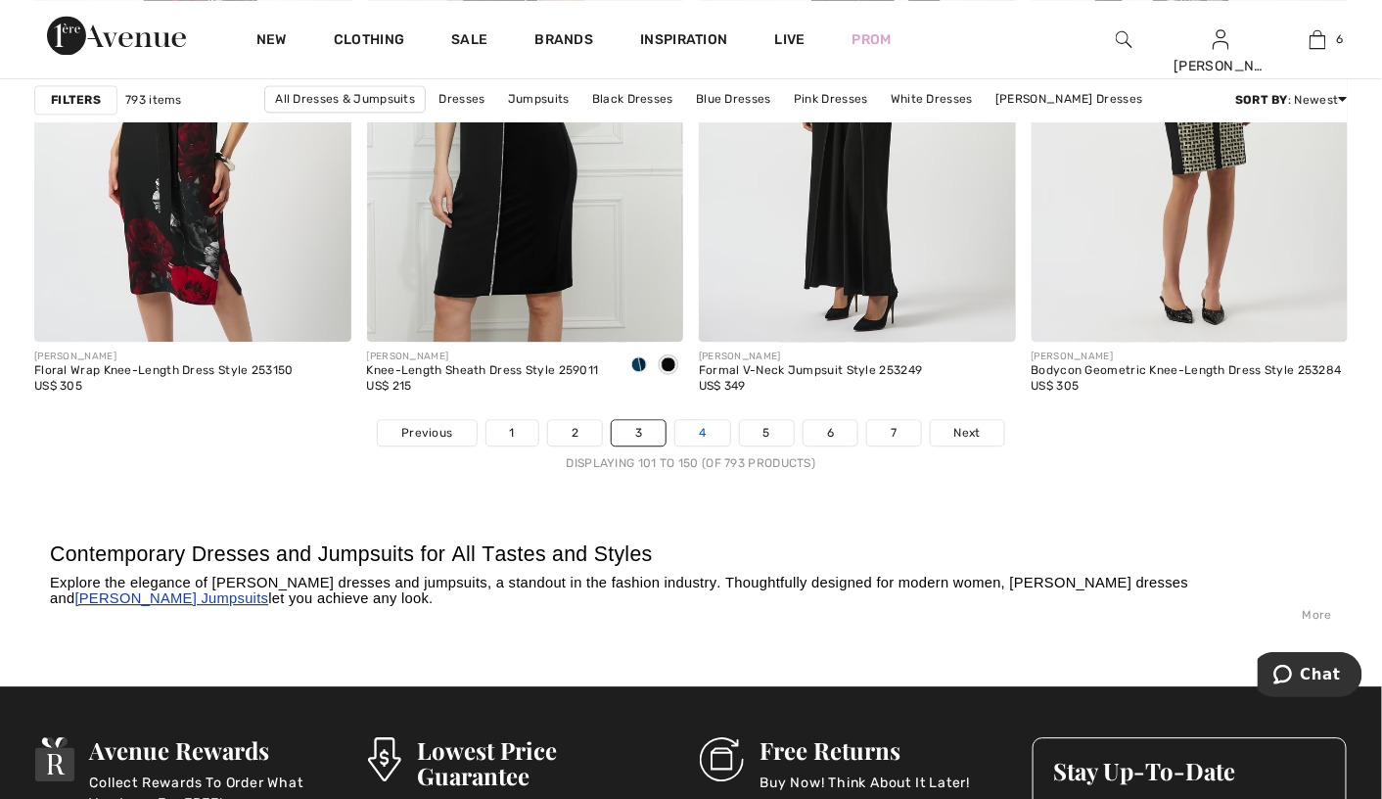
click at [691, 420] on link "4" at bounding box center [702, 432] width 54 height 25
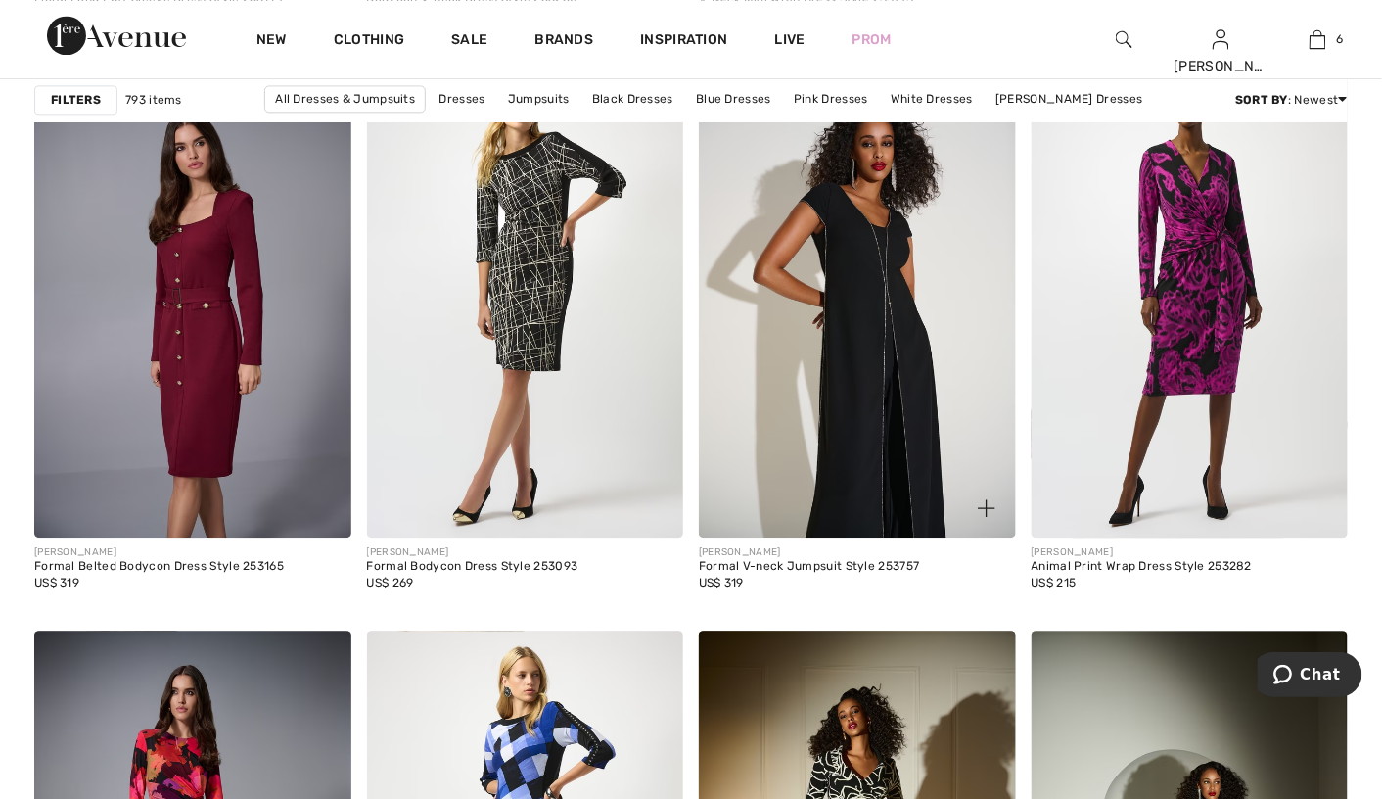
scroll to position [1468, 0]
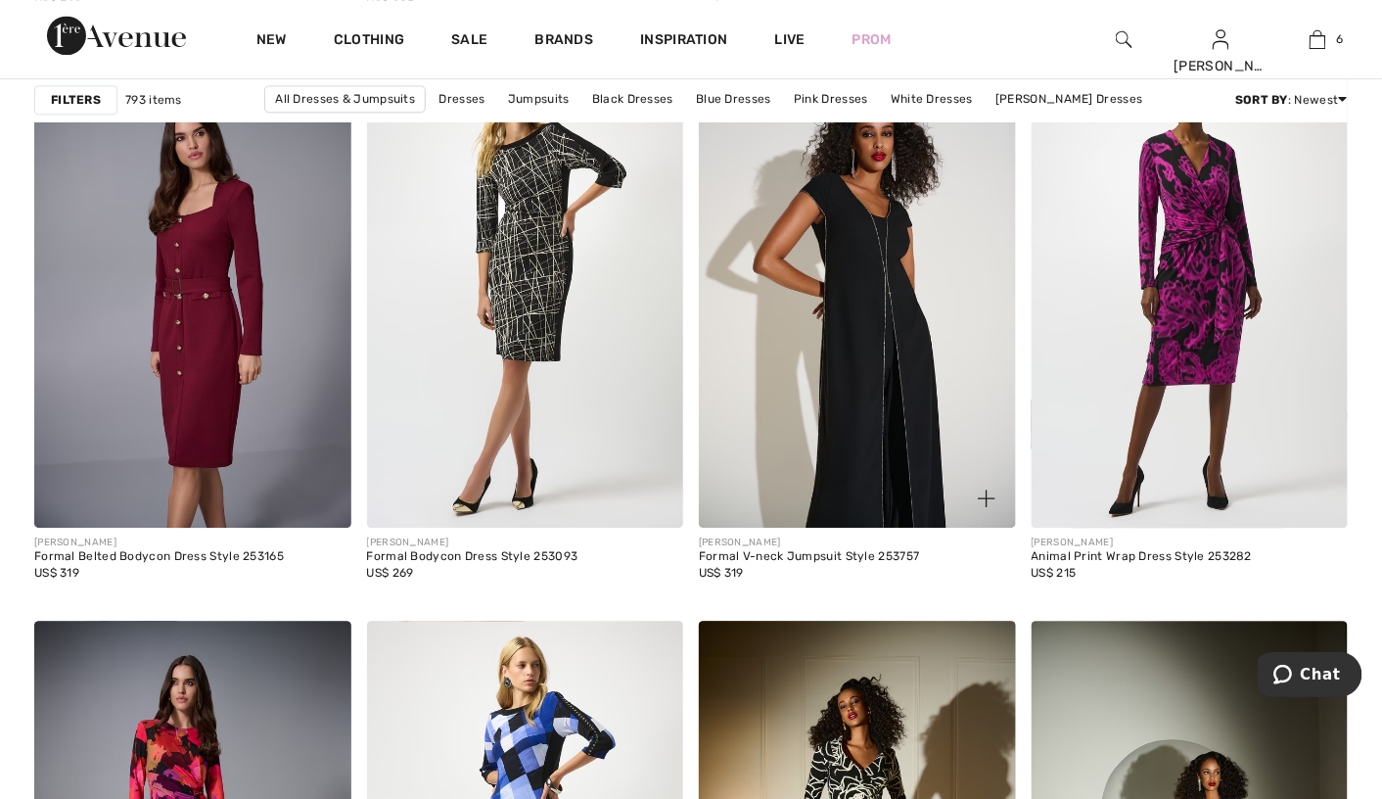
click at [897, 422] on img at bounding box center [857, 290] width 317 height 475
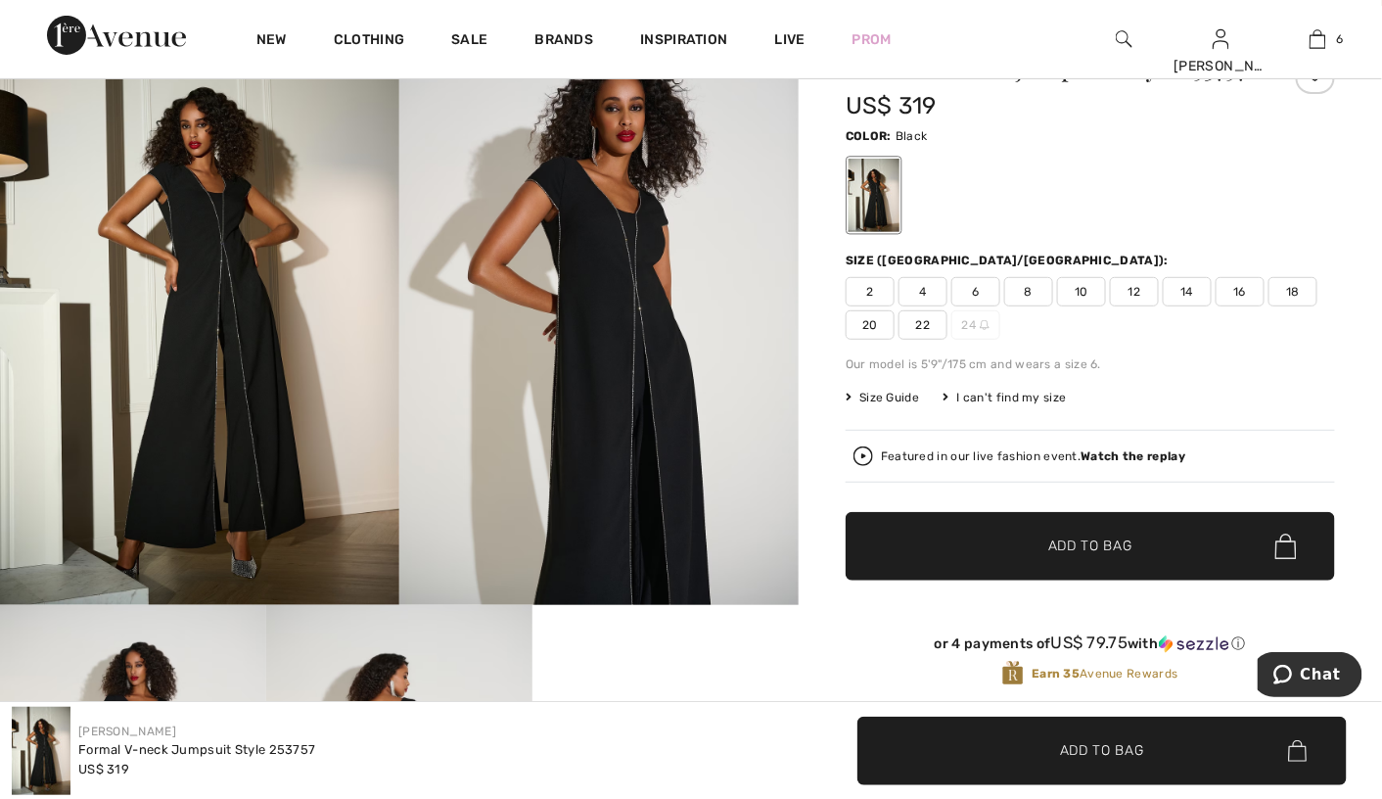
scroll to position [196, 0]
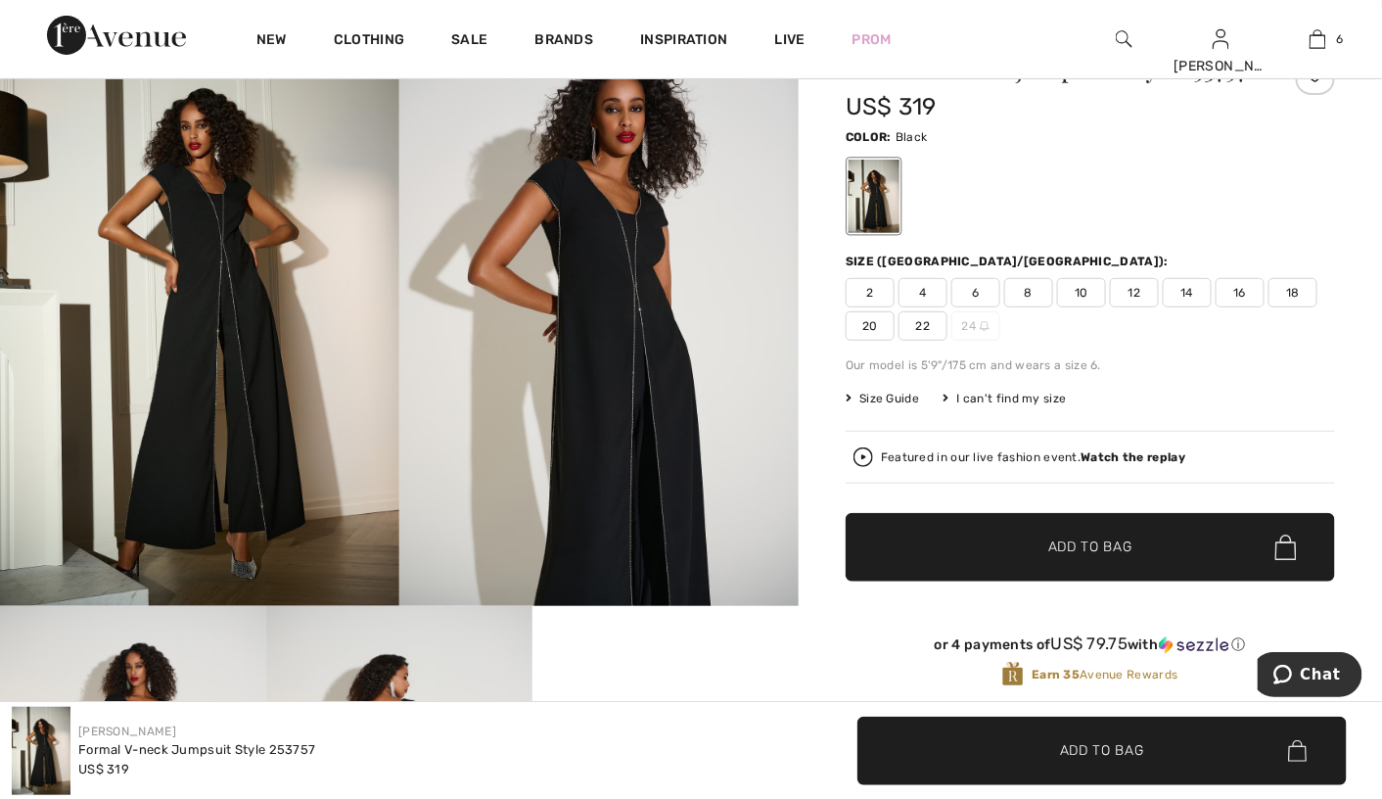
click at [857, 322] on span "20" at bounding box center [870, 325] width 49 height 29
click at [1032, 524] on span "✔ Added to Bag Add to Bag" at bounding box center [1090, 547] width 489 height 69
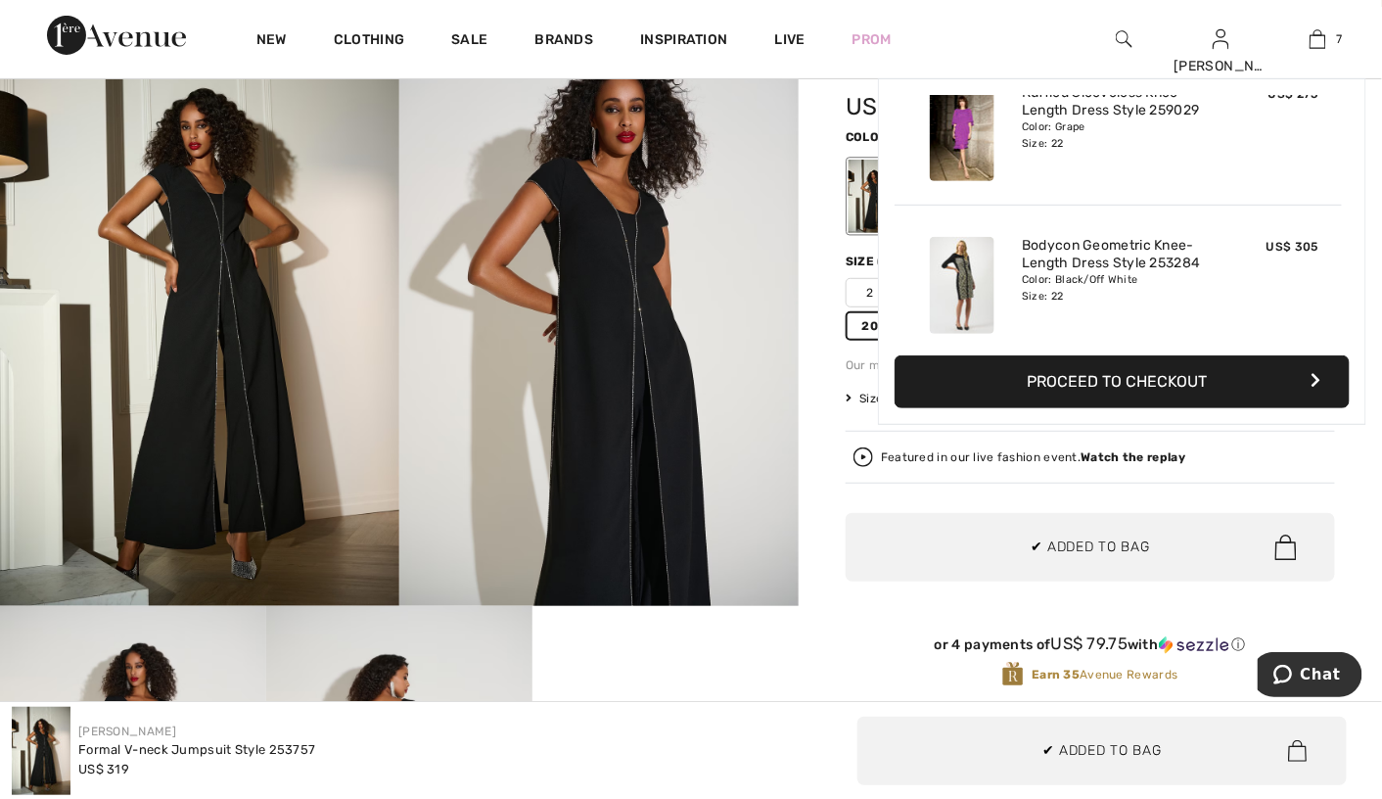
scroll to position [820, 0]
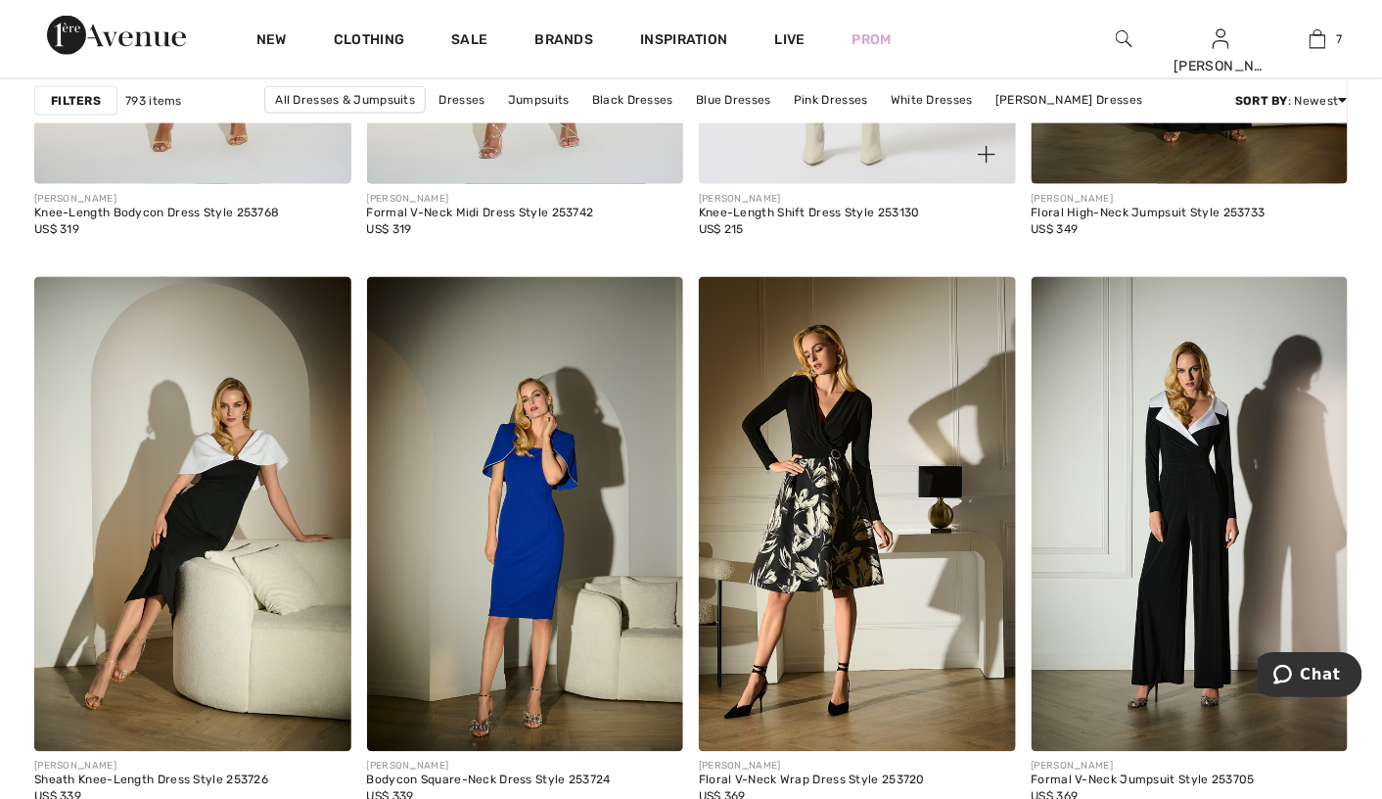
scroll to position [3230, 0]
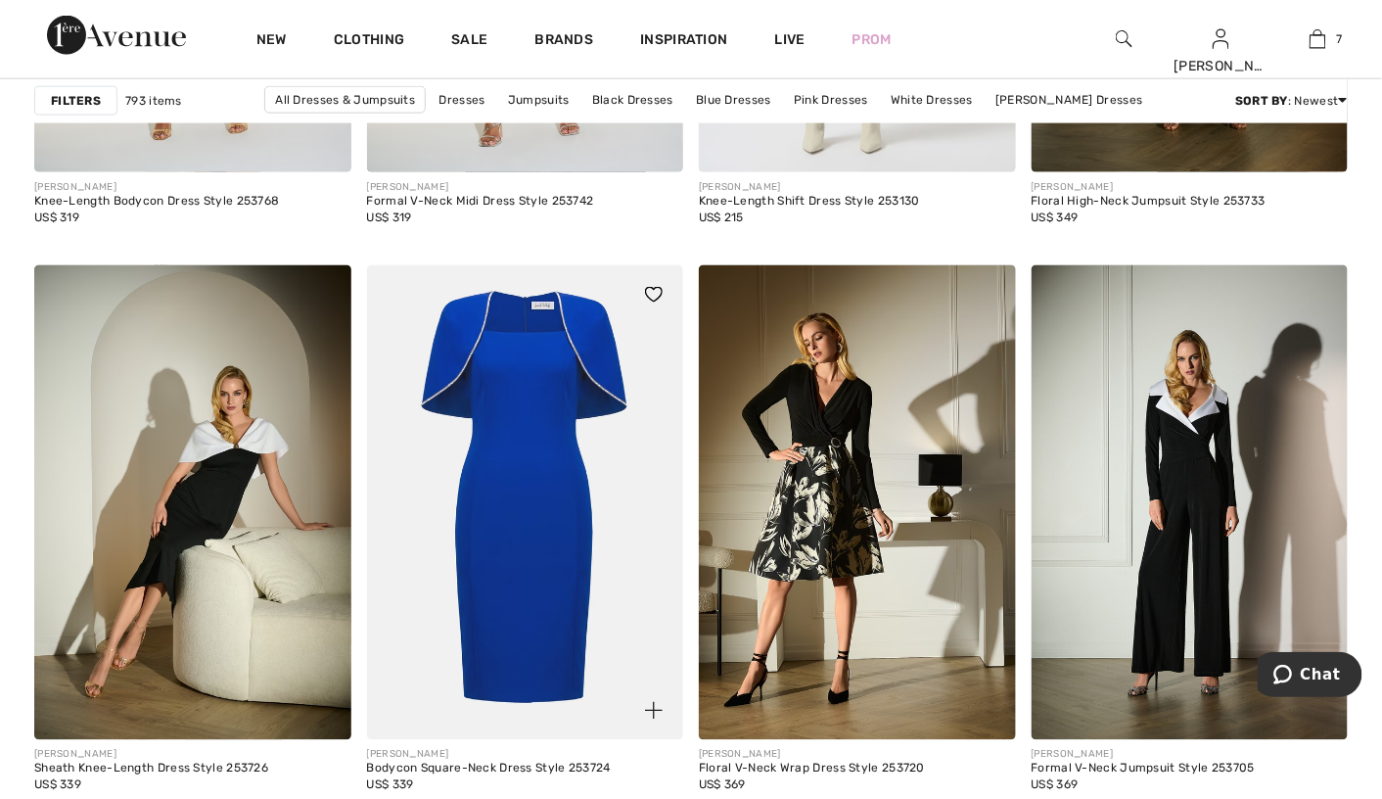
click at [551, 605] on img at bounding box center [525, 502] width 317 height 475
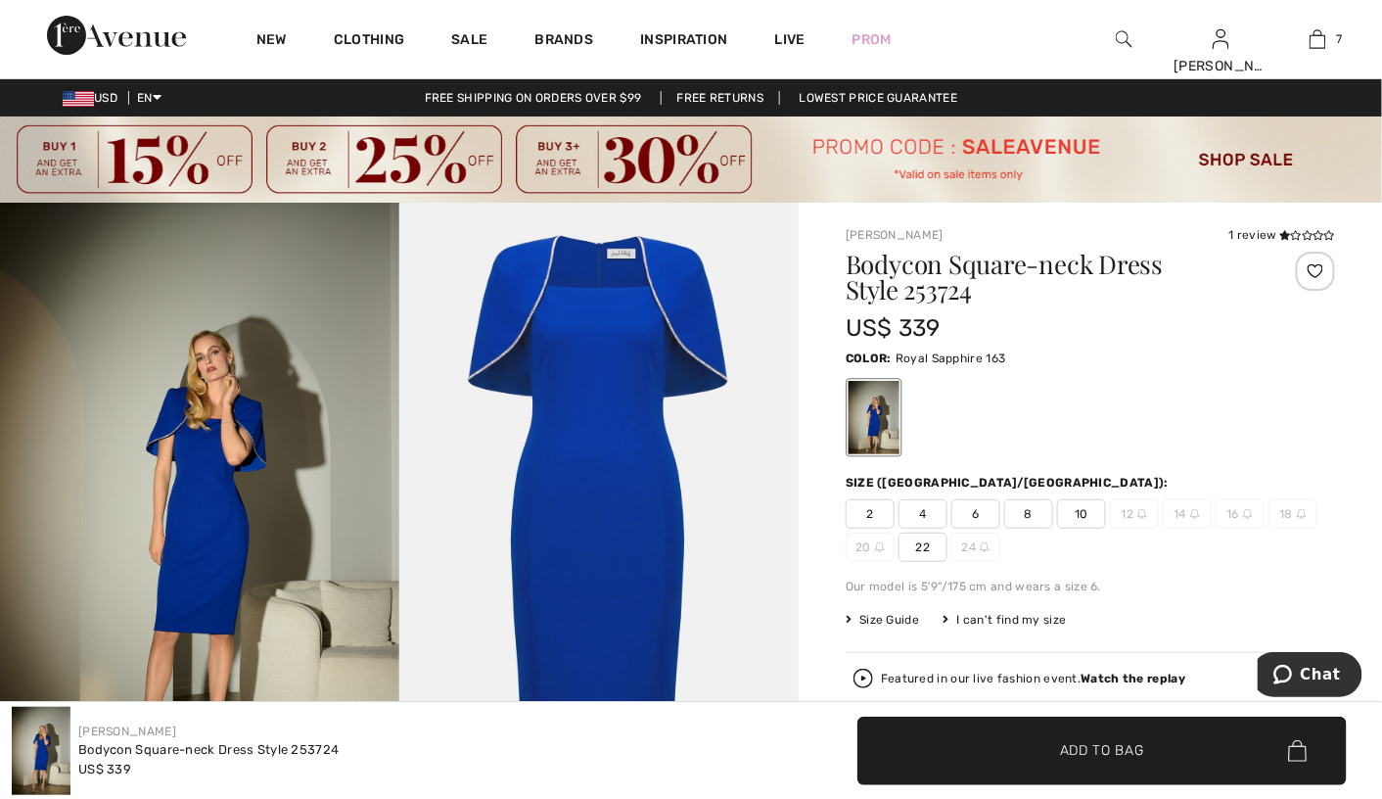
click at [928, 549] on span "22" at bounding box center [923, 546] width 49 height 29
click at [1099, 754] on span "Add to Bag" at bounding box center [1102, 750] width 84 height 21
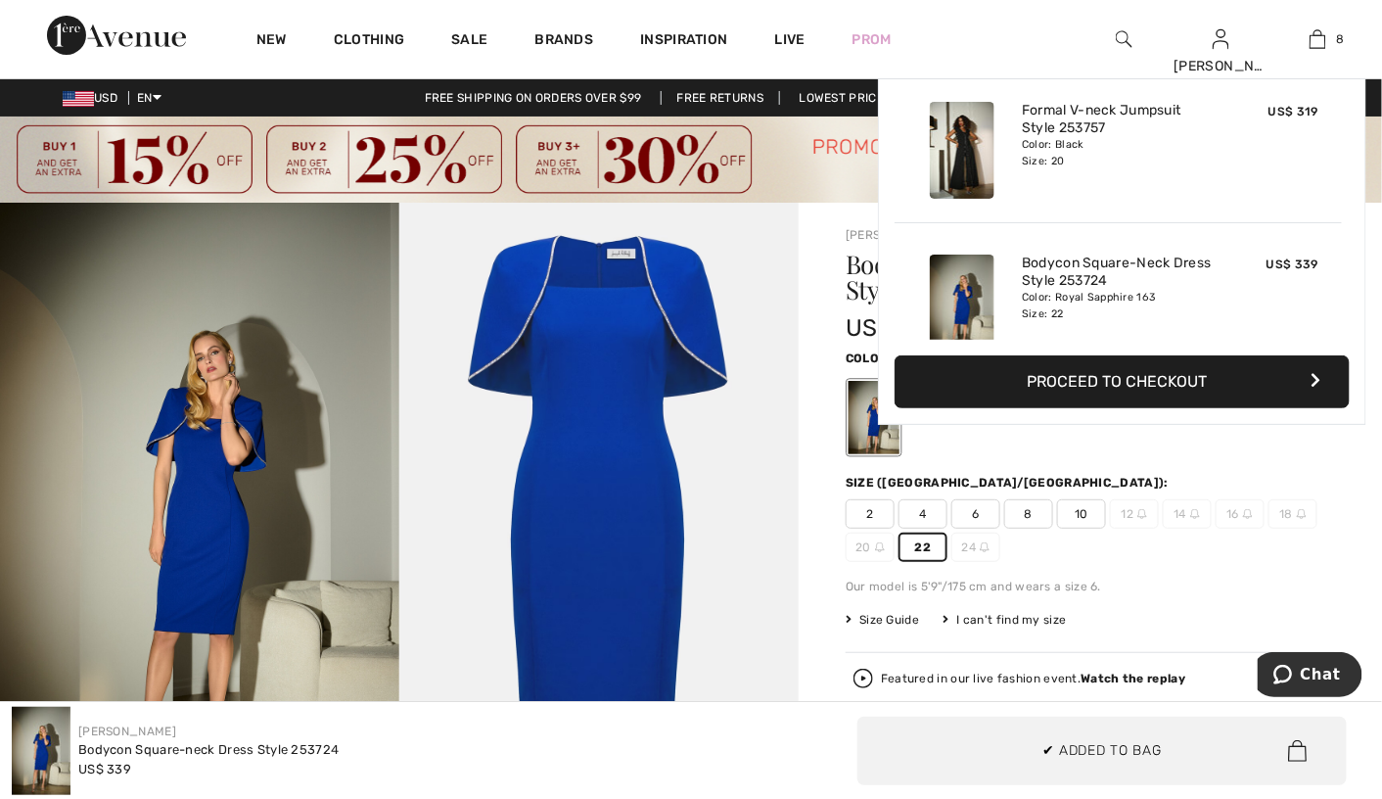
scroll to position [973, 0]
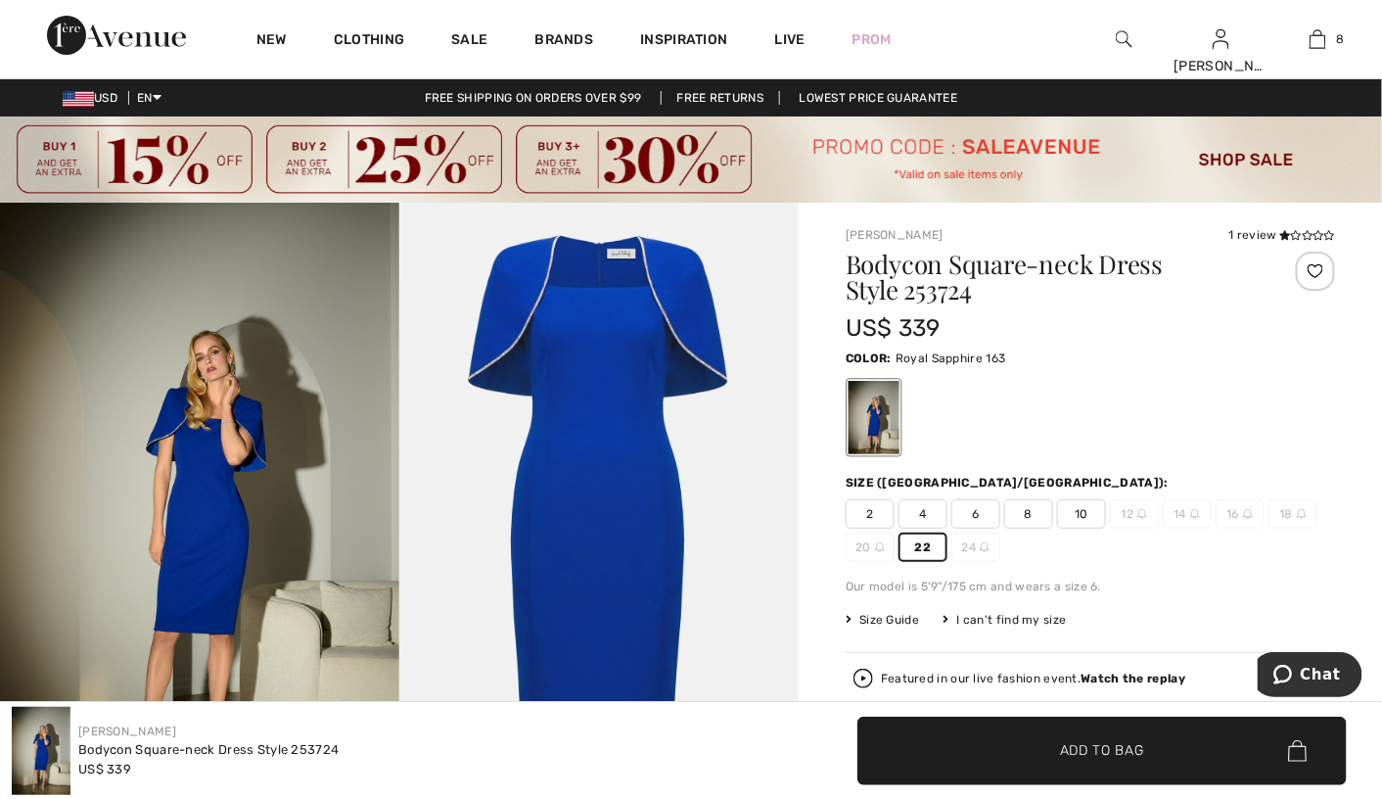
click at [995, 620] on div "I can't find my size" at bounding box center [1004, 620] width 123 height 18
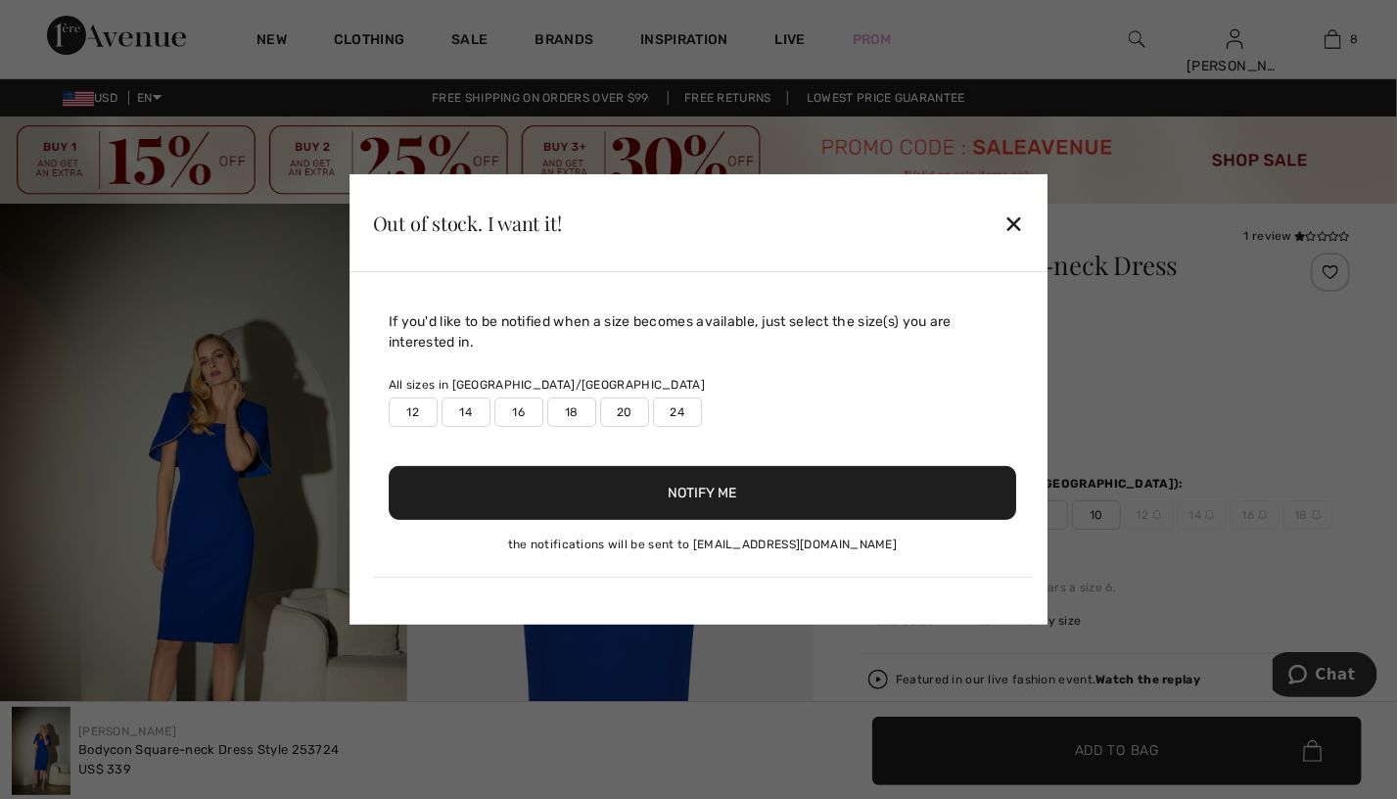
click at [682, 414] on label "24" at bounding box center [677, 411] width 49 height 29
click at [701, 484] on button "Notify Me" at bounding box center [703, 493] width 628 height 54
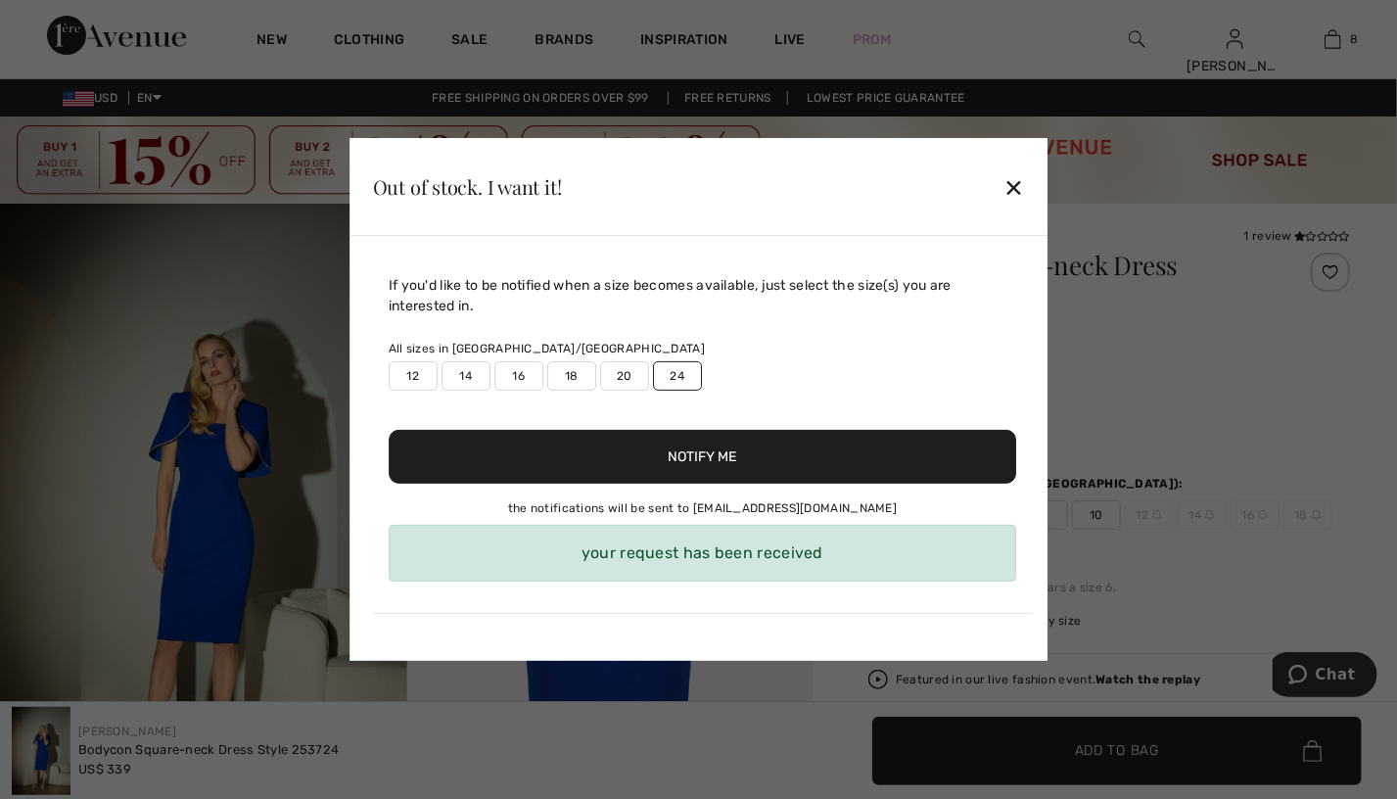
click at [1011, 187] on div "✕" at bounding box center [1013, 186] width 21 height 41
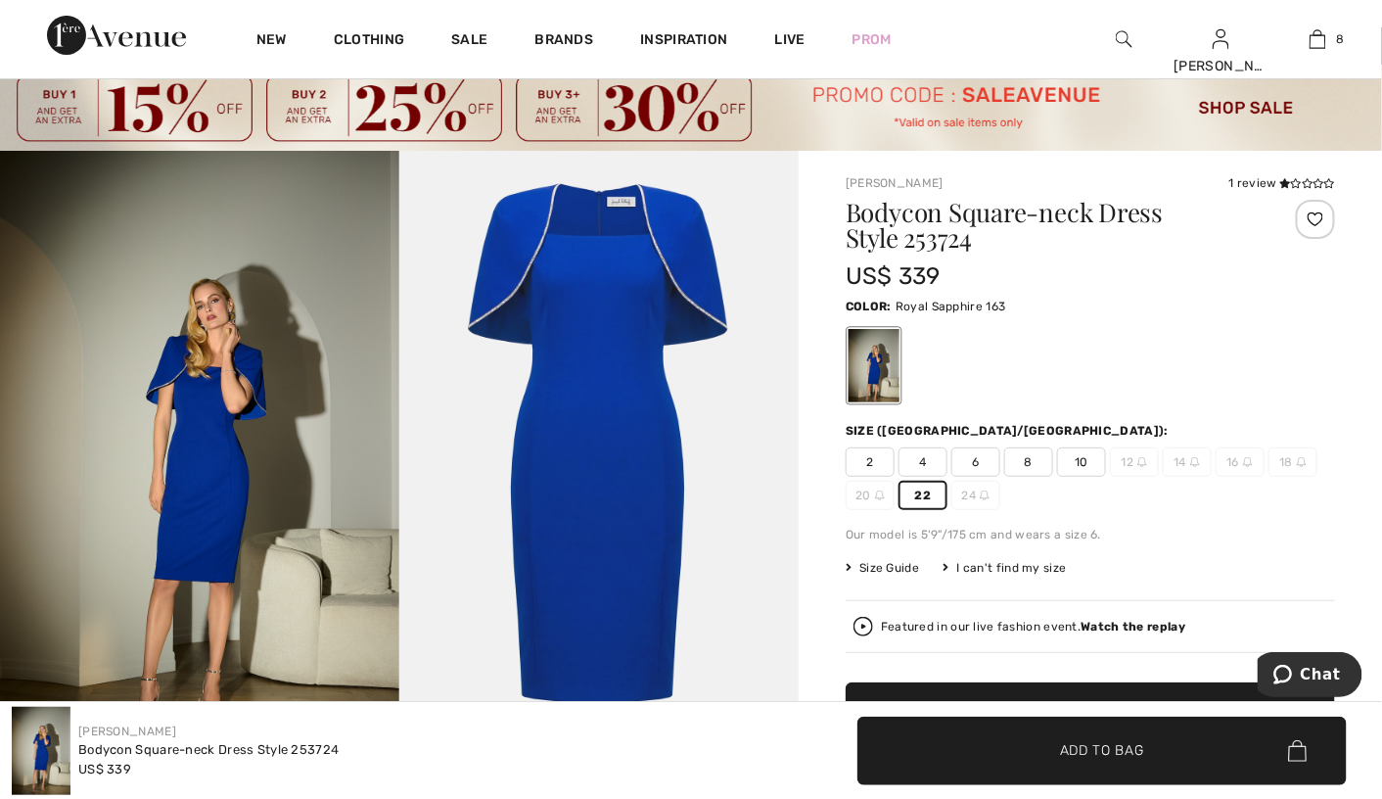
scroll to position [0, 0]
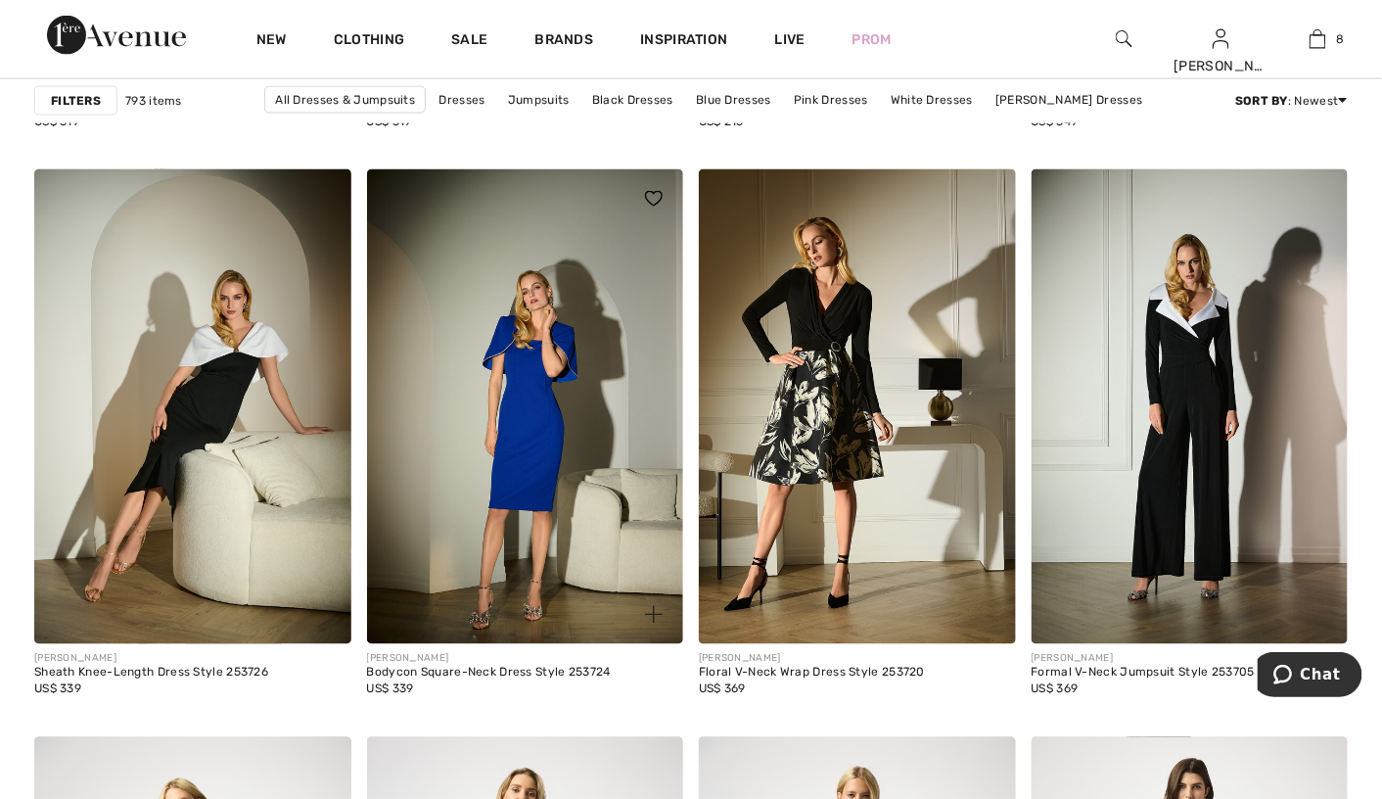
scroll to position [3275, 0]
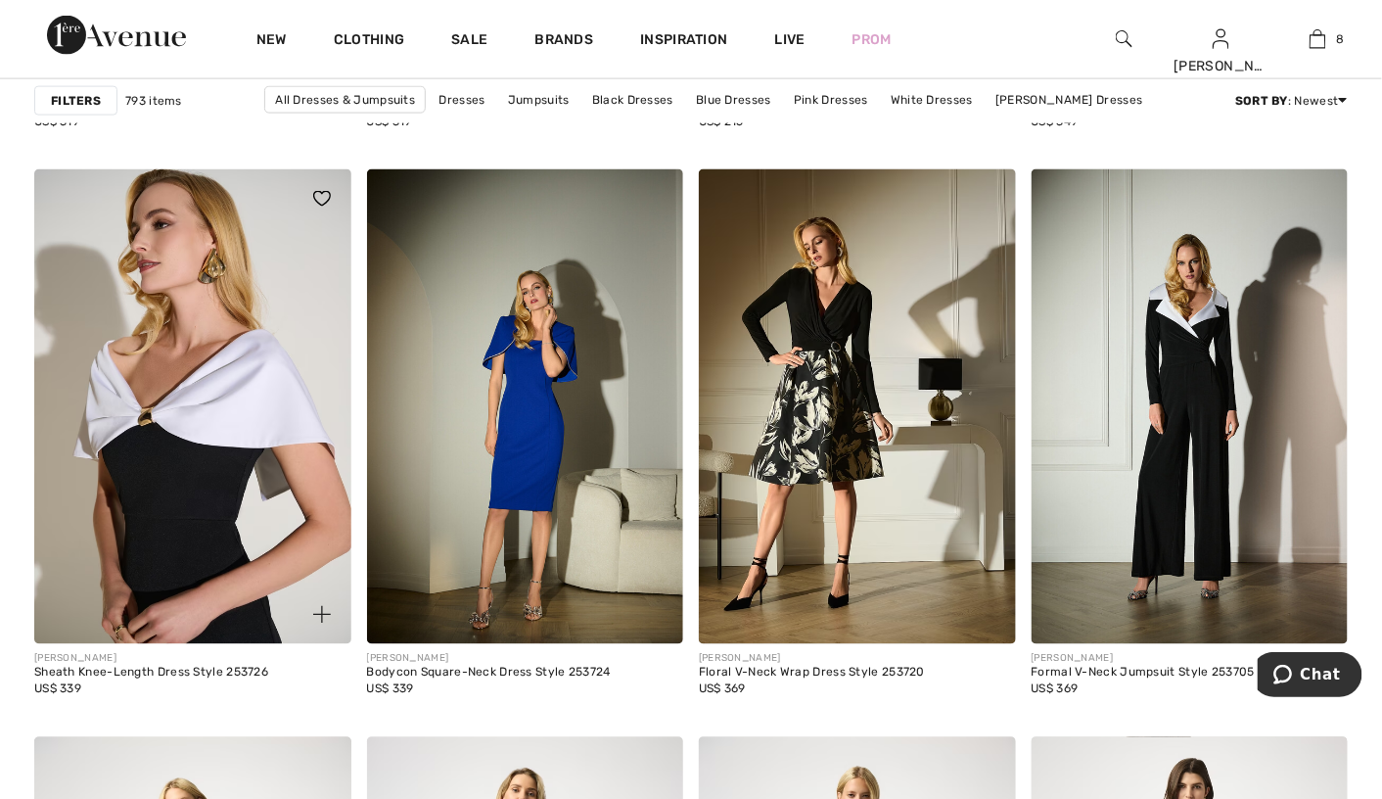
click at [237, 518] on img at bounding box center [192, 406] width 317 height 475
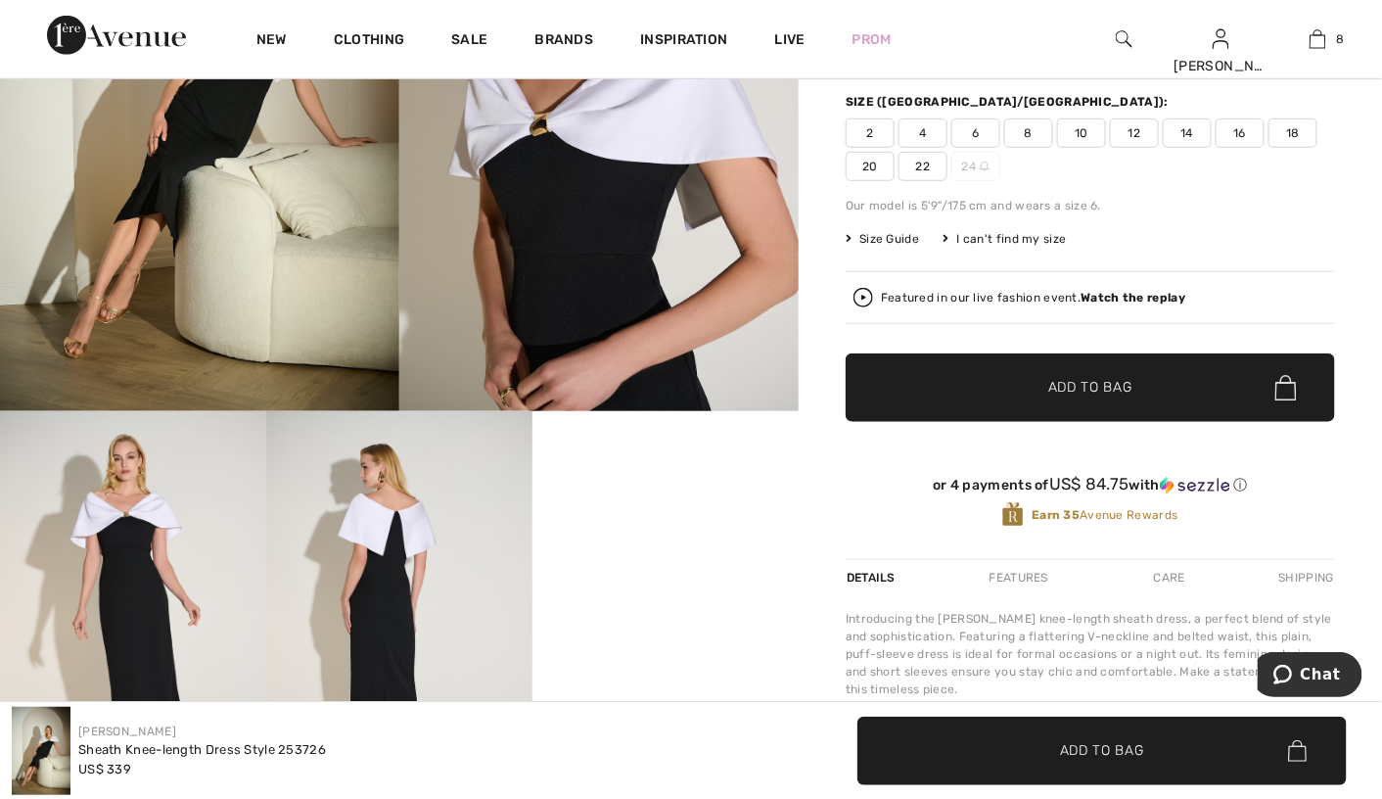
scroll to position [196, 0]
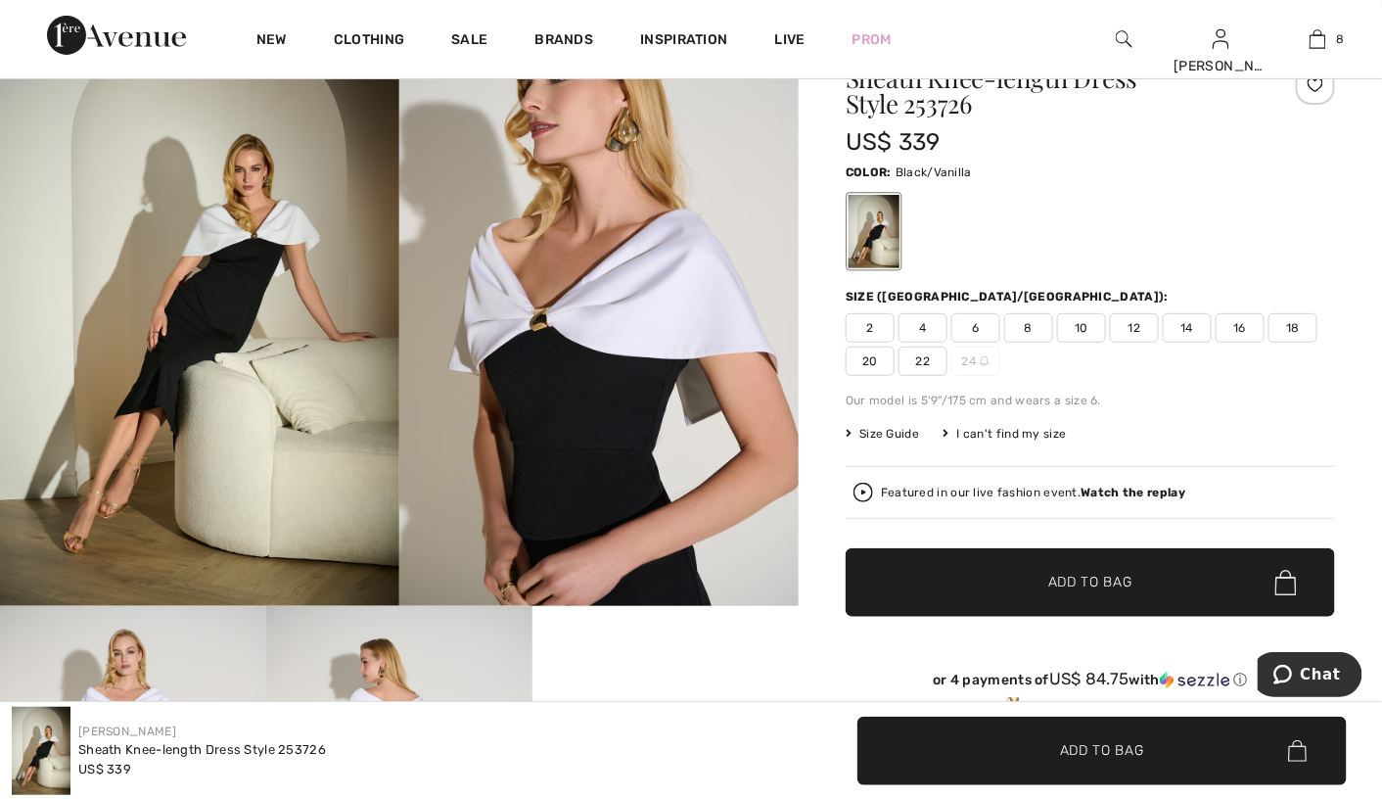
click at [932, 362] on span "22" at bounding box center [923, 361] width 49 height 29
click at [1057, 574] on span "Add to Bag" at bounding box center [1090, 583] width 84 height 21
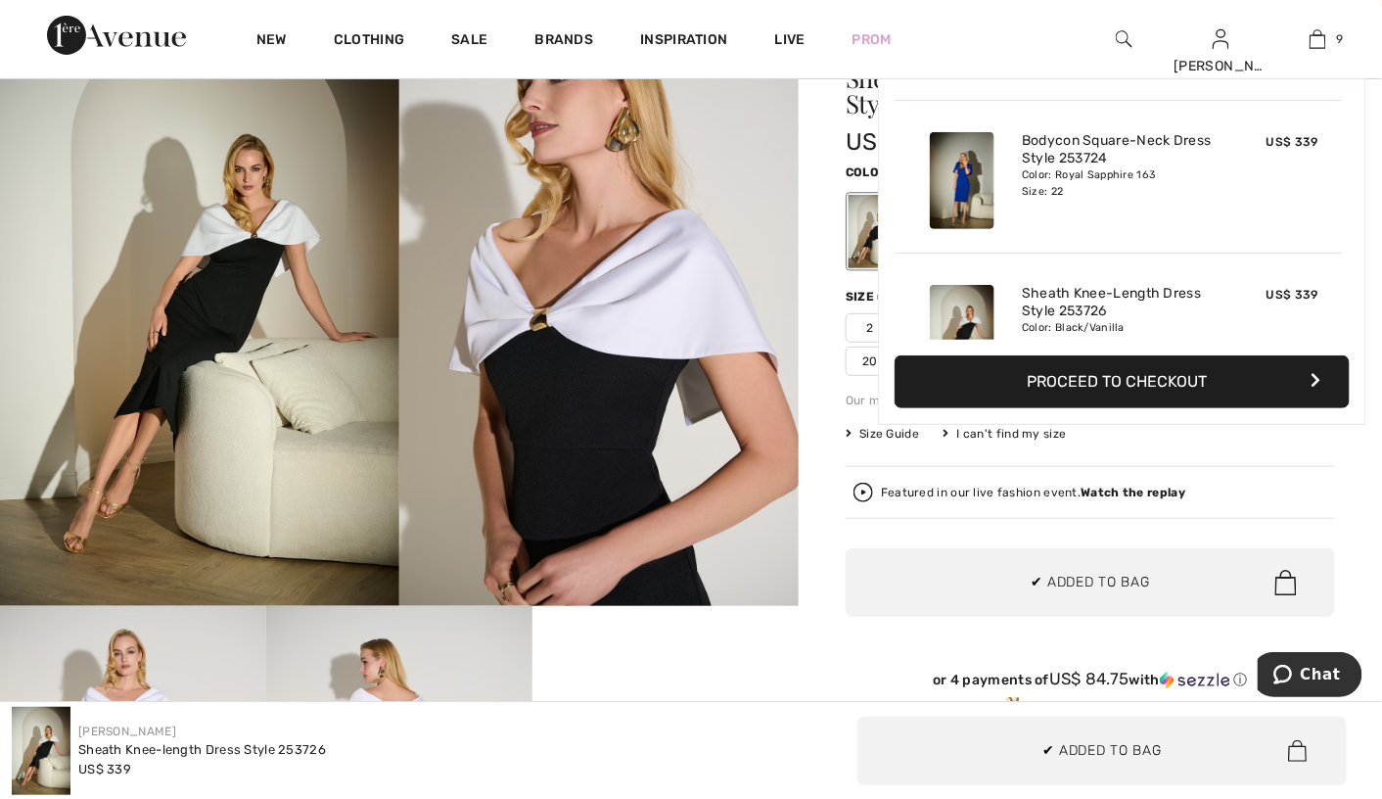
scroll to position [1125, 0]
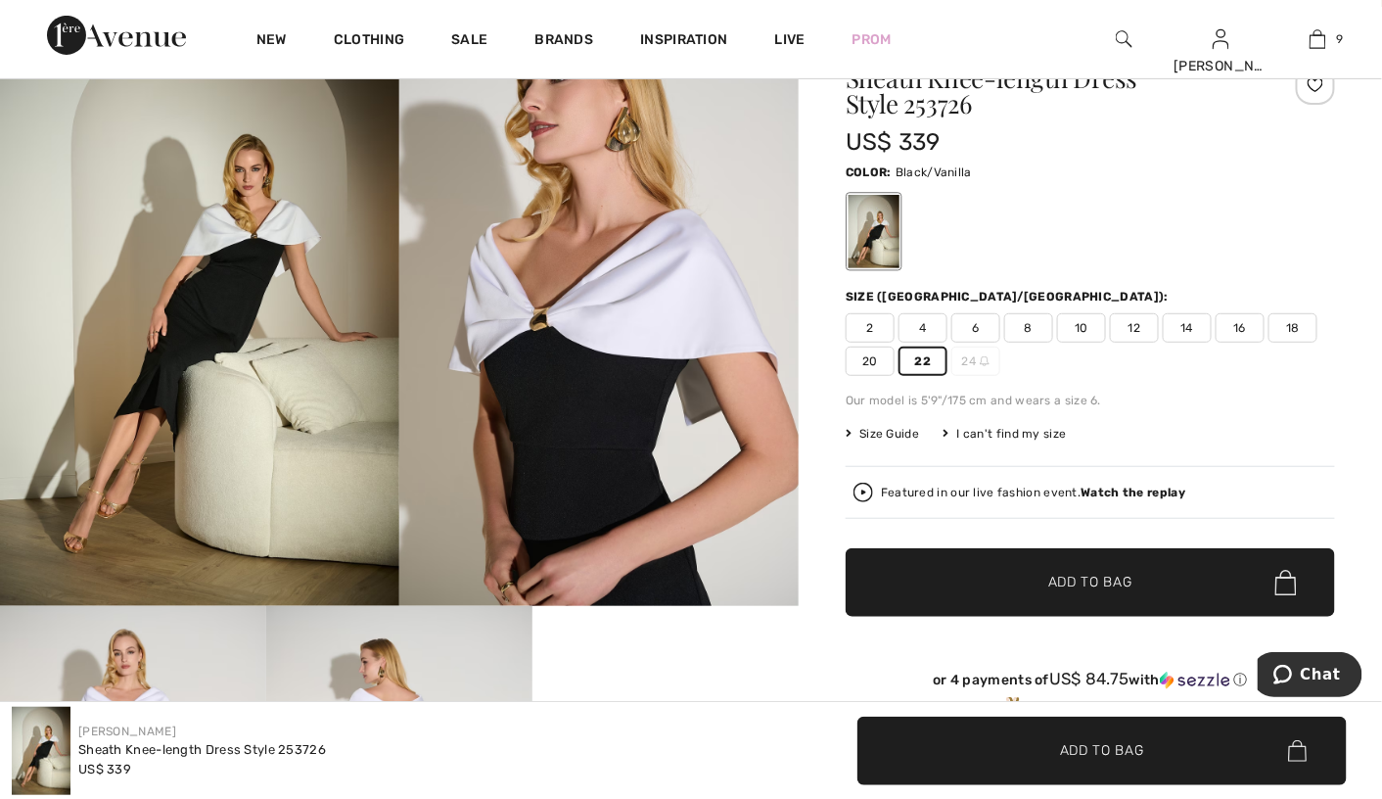
click at [877, 361] on span "20" at bounding box center [870, 361] width 49 height 29
click at [1070, 578] on span "Add to Bag" at bounding box center [1090, 583] width 84 height 21
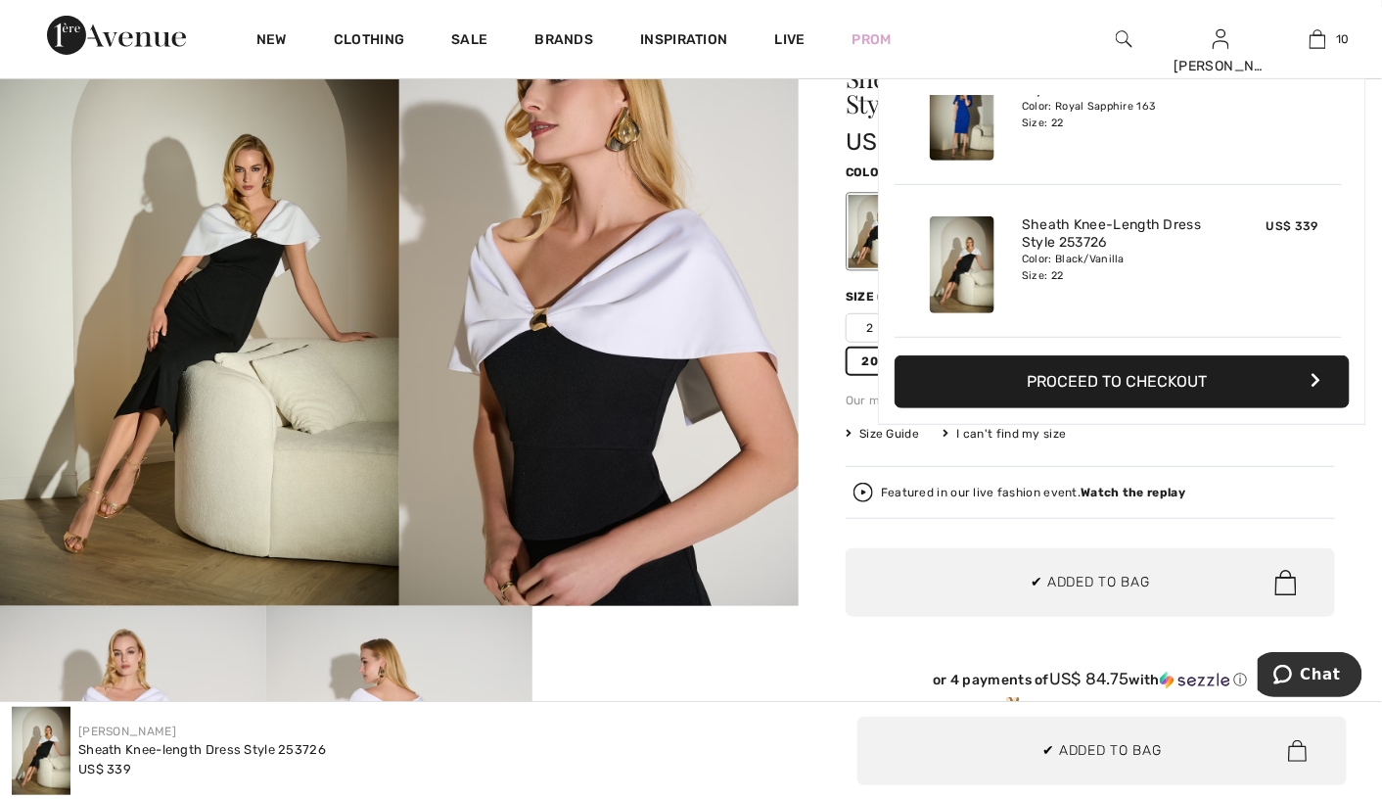
scroll to position [1277, 0]
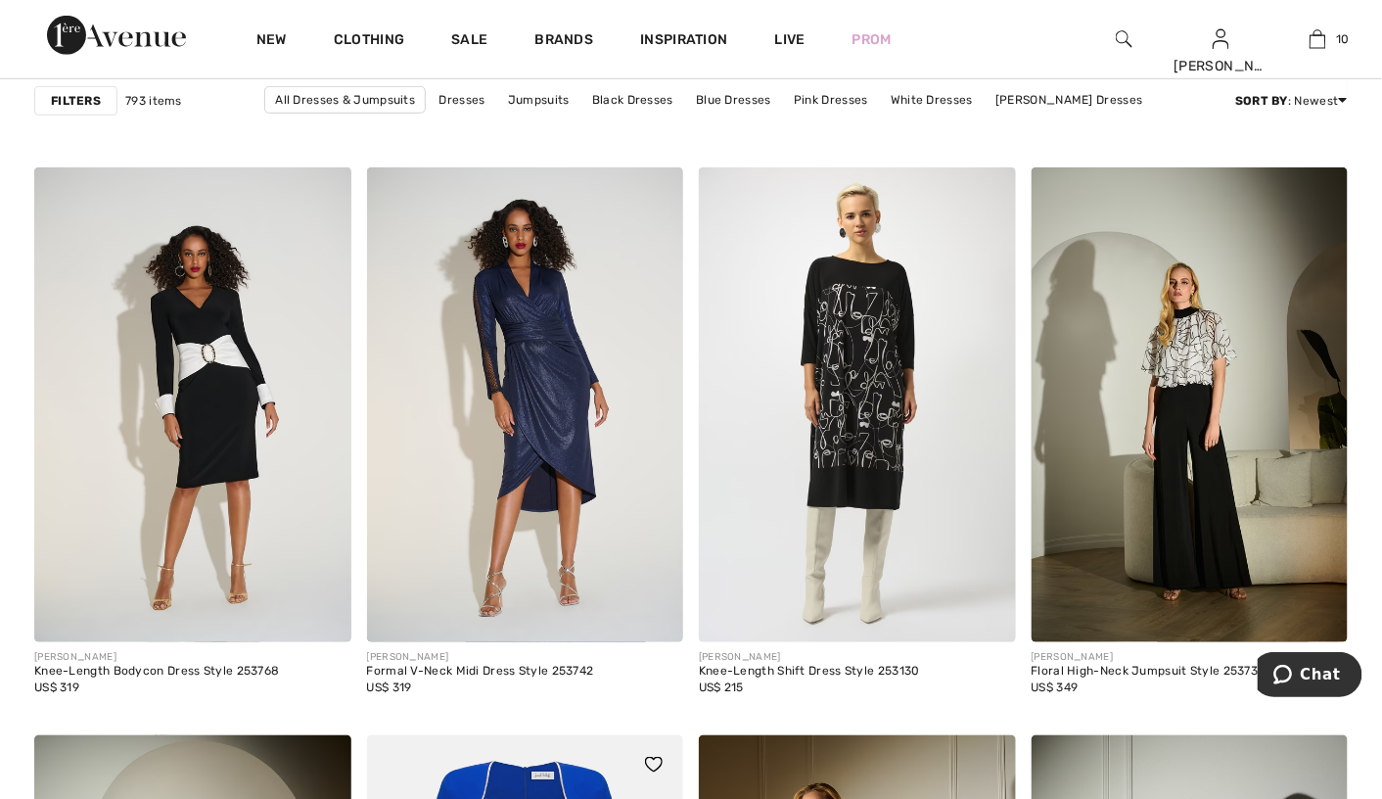
scroll to position [2741, 0]
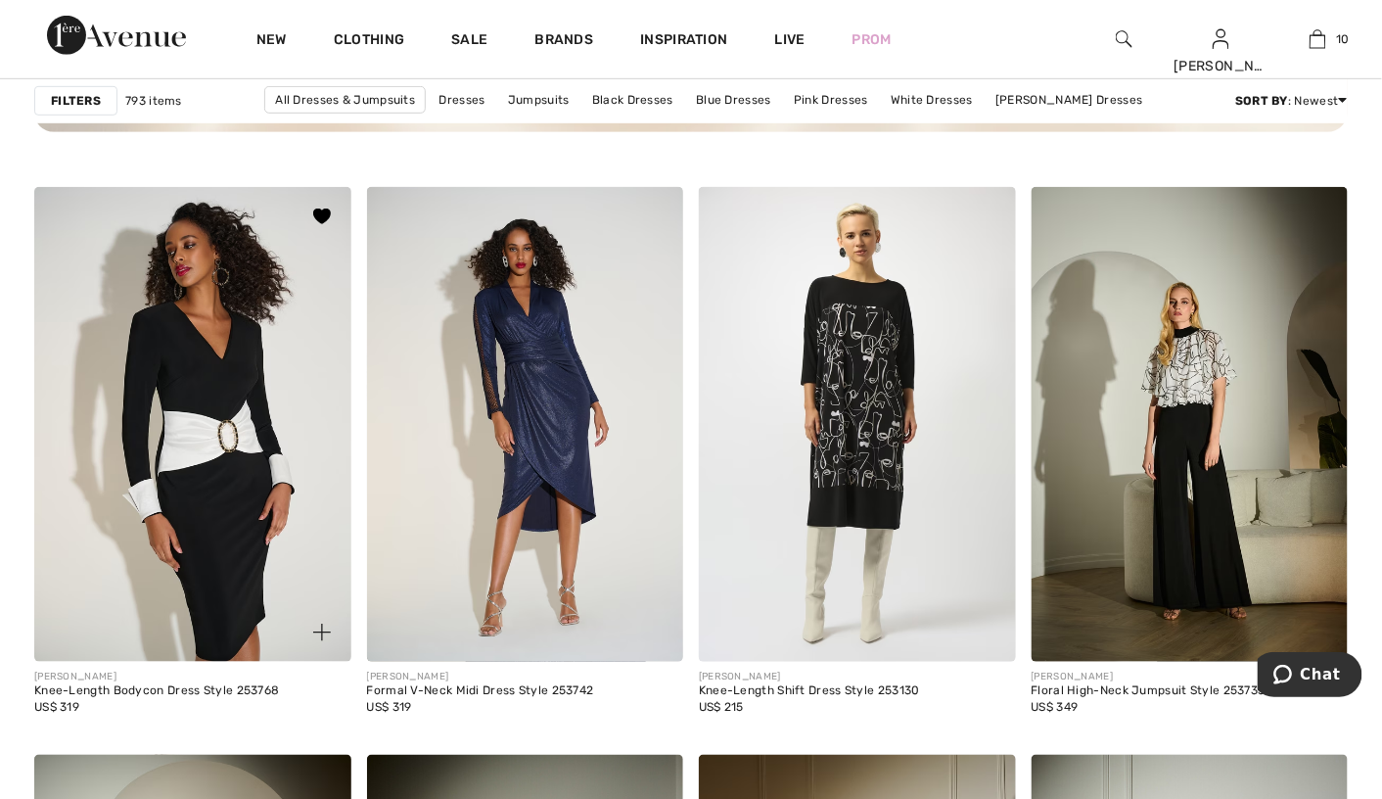
click at [236, 409] on img at bounding box center [192, 424] width 317 height 475
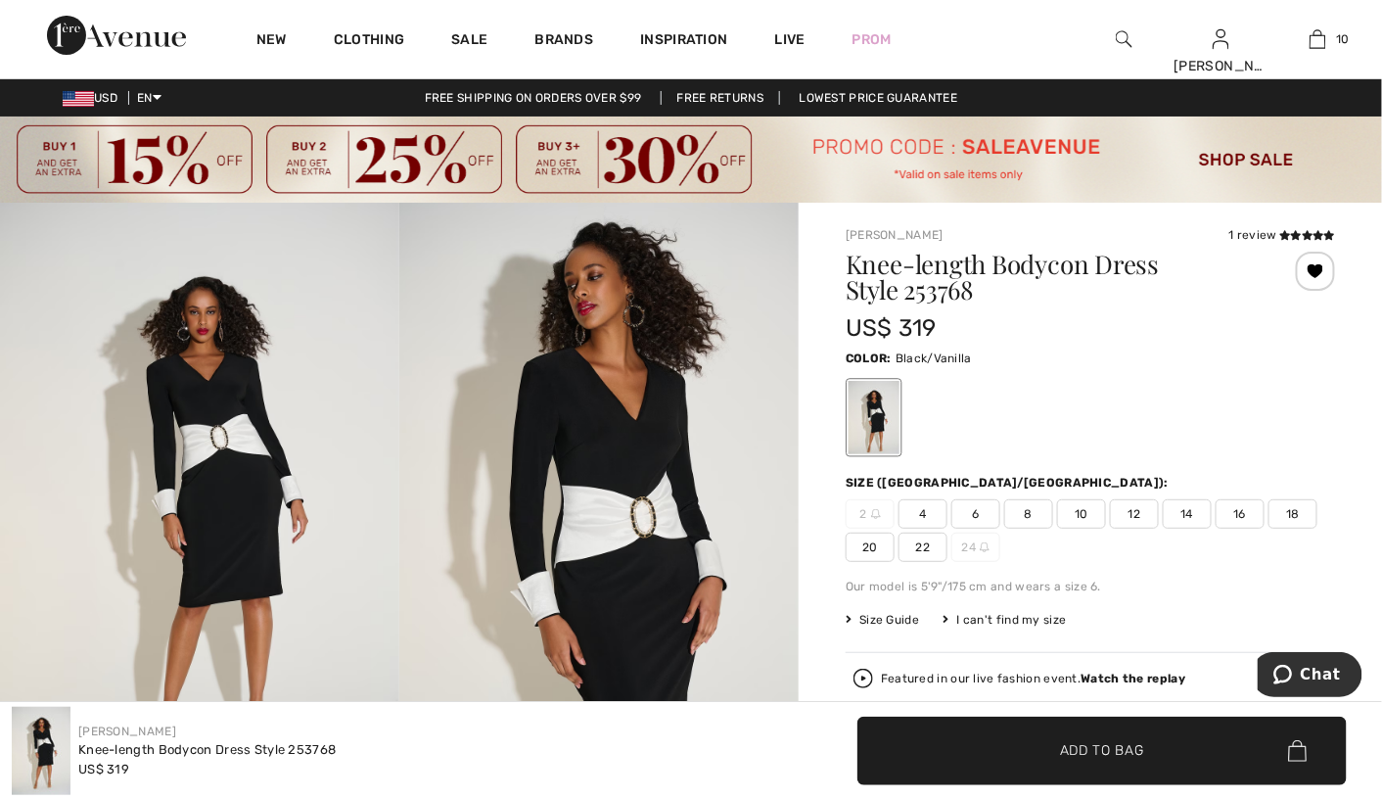
click at [919, 545] on span "22" at bounding box center [923, 546] width 49 height 29
click at [1039, 750] on span "✔ Added to Bag" at bounding box center [1072, 750] width 119 height 21
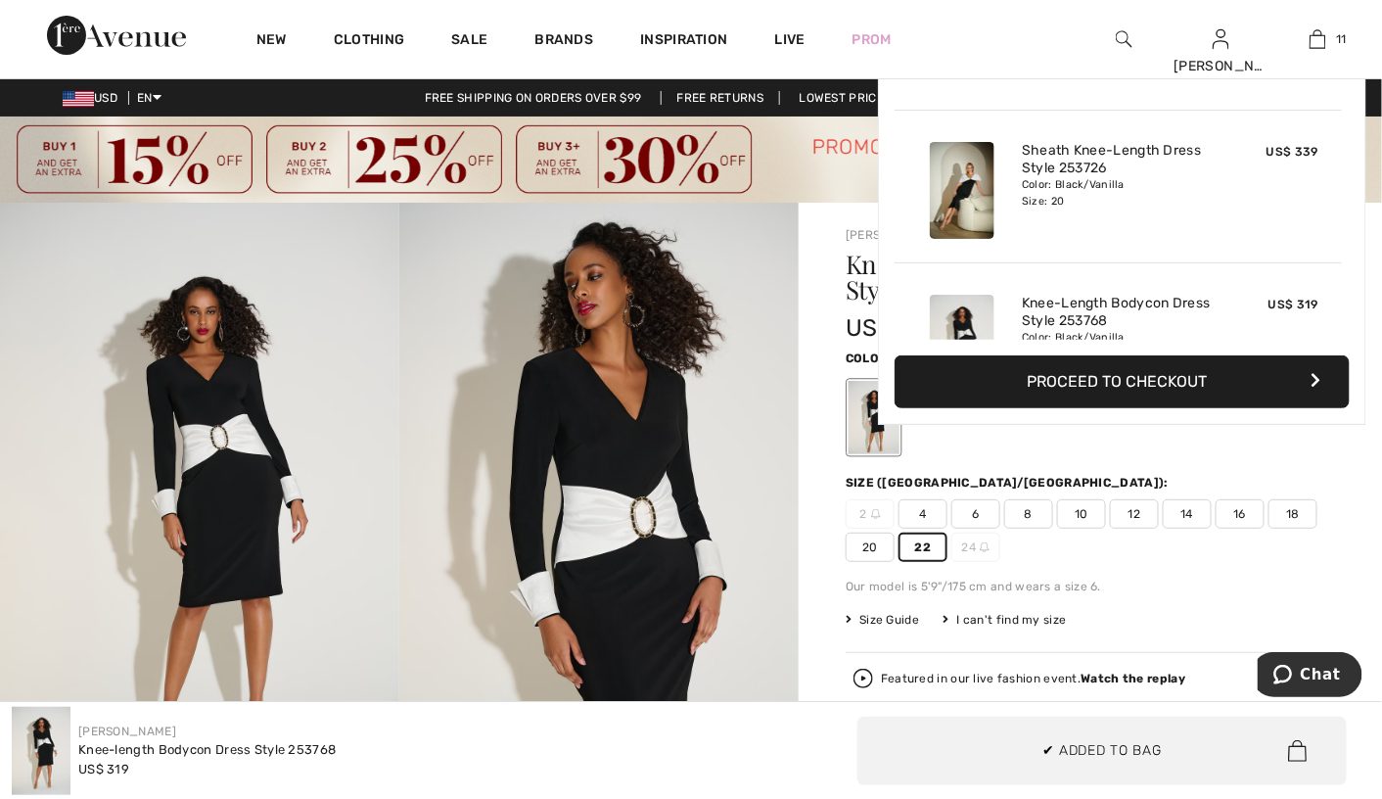
scroll to position [1430, 0]
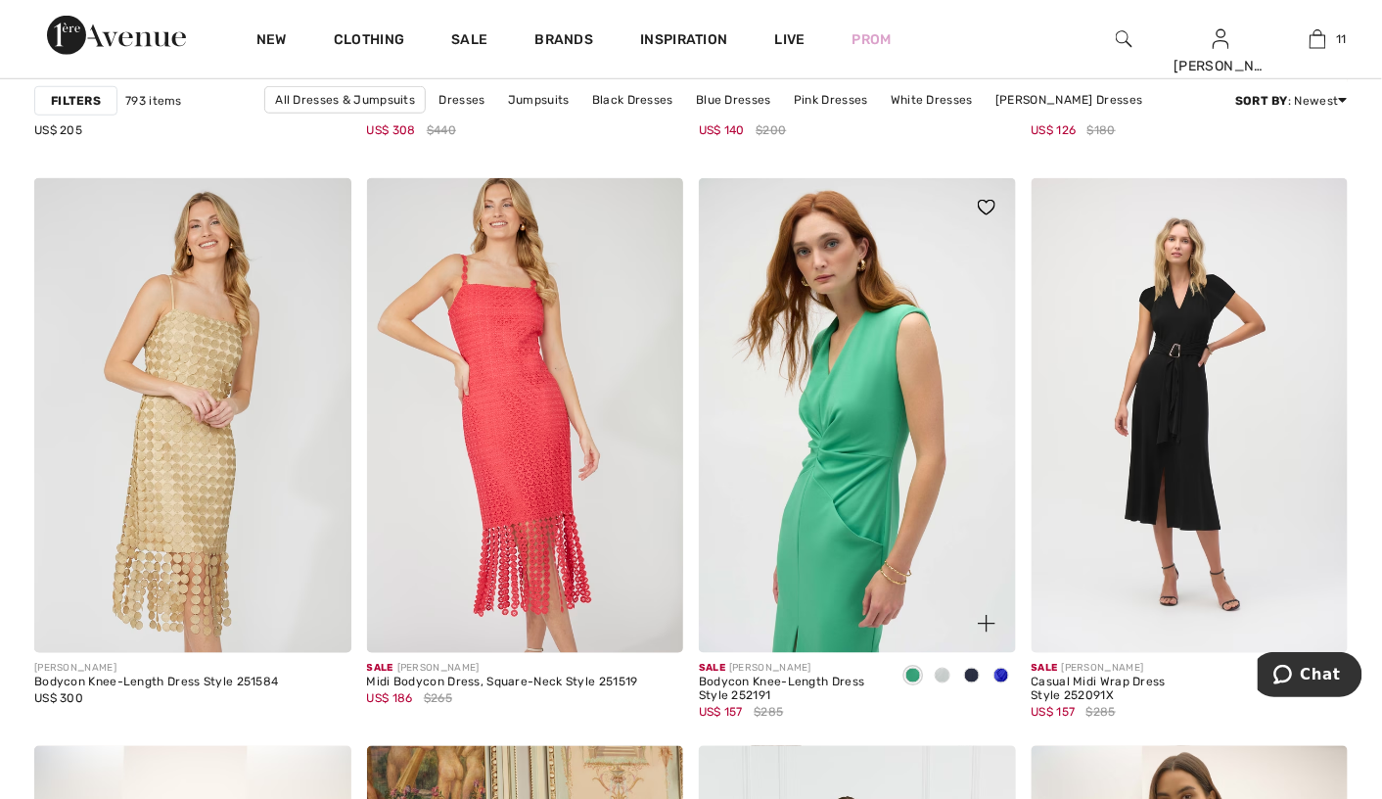
scroll to position [7831, 0]
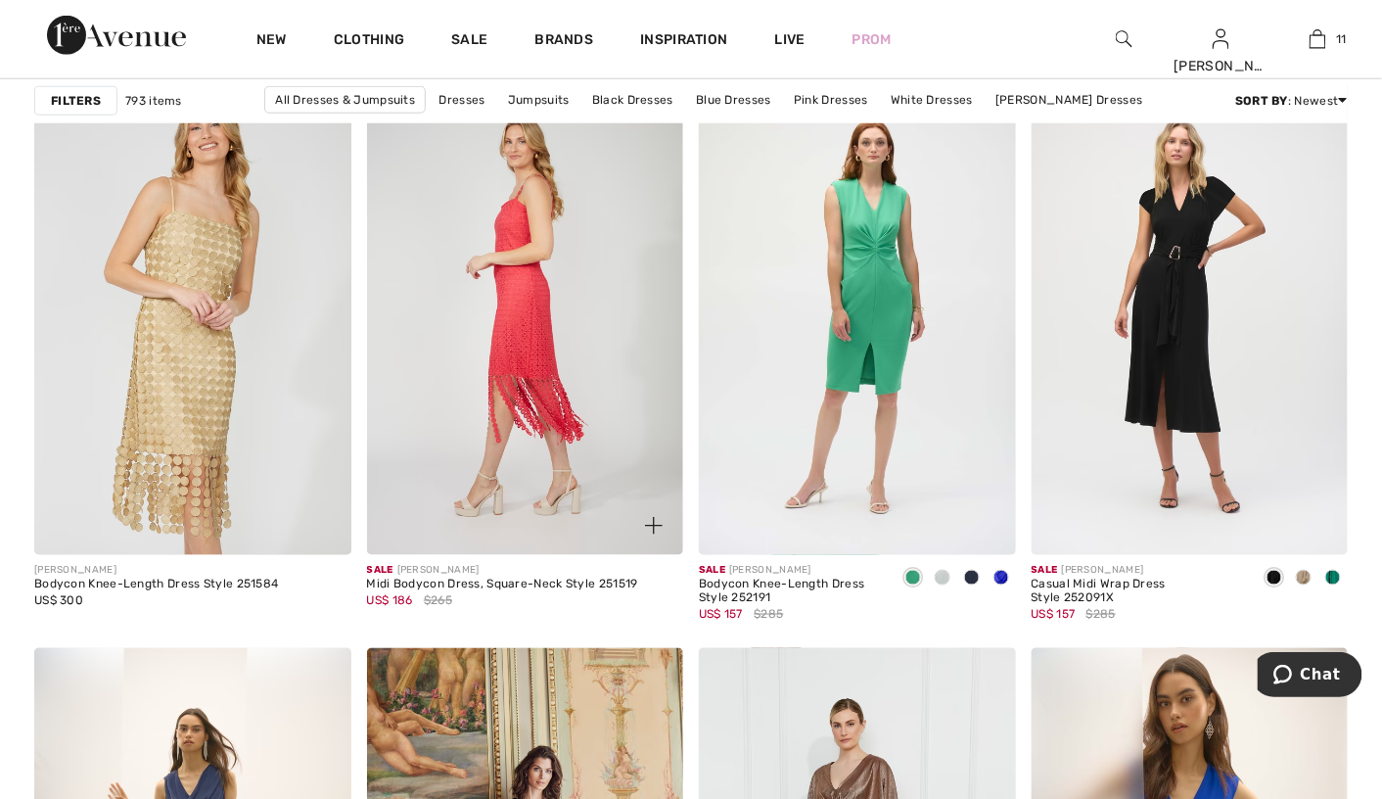
click at [576, 468] on img at bounding box center [525, 317] width 317 height 475
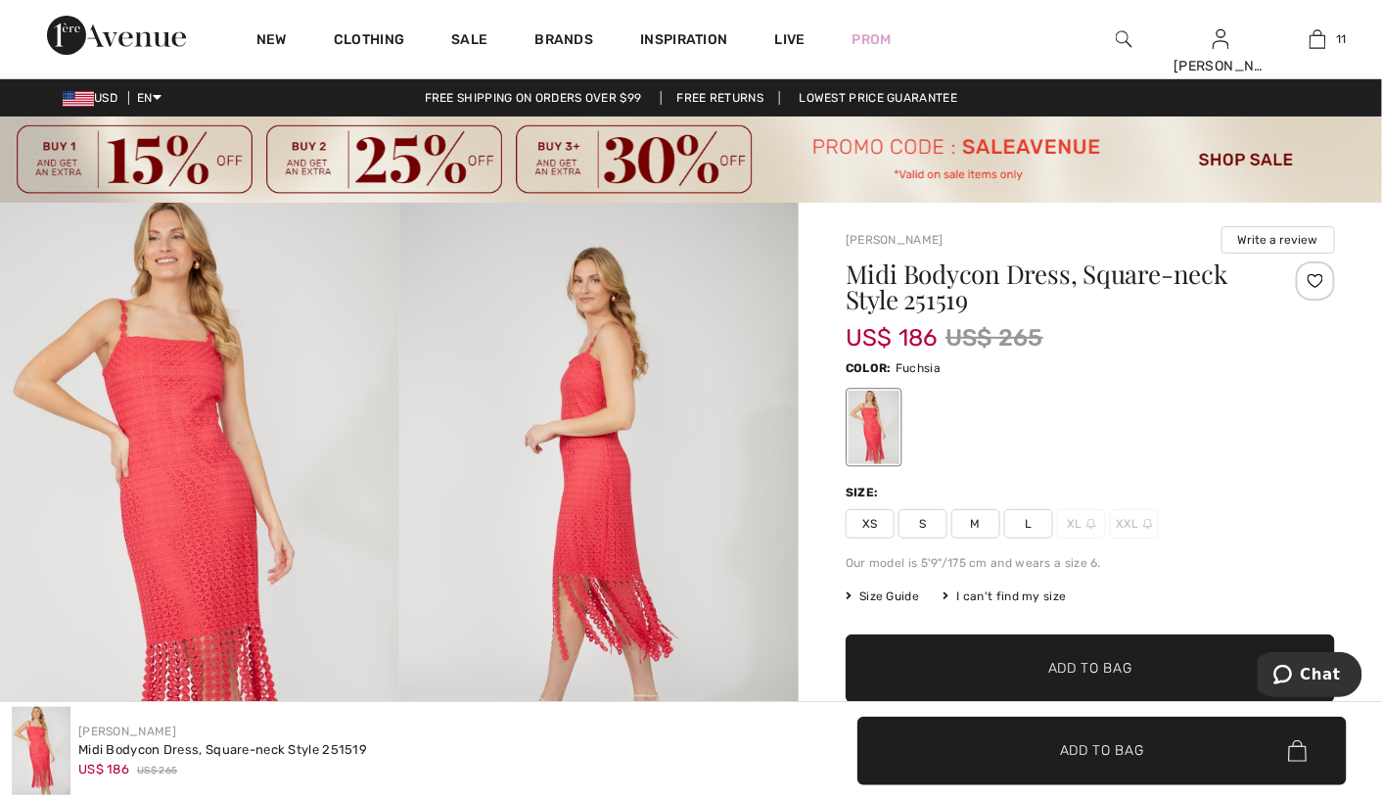
click at [1055, 588] on div "I can't find my size" at bounding box center [1004, 596] width 123 height 18
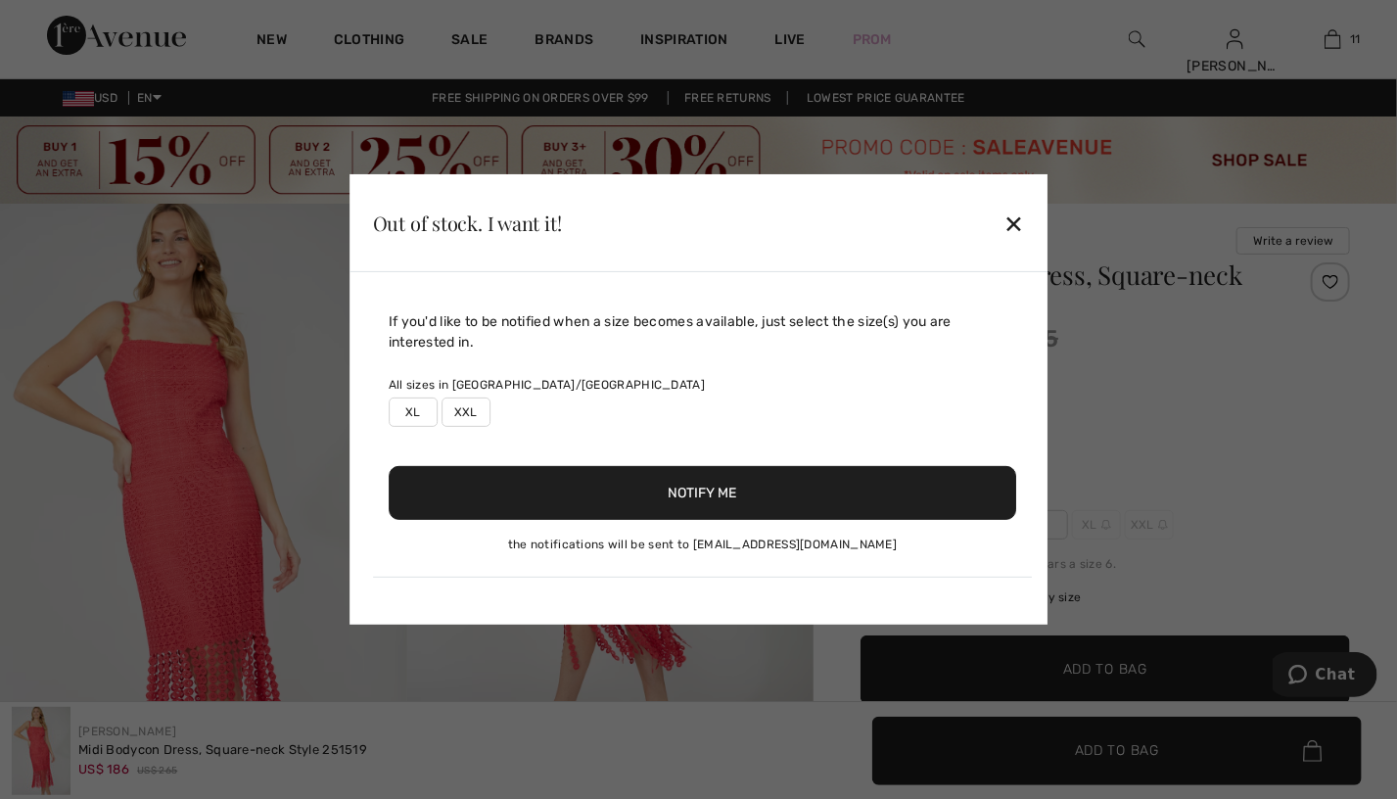
click at [475, 412] on label "XXL" at bounding box center [465, 411] width 49 height 29
click at [652, 490] on button "Notify Me" at bounding box center [703, 493] width 628 height 54
click at [1007, 186] on div "Out of stock. I want it! ✕" at bounding box center [698, 223] width 699 height 98
drag, startPoint x: 1012, startPoint y: 221, endPoint x: 1002, endPoint y: 233, distance: 15.3
click at [1012, 221] on div "✕" at bounding box center [1013, 223] width 21 height 41
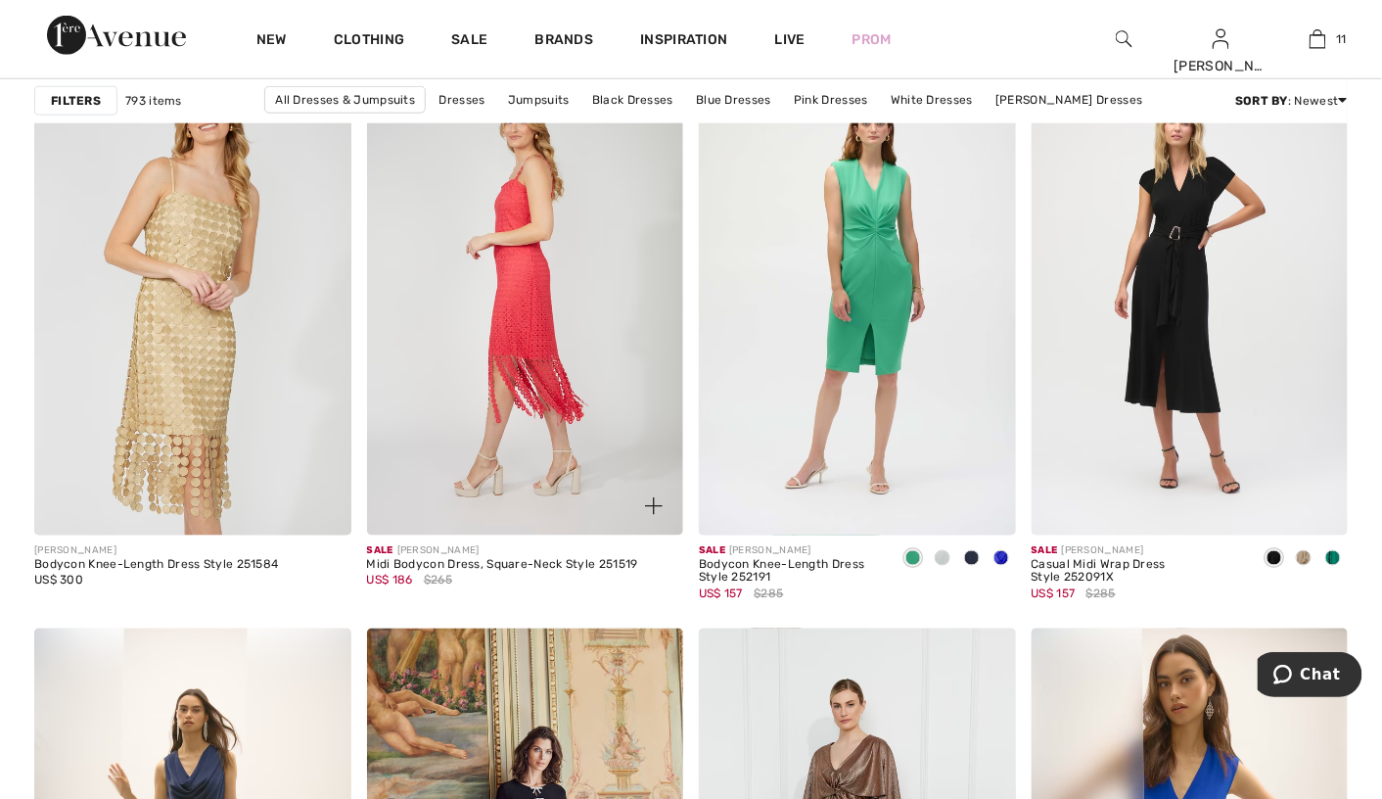
scroll to position [7785, 0]
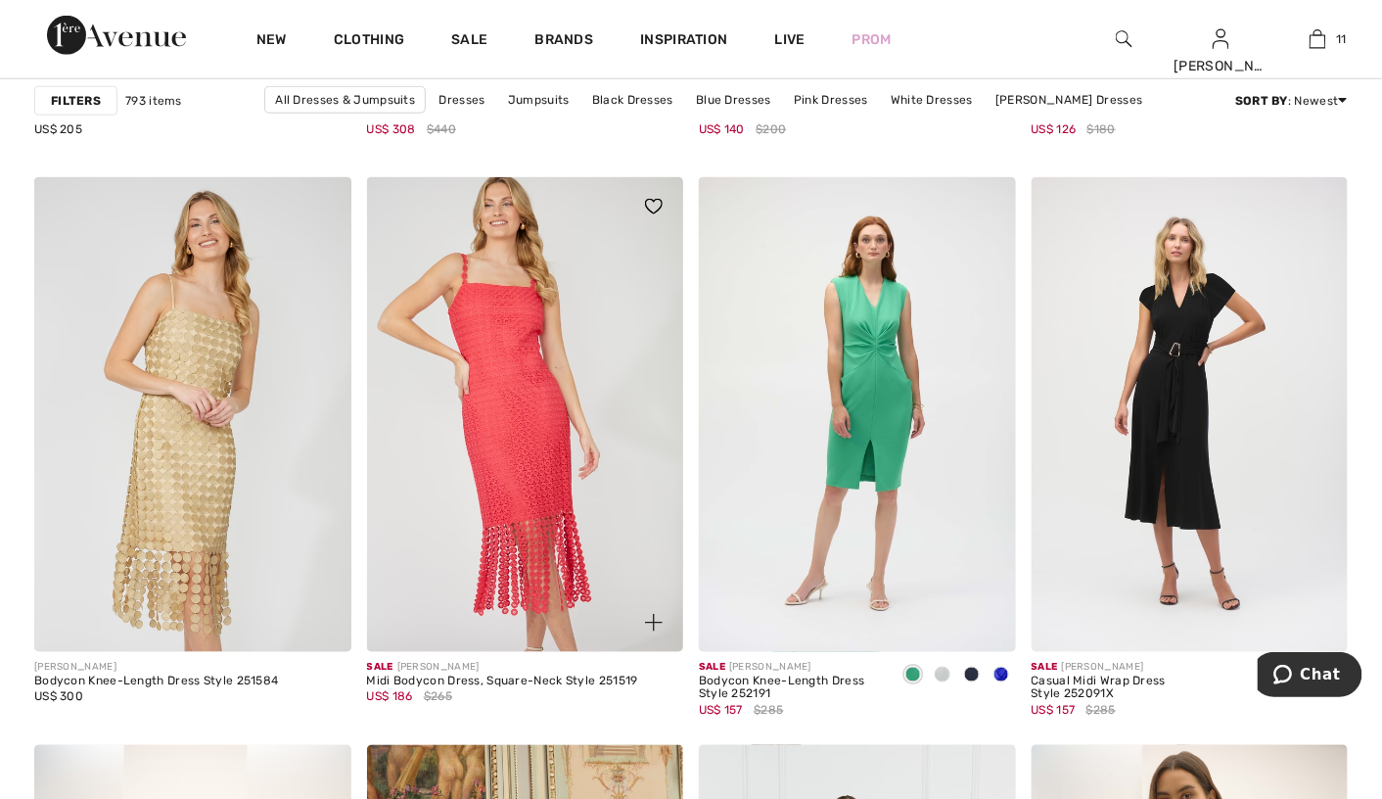
click at [658, 200] on img at bounding box center [654, 207] width 18 height 16
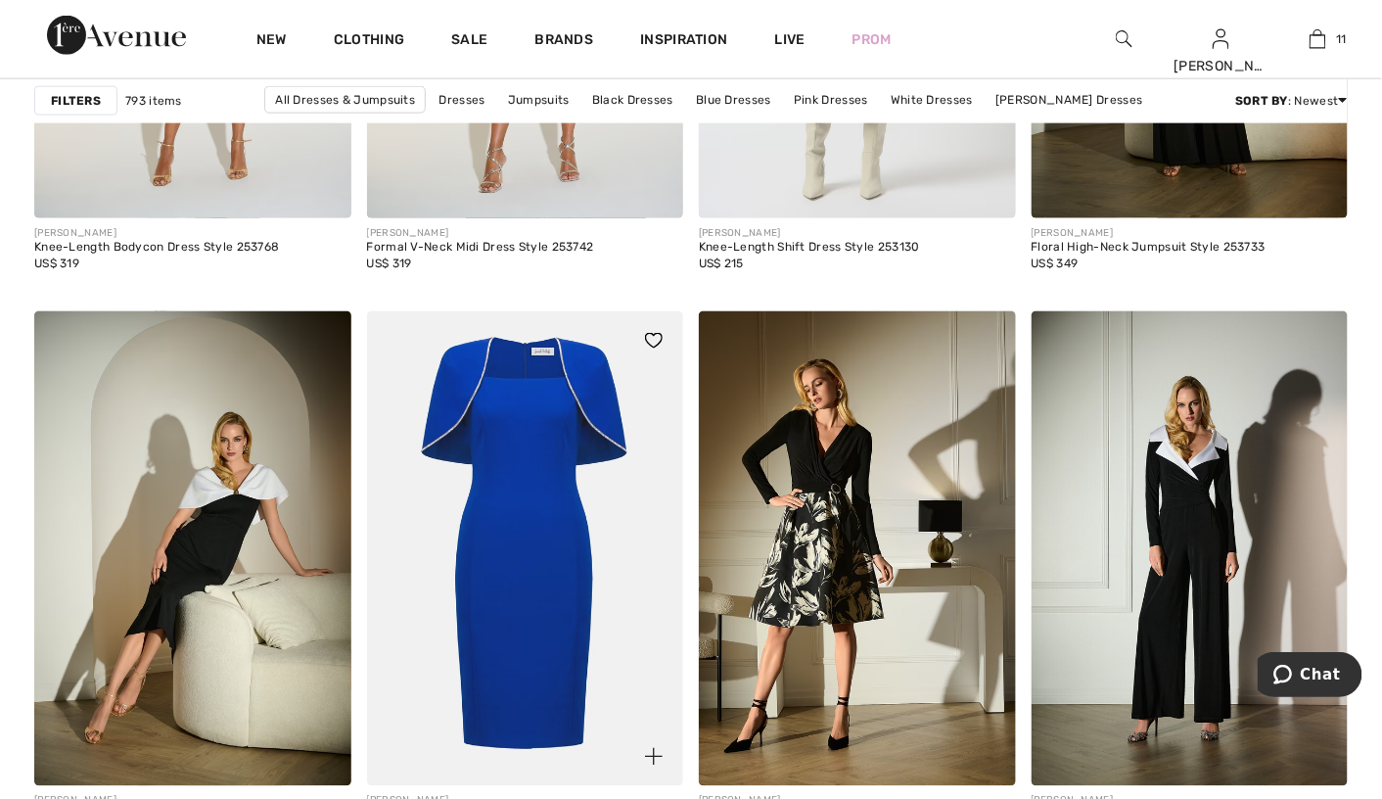
scroll to position [3184, 0]
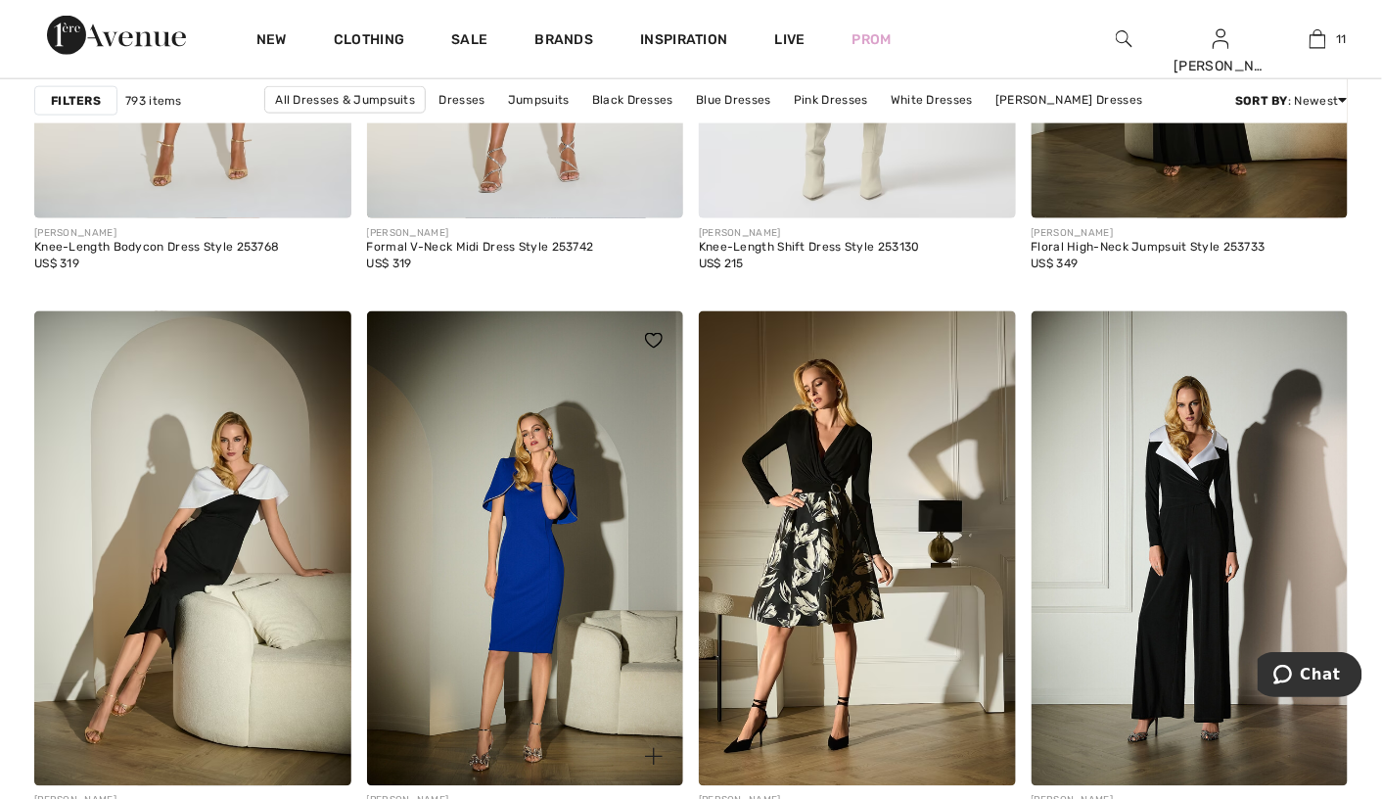
click at [648, 333] on img at bounding box center [654, 341] width 18 height 16
click at [322, 339] on img at bounding box center [322, 341] width 18 height 16
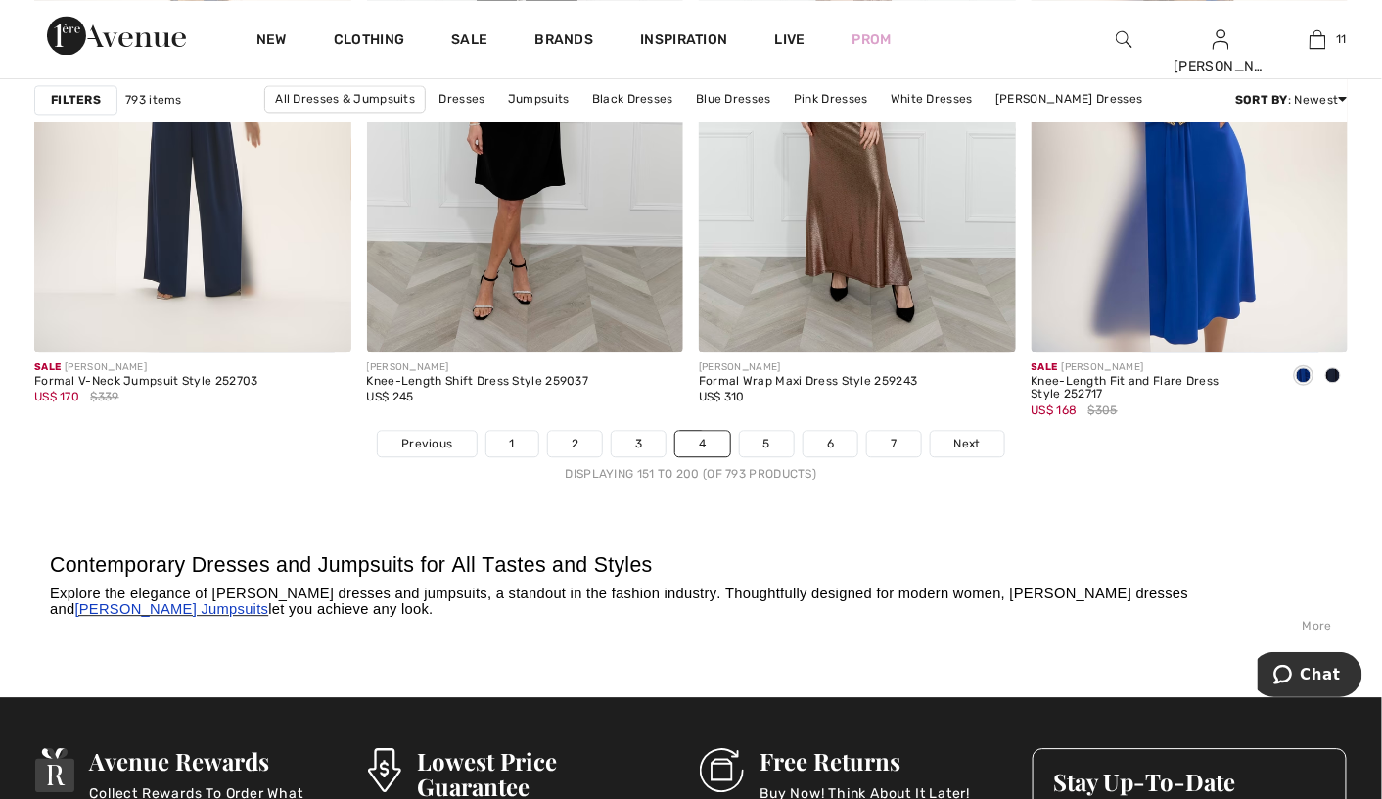
scroll to position [8666, 0]
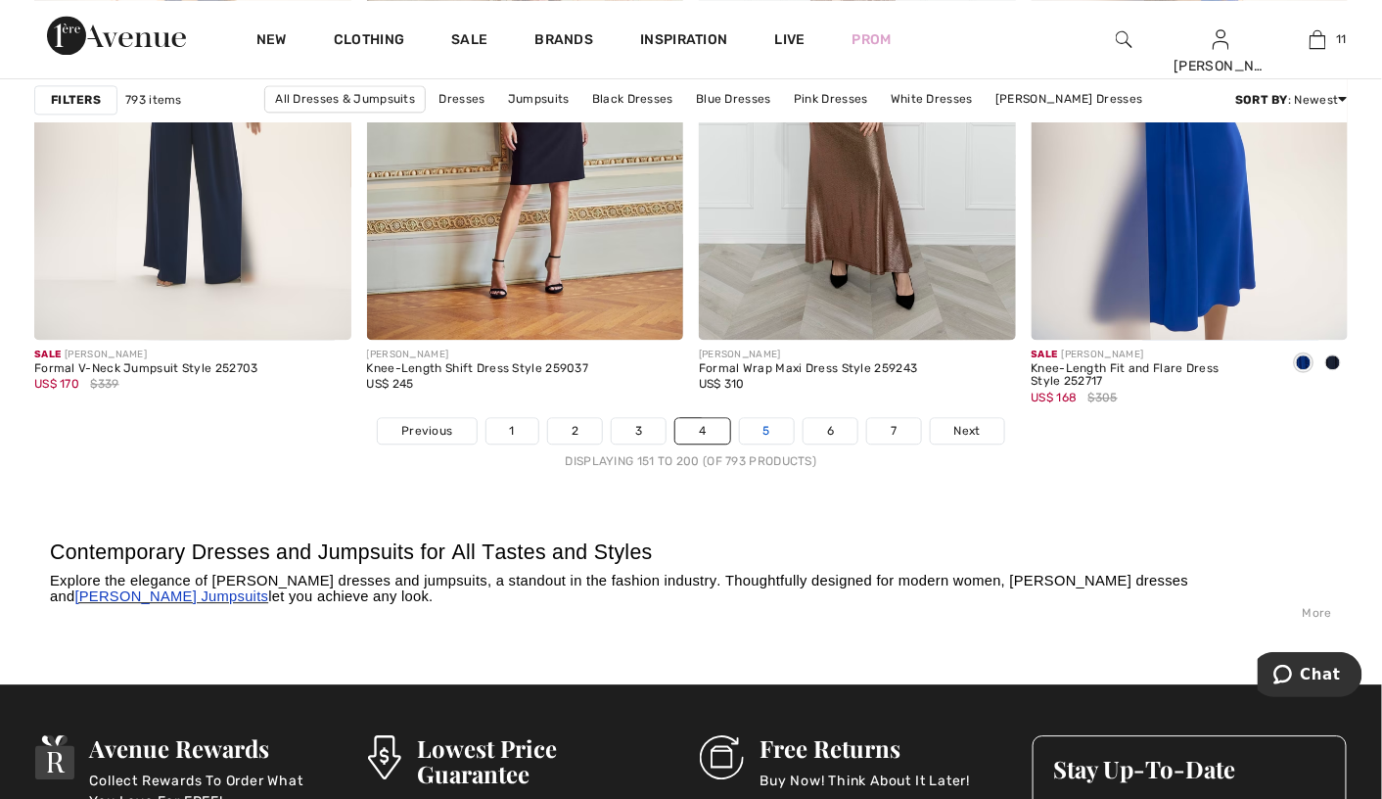
click at [757, 428] on link "5" at bounding box center [767, 430] width 54 height 25
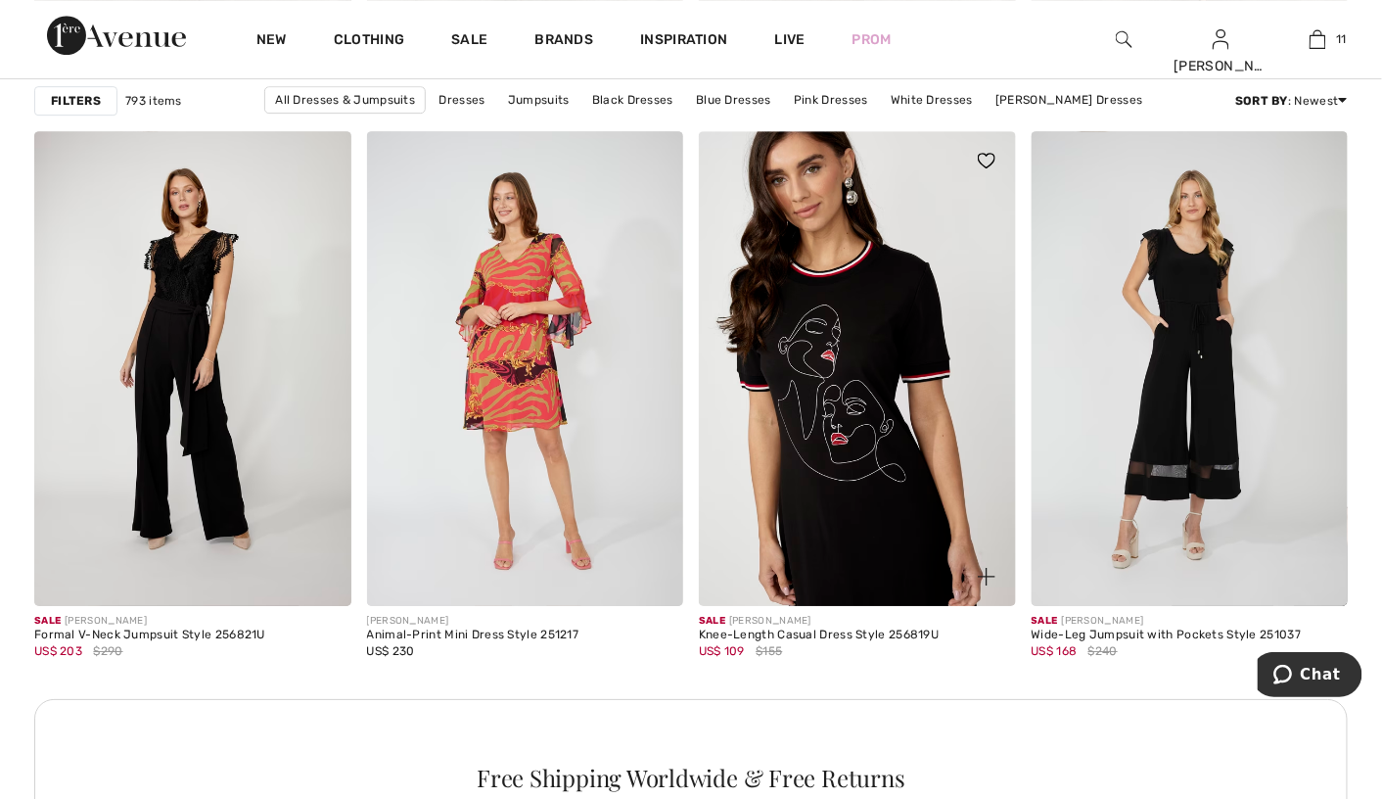
scroll to position [2056, 0]
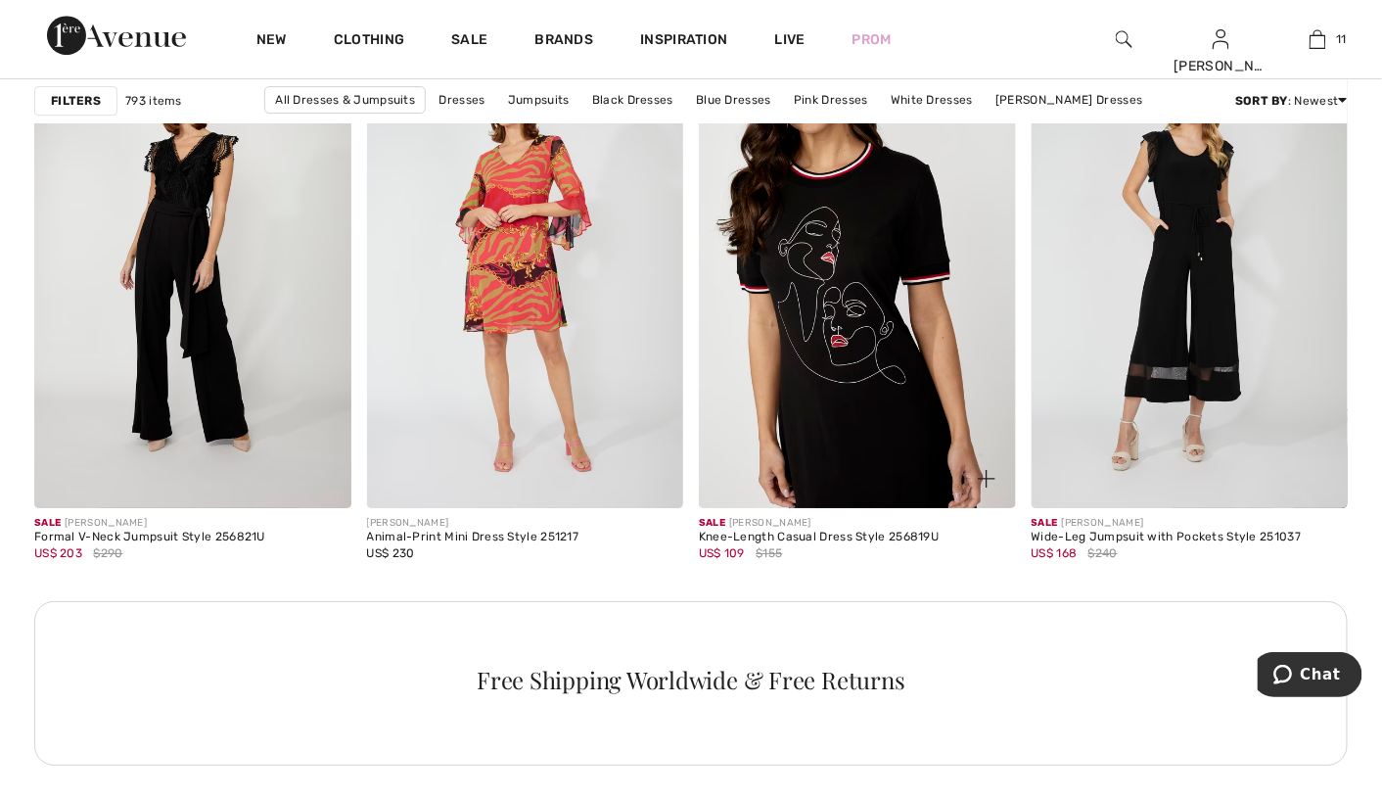
click at [874, 327] on img at bounding box center [857, 270] width 317 height 475
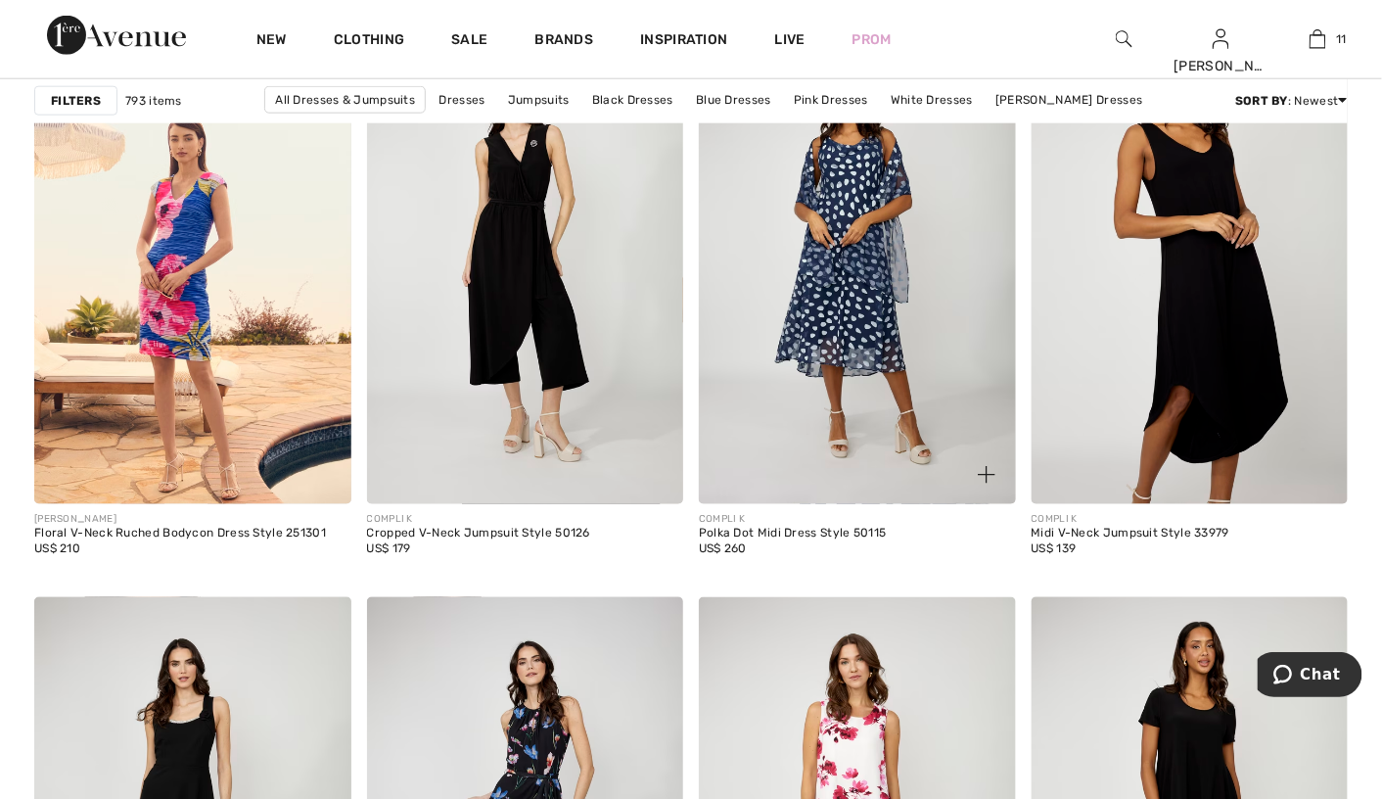
scroll to position [7733, 0]
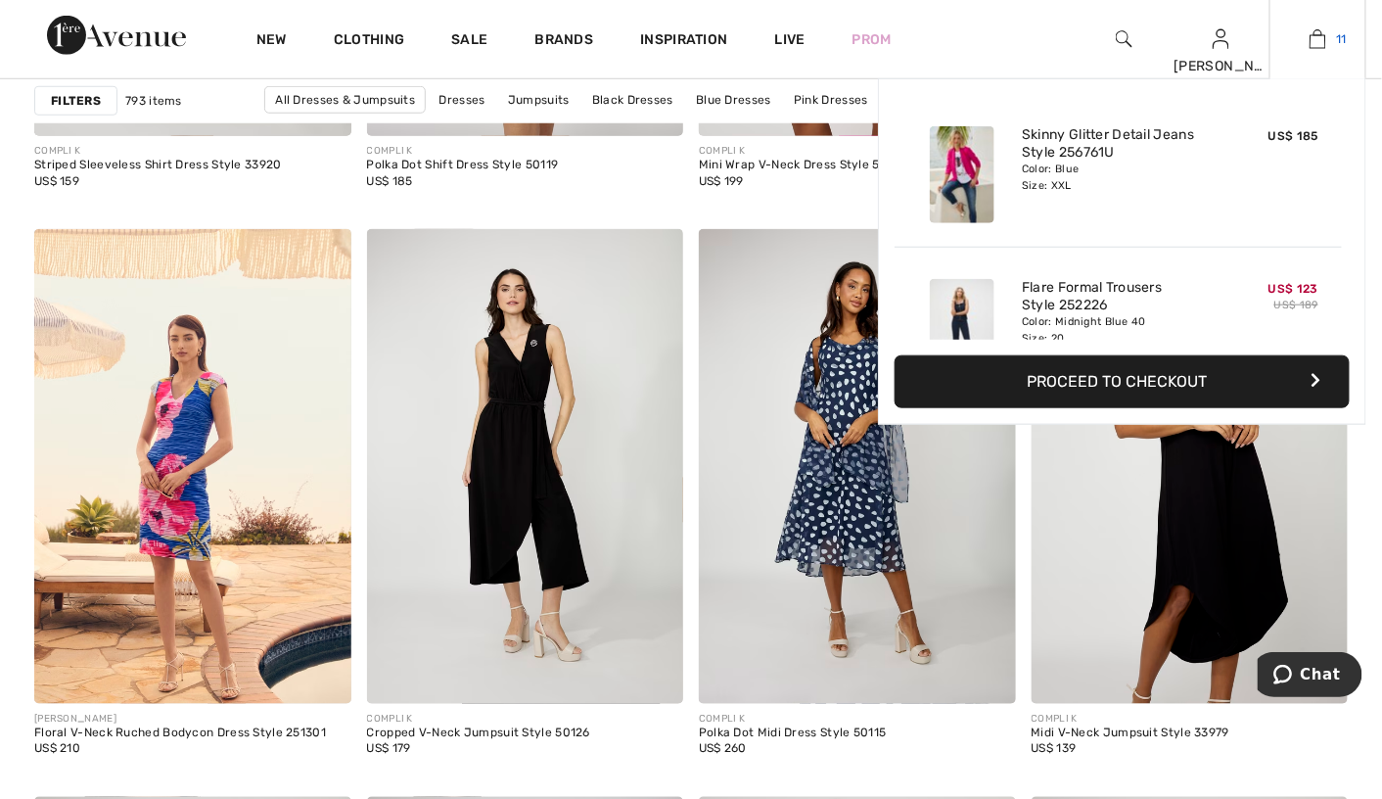
click at [1319, 29] on img at bounding box center [1318, 38] width 17 height 23
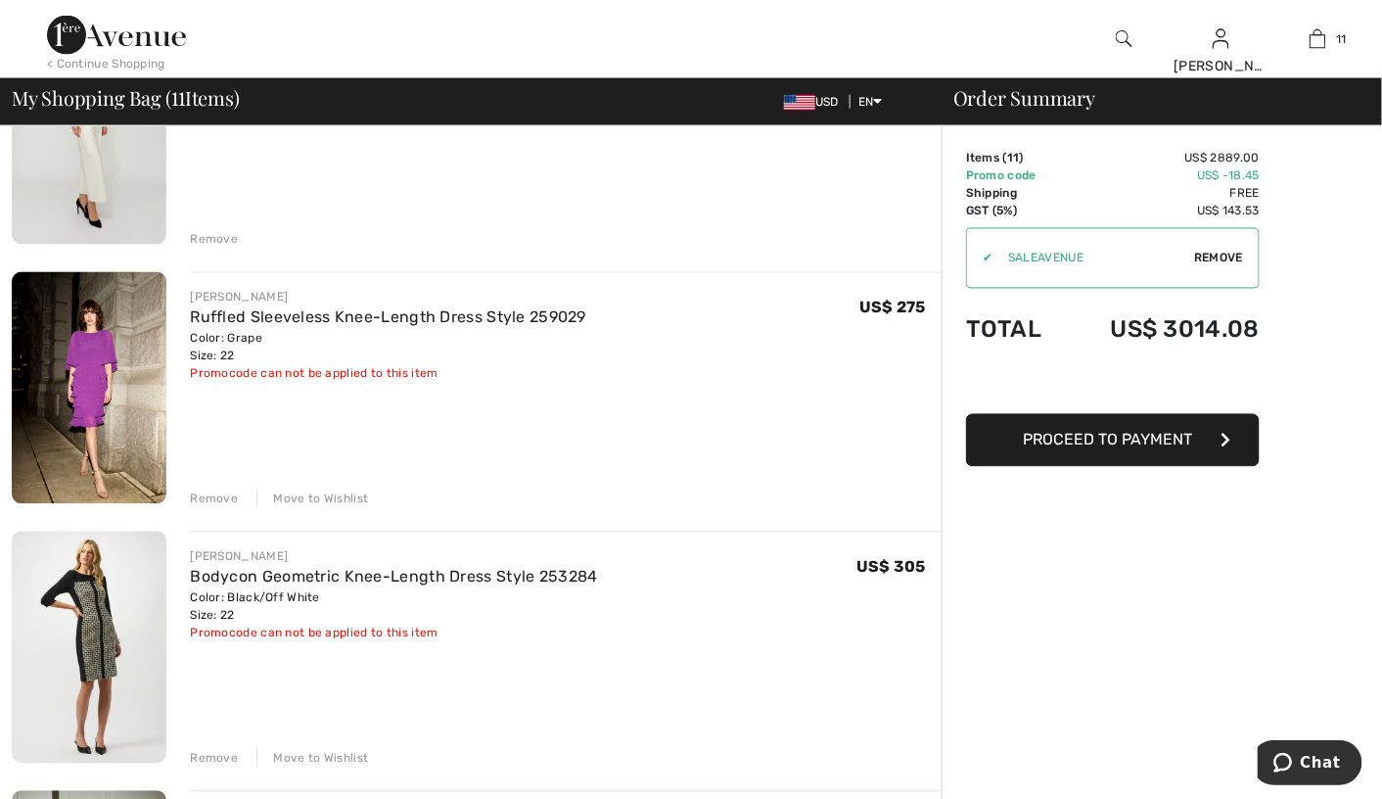
scroll to position [1077, 0]
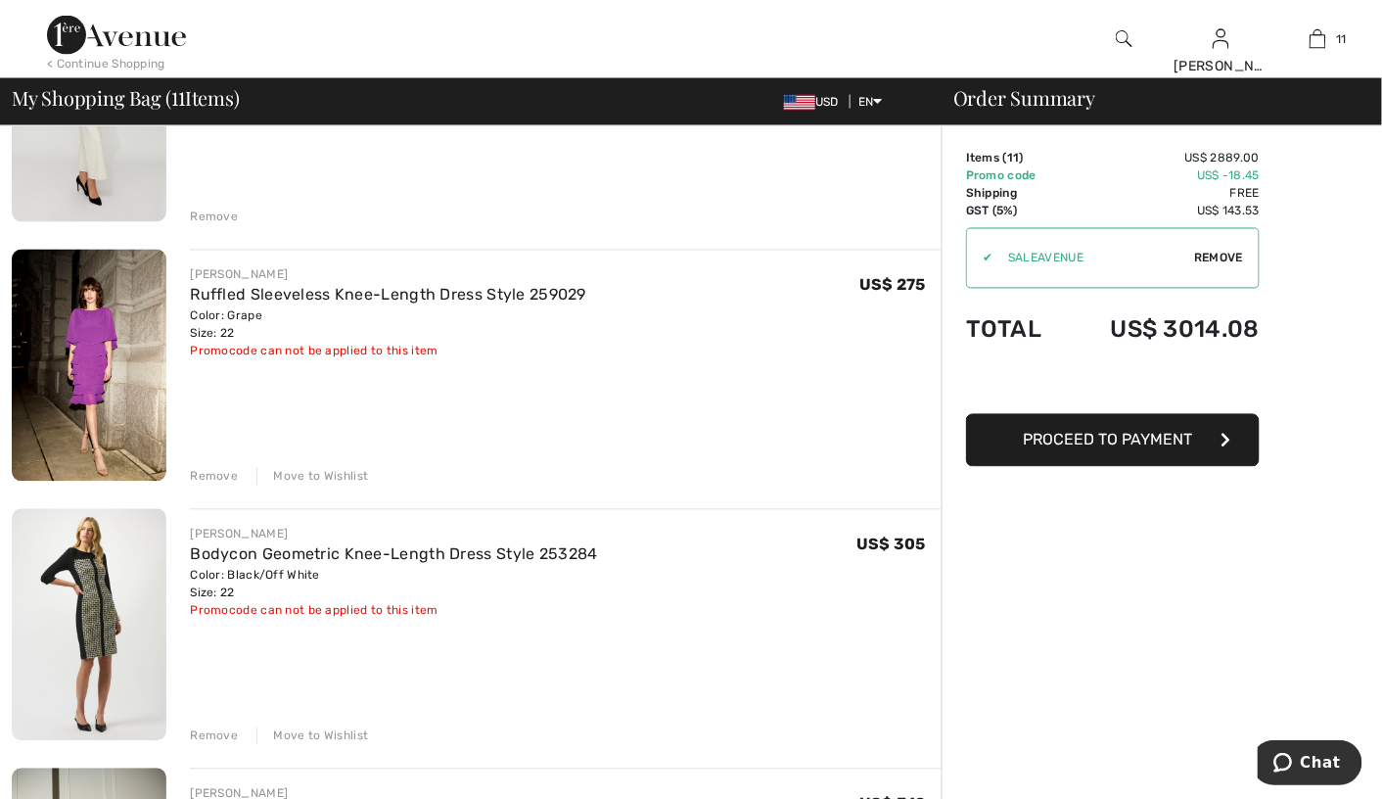
click at [305, 475] on div "Move to Wishlist" at bounding box center [312, 477] width 112 height 18
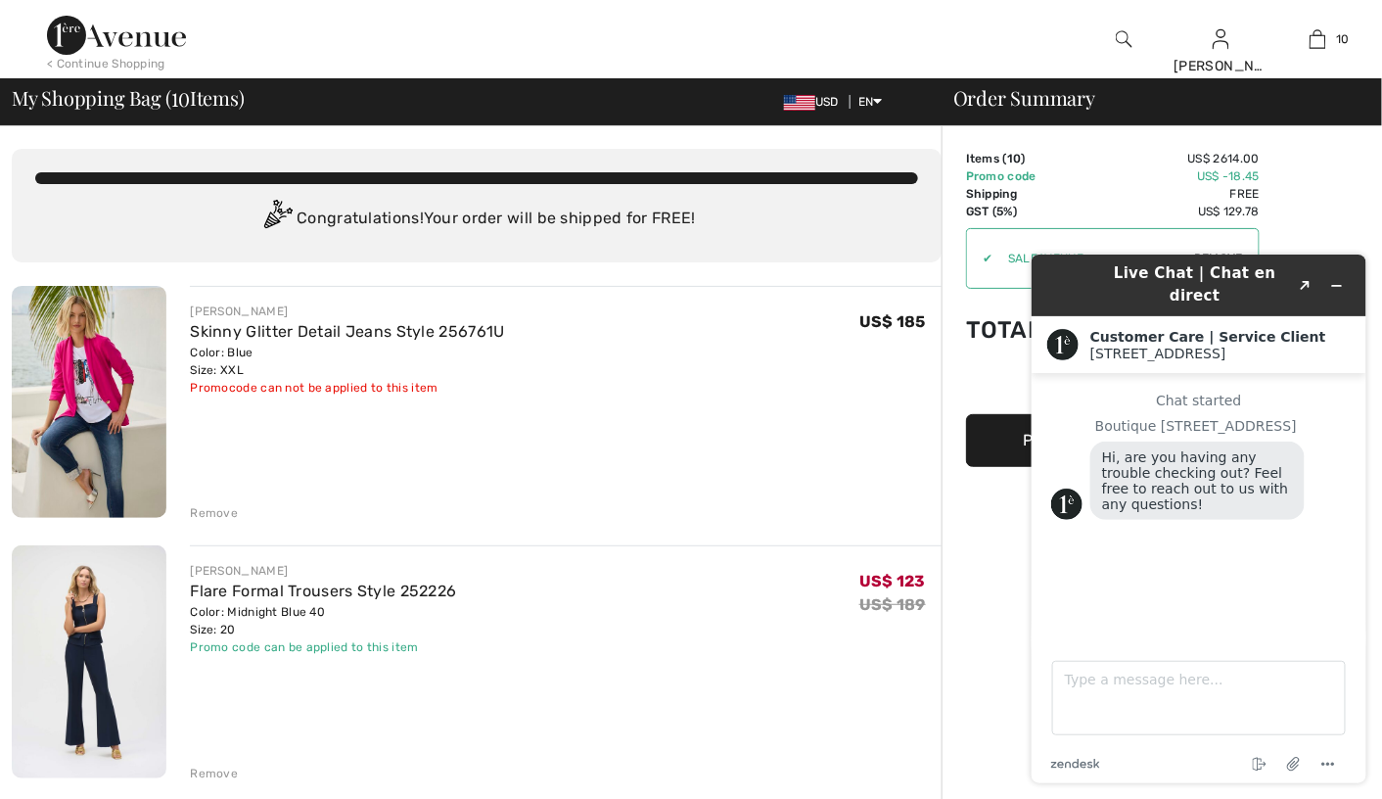
scroll to position [0, 0]
